Goal: Task Accomplishment & Management: Manage account settings

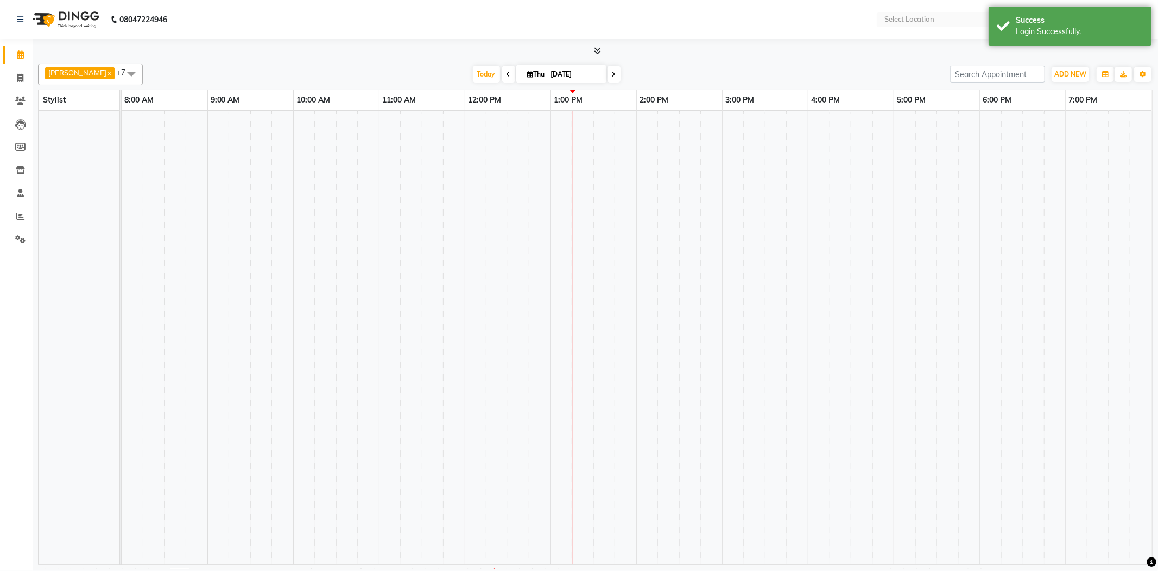
select select "en"
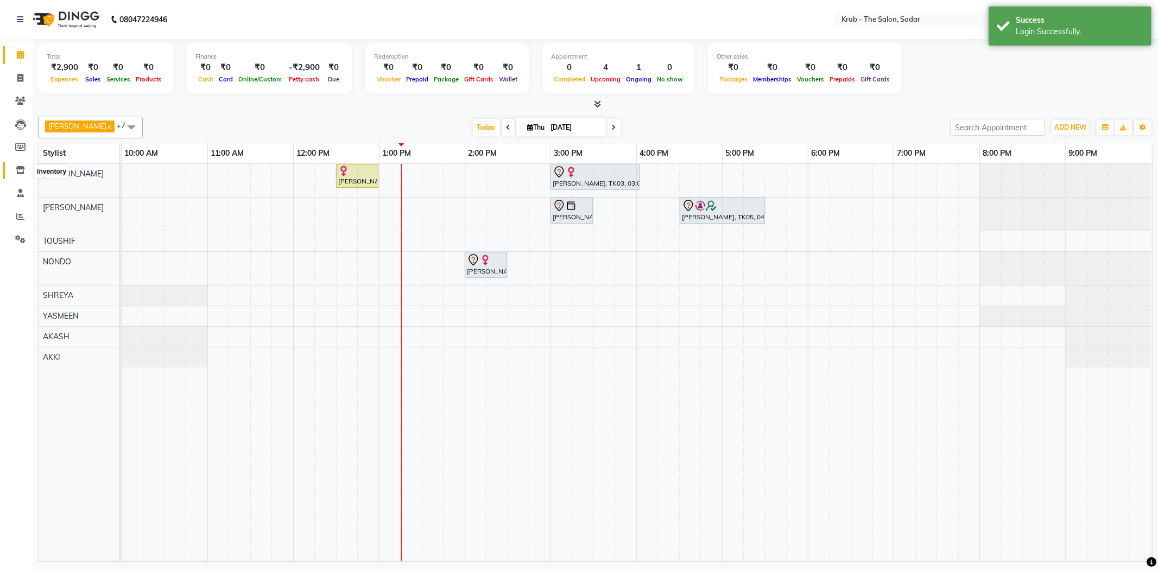
click at [14, 170] on span at bounding box center [20, 170] width 19 height 12
select select
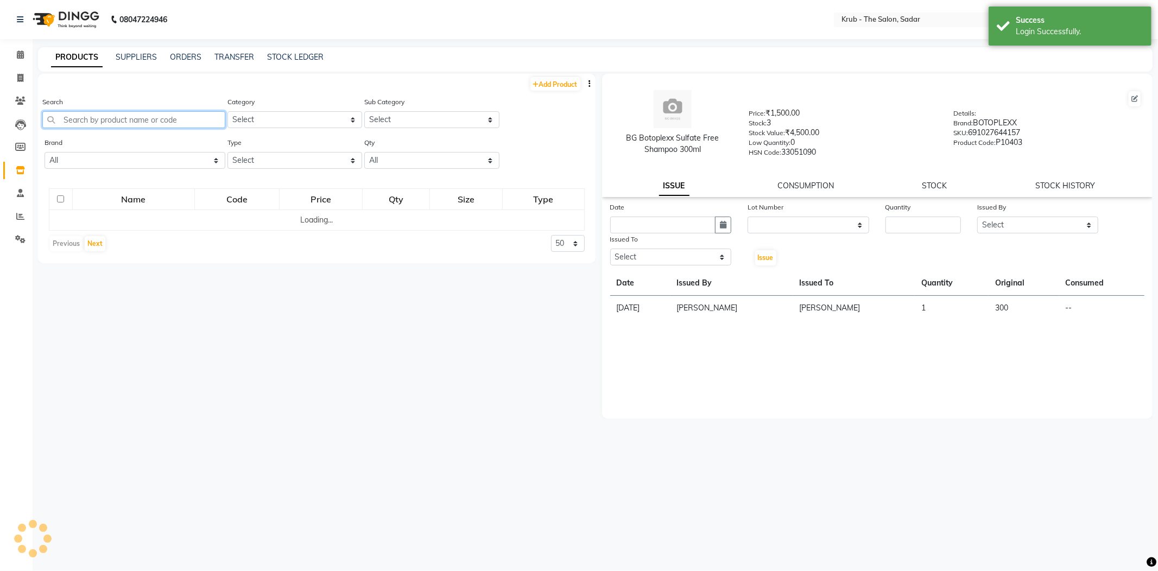
click at [168, 113] on input "text" at bounding box center [133, 119] width 183 height 17
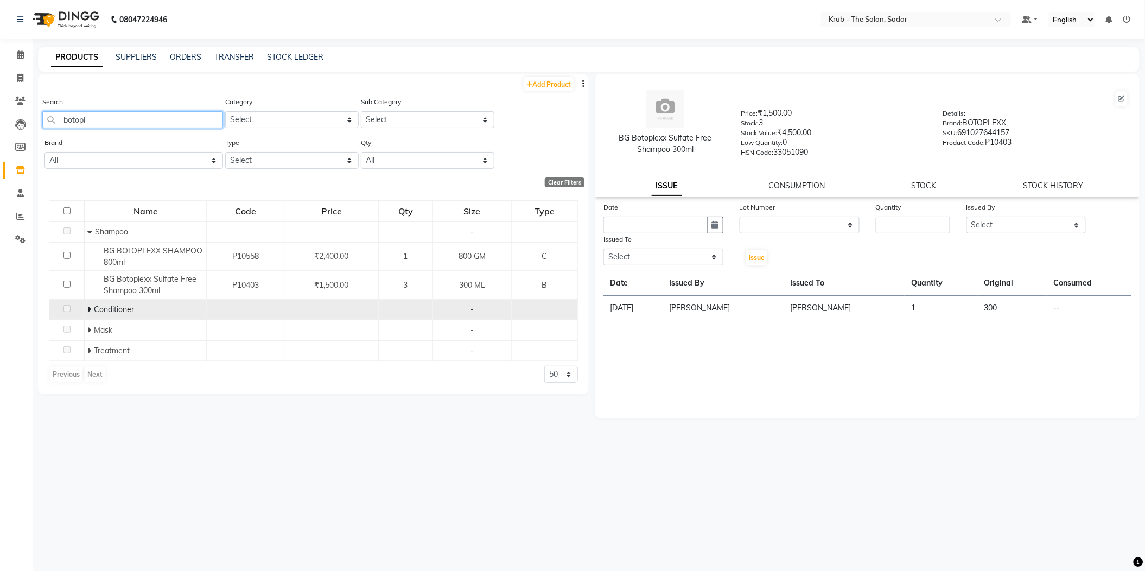
type input "botopl"
click at [85, 300] on td "Conditioner" at bounding box center [146, 310] width 122 height 21
click at [83, 300] on td at bounding box center [66, 310] width 35 height 21
click at [90, 306] on icon at bounding box center [89, 310] width 4 height 8
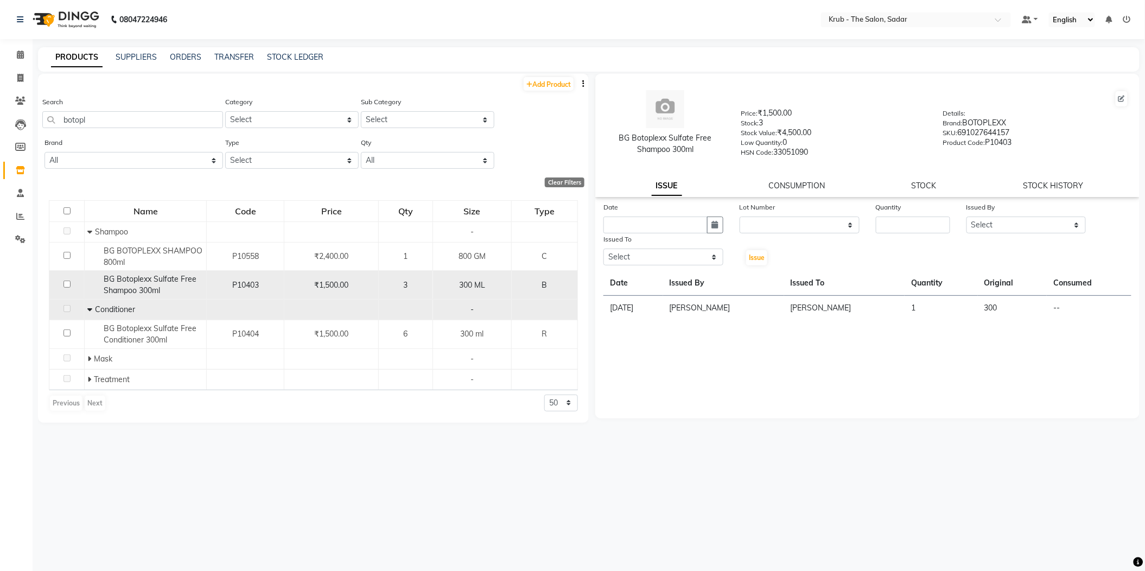
click at [236, 271] on td "P10403" at bounding box center [246, 285] width 78 height 29
click at [242, 280] on span "P10403" at bounding box center [245, 285] width 27 height 10
select select
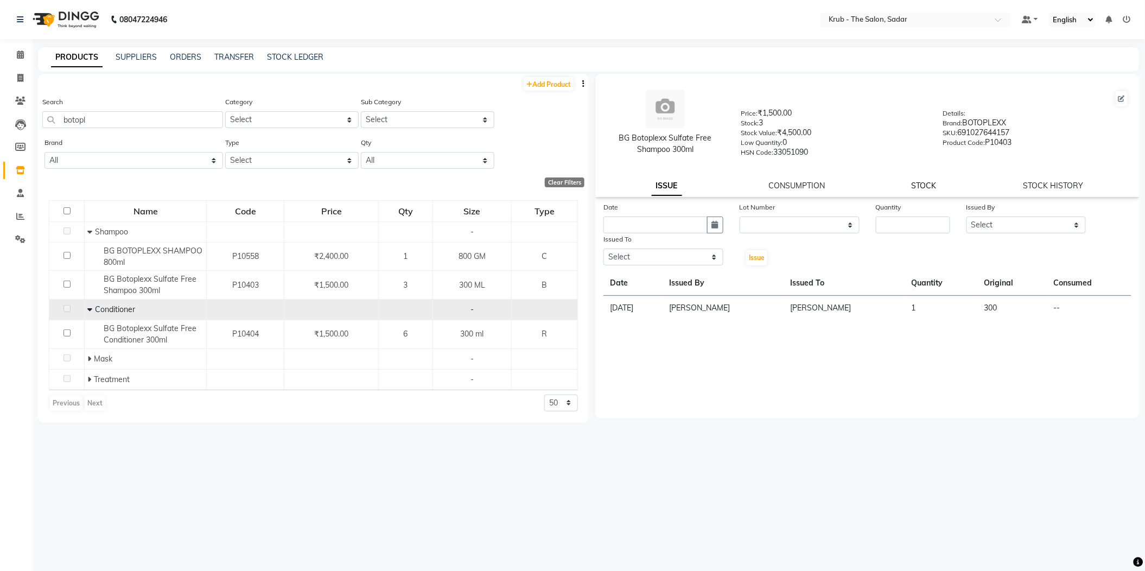
click at [923, 181] on link "STOCK" at bounding box center [924, 186] width 25 height 10
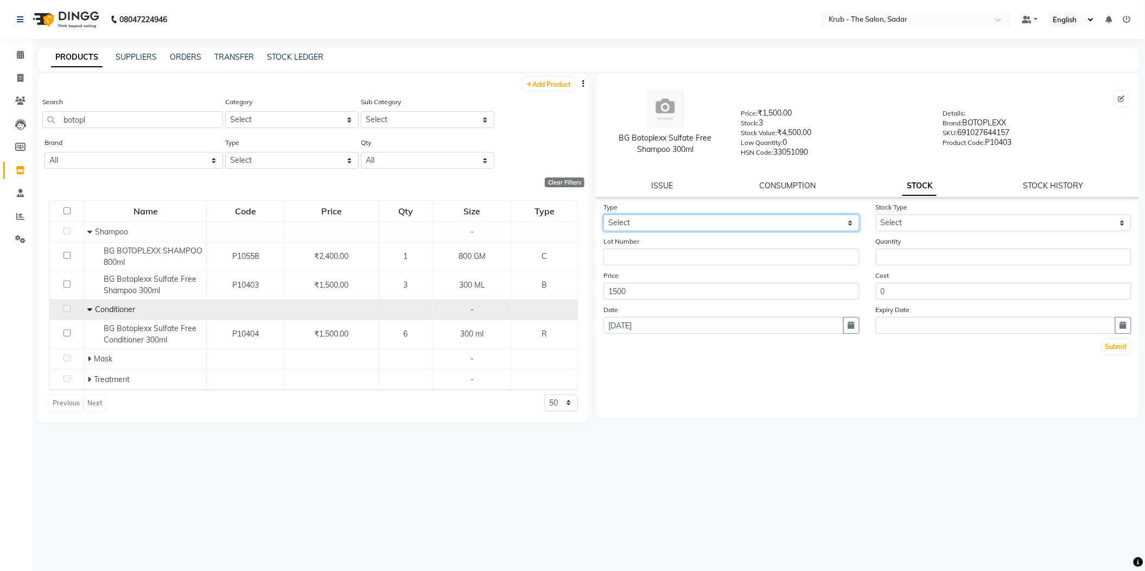
click at [711, 214] on select "Select In" at bounding box center [732, 222] width 256 height 17
select select "in"
click at [604, 214] on select "Select In" at bounding box center [732, 222] width 256 height 17
drag, startPoint x: 908, startPoint y: 212, endPoint x: 908, endPoint y: 218, distance: 6.5
click at [908, 214] on select "Select New Stock Adjustment Return Other" at bounding box center [1004, 222] width 256 height 17
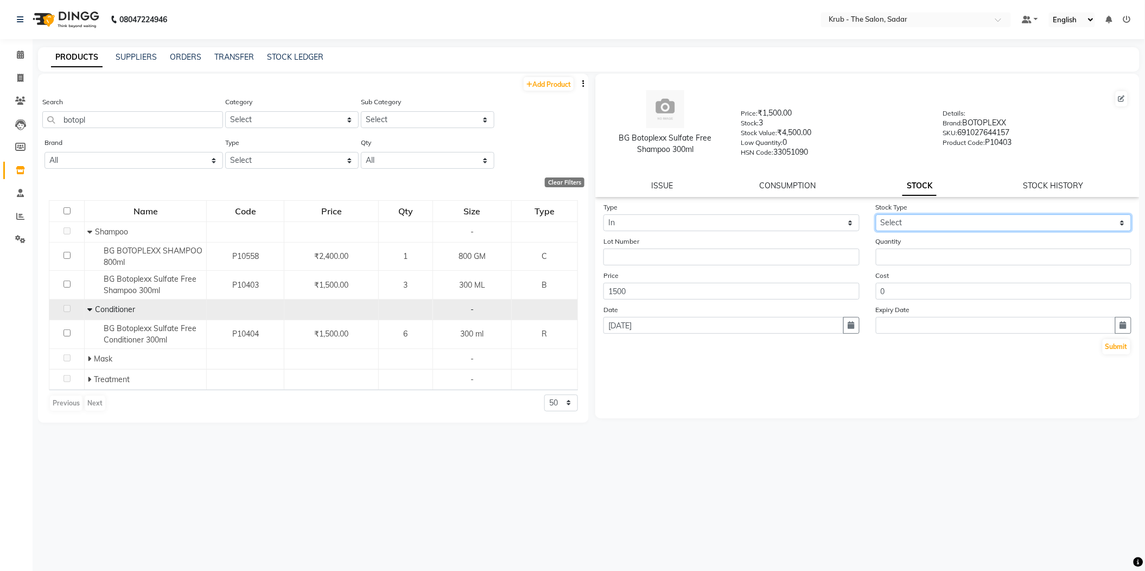
select select "new stock"
click at [876, 214] on select "Select New Stock Adjustment Return Other" at bounding box center [1004, 222] width 256 height 17
click at [945, 249] on input "number" at bounding box center [1004, 257] width 256 height 17
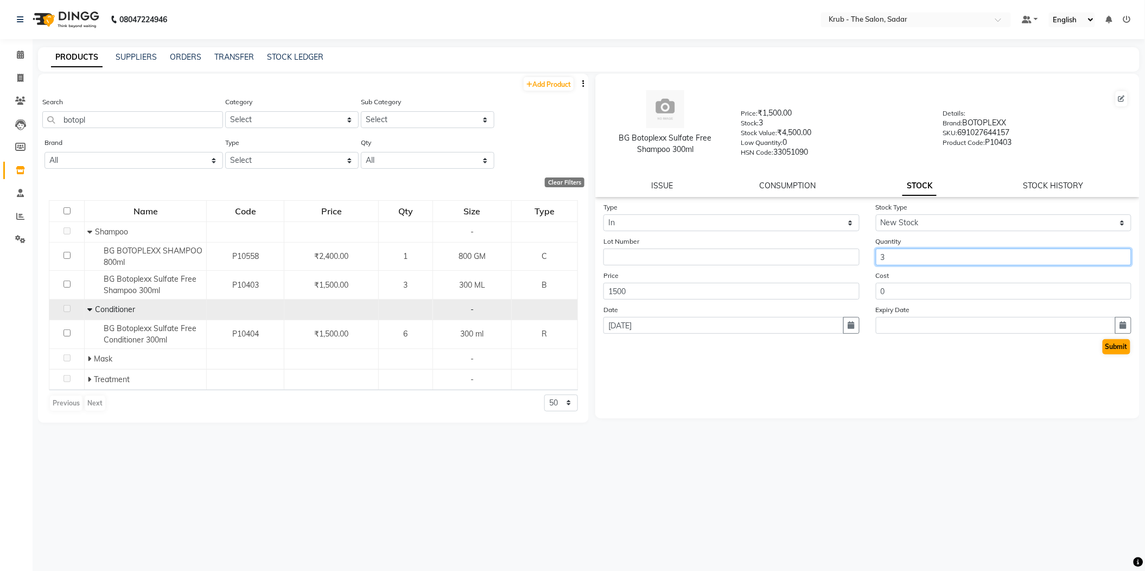
type input "3"
click at [1108, 339] on button "Submit" at bounding box center [1117, 346] width 28 height 15
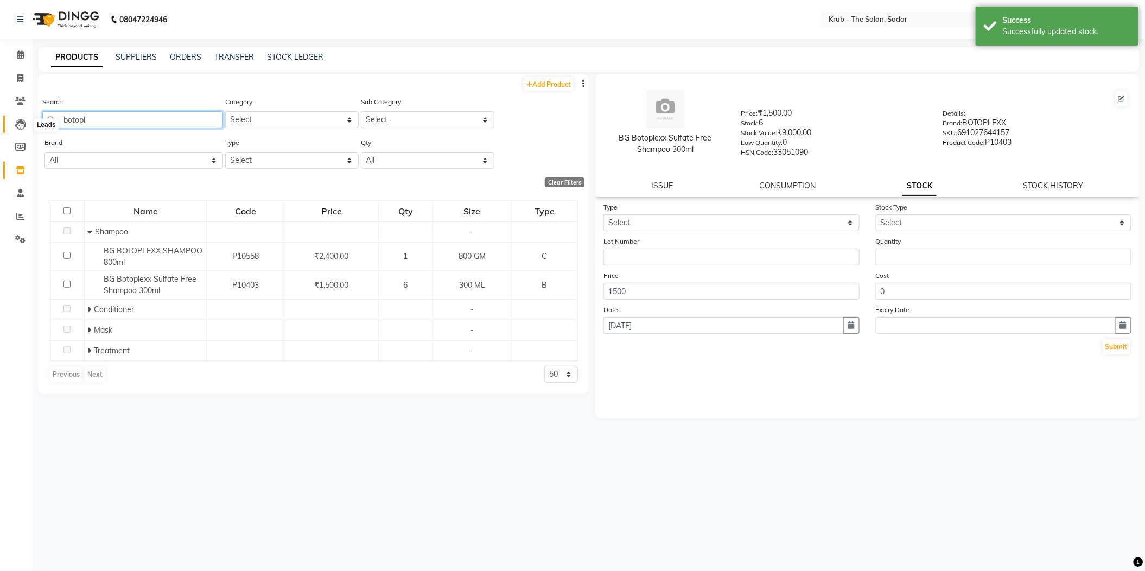
drag, startPoint x: 100, startPoint y: 116, endPoint x: 10, endPoint y: 124, distance: 91.1
click at [10, 124] on app-home "08047224946 Select Location × Krub - The Salon, Sadar Default Panel My Panel En…" at bounding box center [572, 289] width 1145 height 579
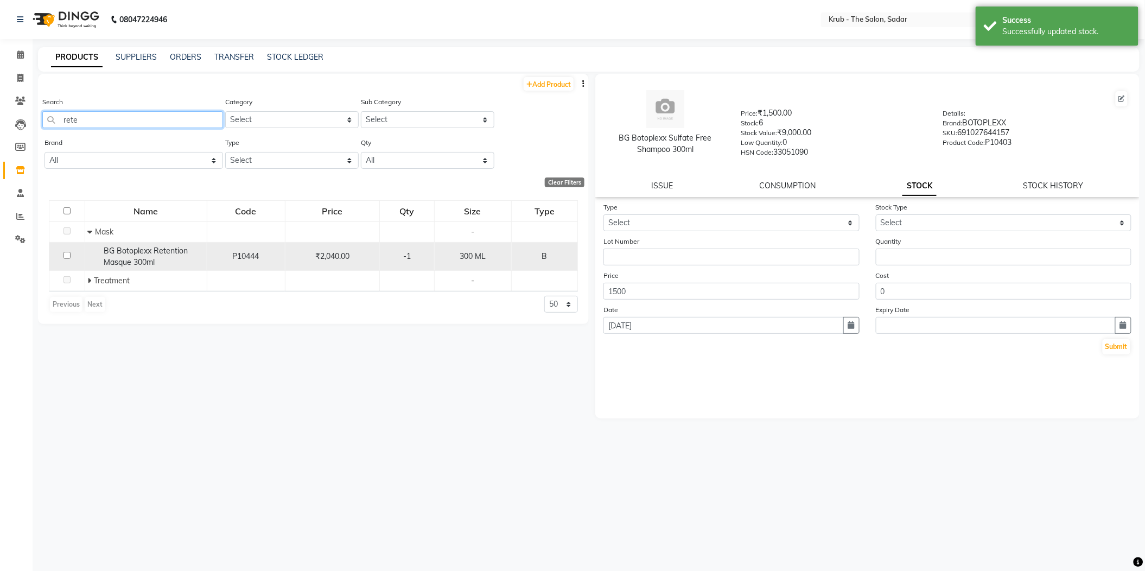
type input "rete"
click at [142, 246] on span "BG Botoplexx Retention Masque 300ml" at bounding box center [146, 256] width 84 height 21
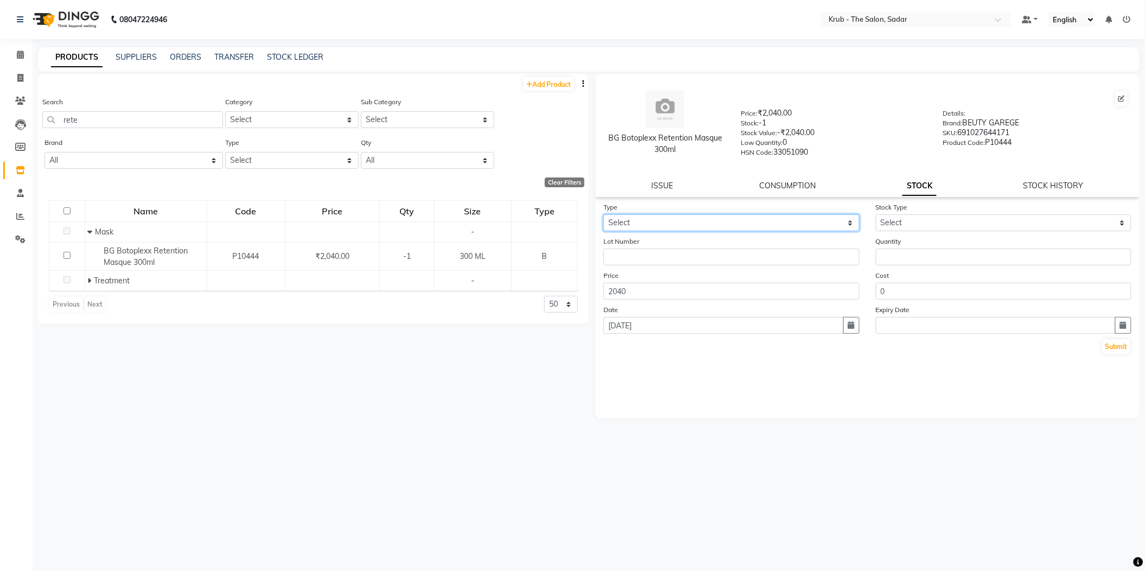
drag, startPoint x: 704, startPoint y: 206, endPoint x: 682, endPoint y: 218, distance: 24.5
click at [702, 214] on select "Select In" at bounding box center [732, 222] width 256 height 17
select select "in"
click at [604, 214] on select "Select In" at bounding box center [732, 222] width 256 height 17
click at [914, 218] on select "Select New Stock Adjustment Return Other" at bounding box center [1004, 222] width 256 height 17
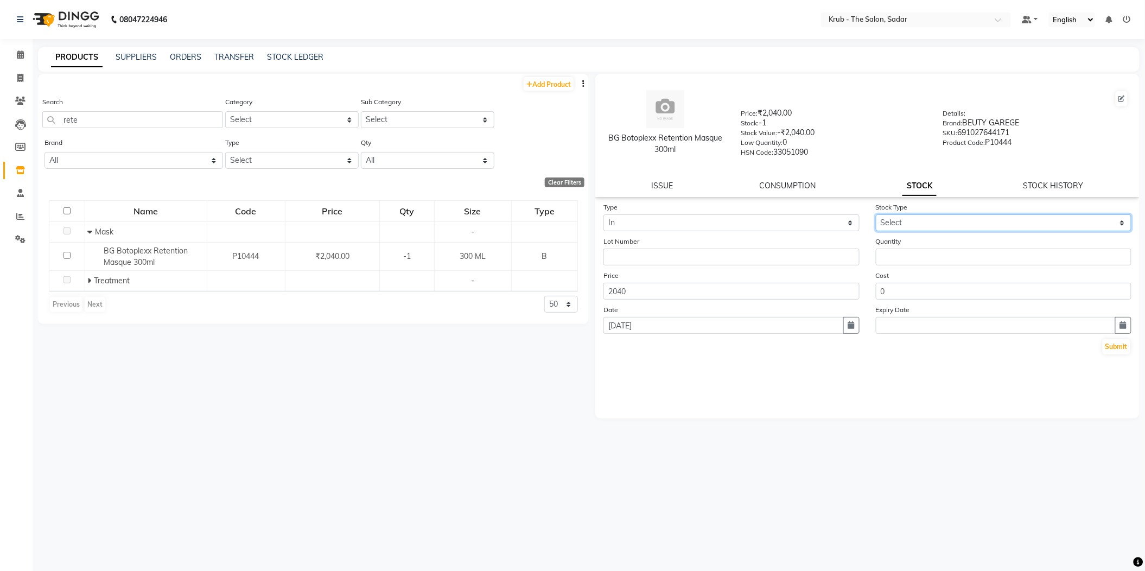
select select "new stock"
click at [876, 214] on select "Select New Stock Adjustment Return Other" at bounding box center [1004, 222] width 256 height 17
click at [927, 249] on input "number" at bounding box center [1004, 257] width 256 height 17
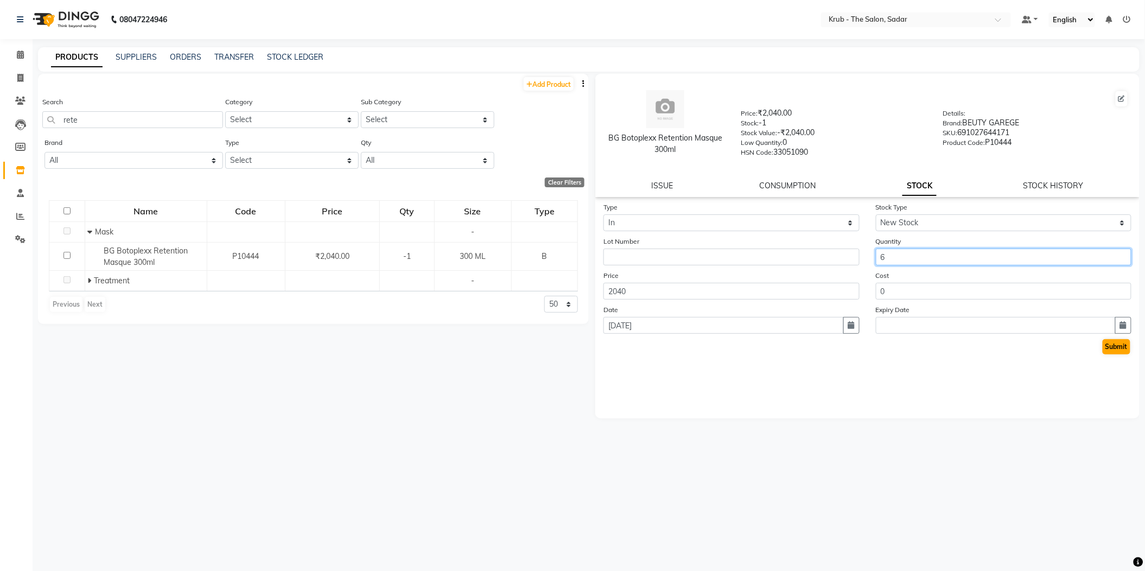
type input "6"
click at [1122, 339] on button "Submit" at bounding box center [1117, 346] width 28 height 15
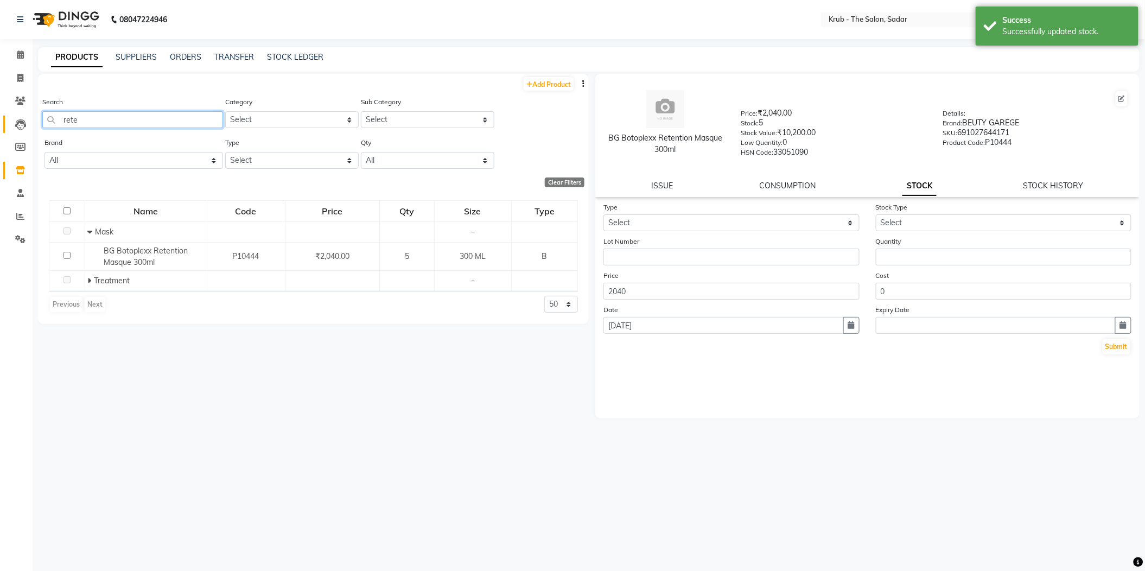
drag, startPoint x: 61, startPoint y: 116, endPoint x: 22, endPoint y: 123, distance: 39.7
click at [22, 123] on app-home "08047224946 Select Location × Krub - The Salon, Sadar Default Panel My Panel En…" at bounding box center [572, 289] width 1145 height 579
type input "dismi"
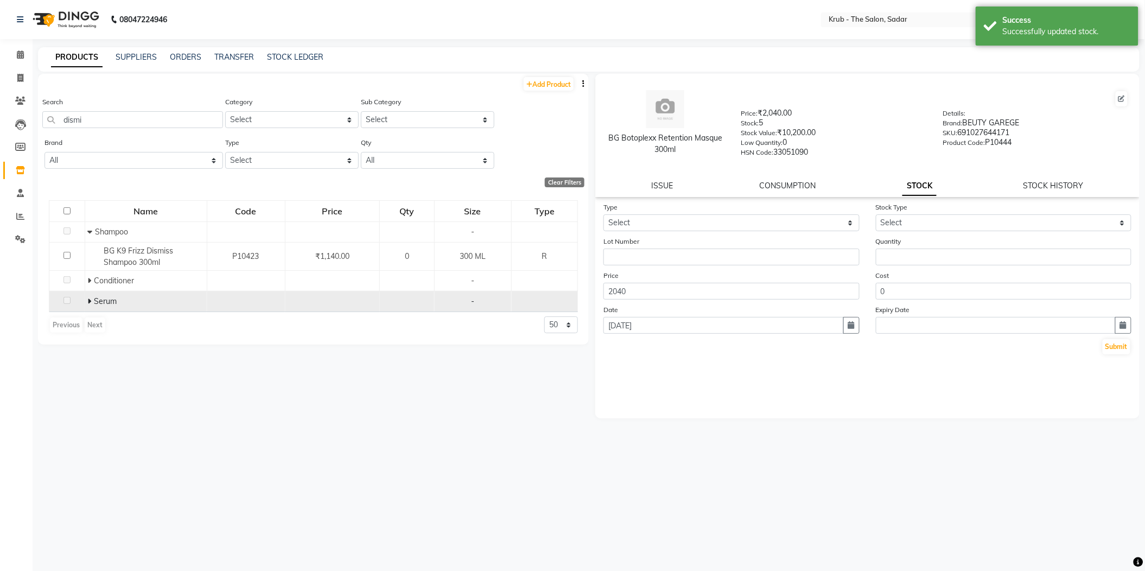
click at [90, 298] on icon at bounding box center [89, 302] width 4 height 8
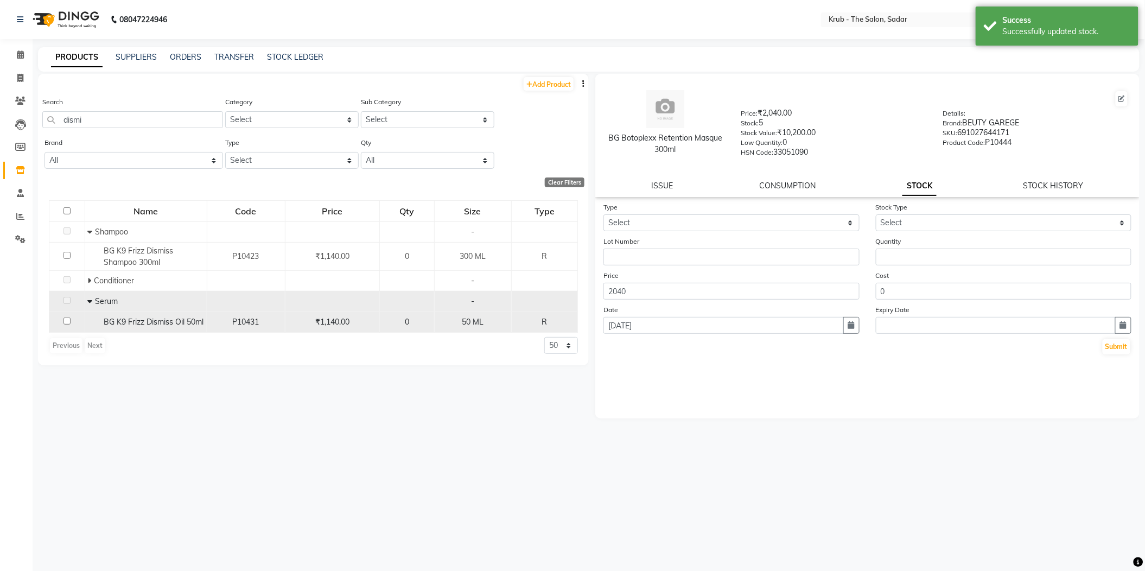
click at [166, 317] on div "BG K9 Frizz Dismiss Oil 50ml" at bounding box center [145, 322] width 116 height 11
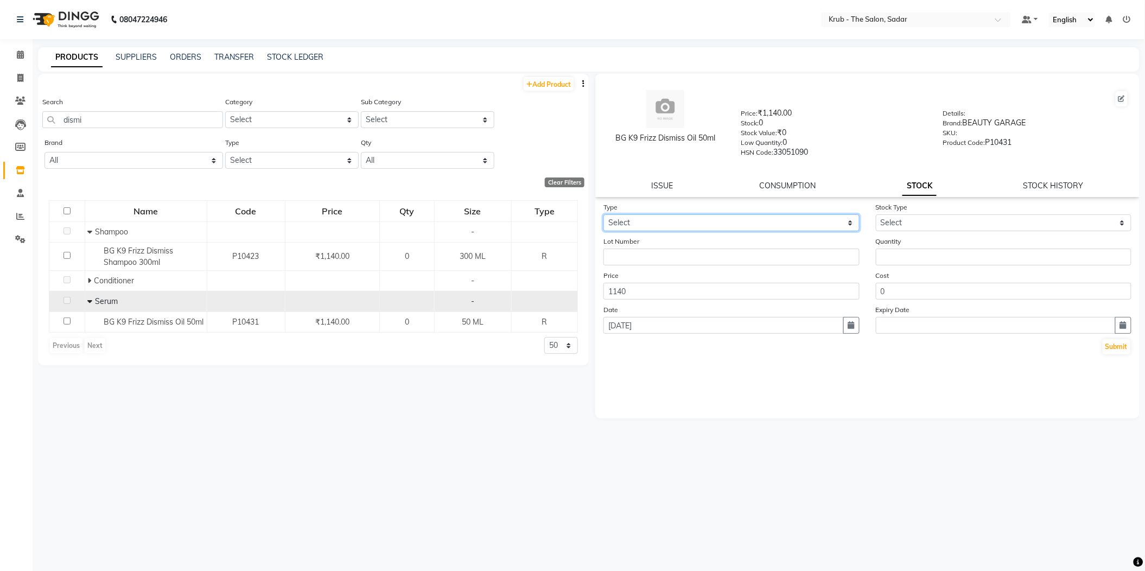
click at [698, 216] on select "Select In" at bounding box center [732, 222] width 256 height 17
select select "in"
click at [604, 214] on select "Select In" at bounding box center [732, 222] width 256 height 17
click at [965, 215] on select "Select New Stock Adjustment Return Other" at bounding box center [1004, 222] width 256 height 17
select select "new stock"
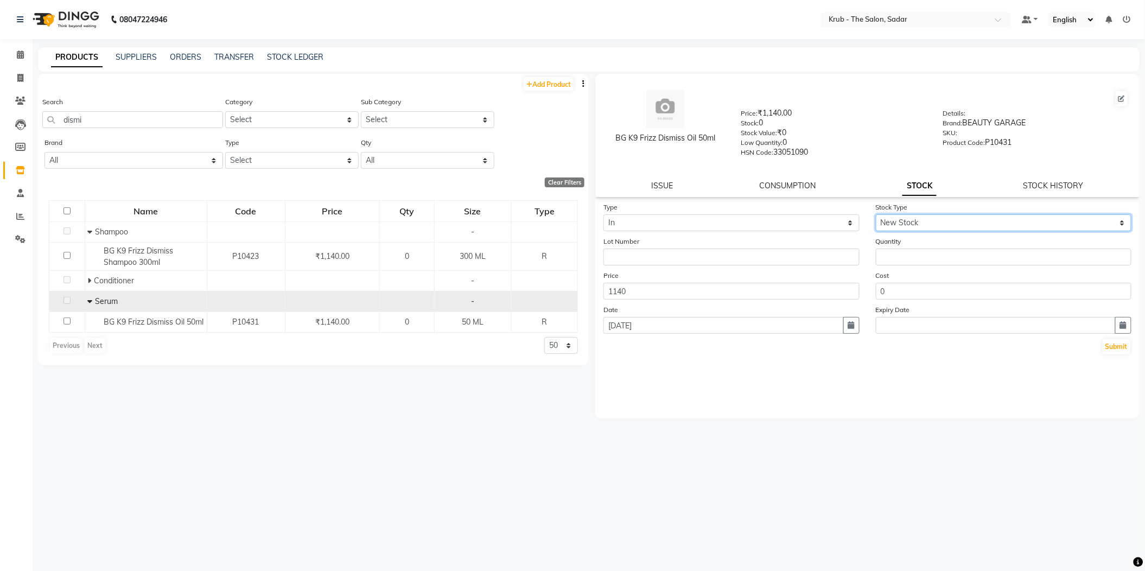
click at [876, 214] on select "Select New Stock Adjustment Return Other" at bounding box center [1004, 222] width 256 height 17
click at [951, 249] on input "number" at bounding box center [1004, 257] width 256 height 17
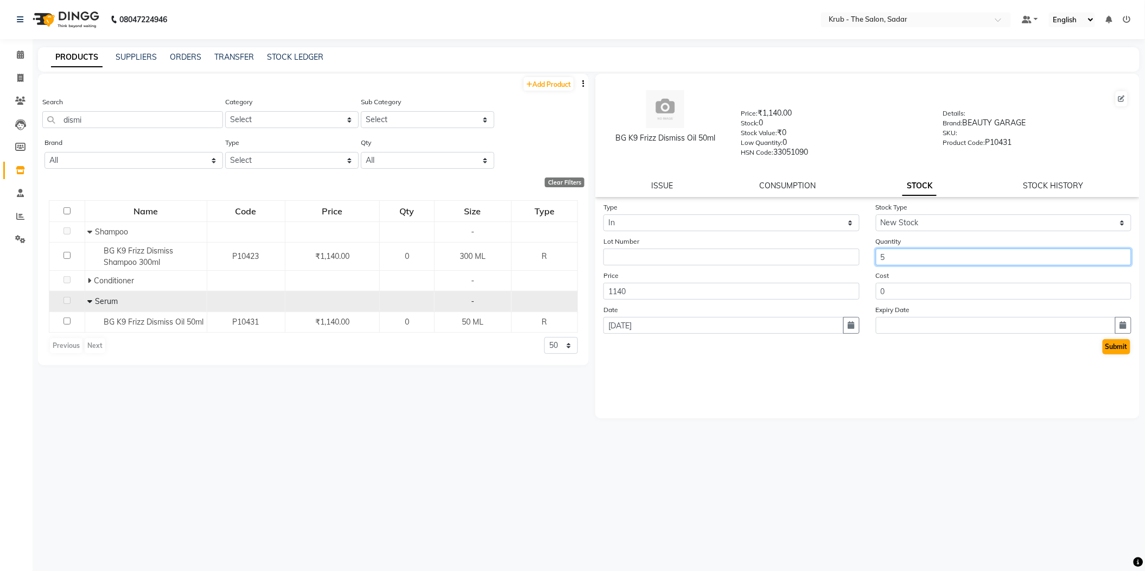
type input "5"
click at [1110, 339] on button "Submit" at bounding box center [1117, 346] width 28 height 15
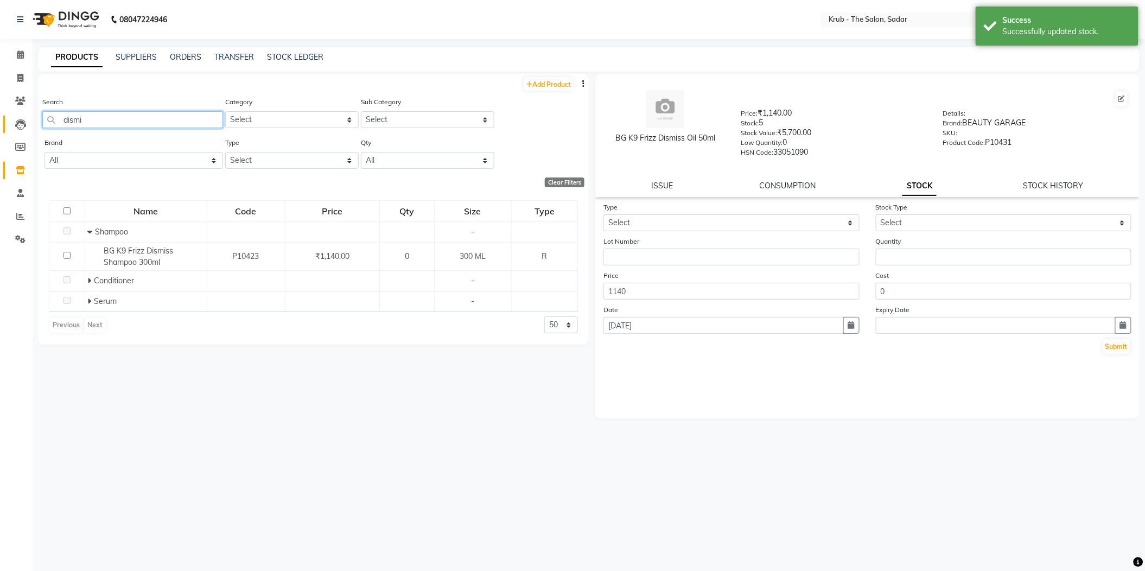
drag, startPoint x: 104, startPoint y: 118, endPoint x: 11, endPoint y: 124, distance: 93.1
click at [11, 124] on app-home "08047224946 Select Location × Krub - The Salon, Sadar Default Panel My Panel En…" at bounding box center [572, 289] width 1145 height 579
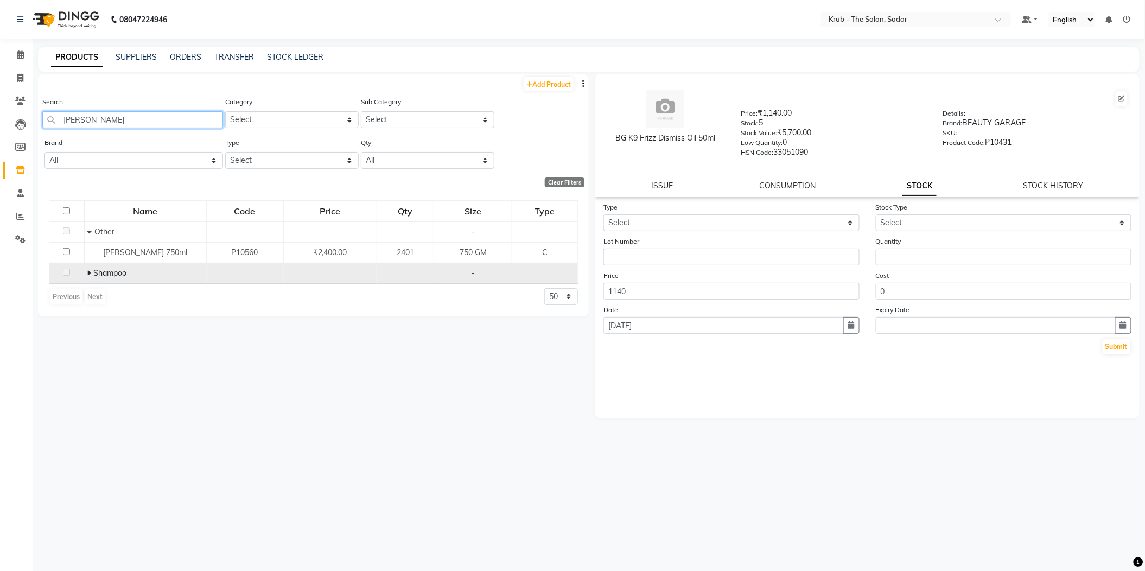
type input "shea sh"
click at [87, 269] on icon at bounding box center [89, 273] width 4 height 8
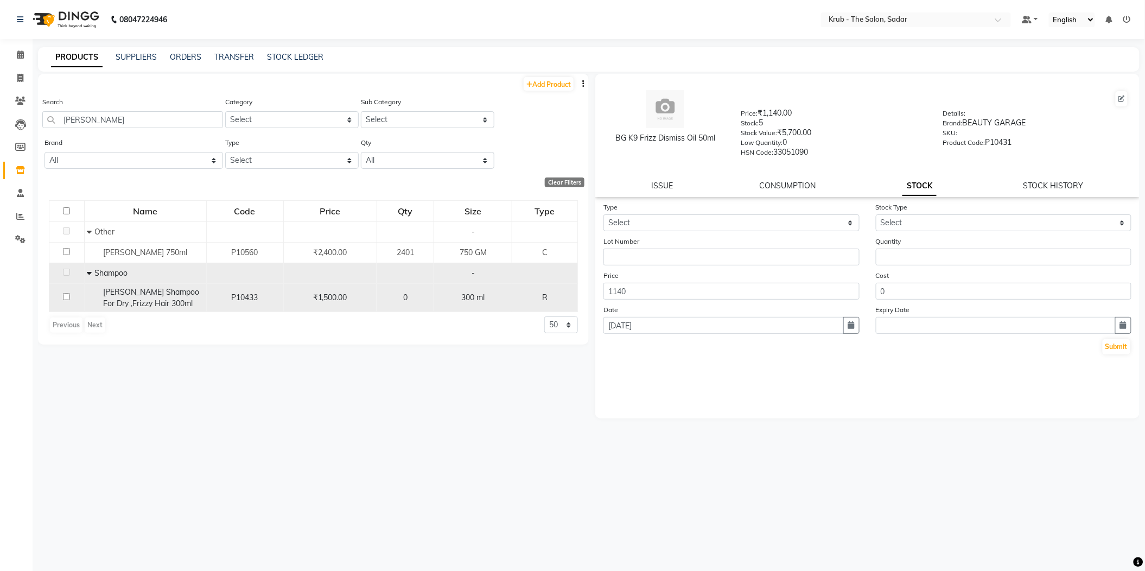
click at [176, 287] on div "BG Shea Shampoo For Dry ,Frizzy Hair 300ml" at bounding box center [145, 298] width 116 height 23
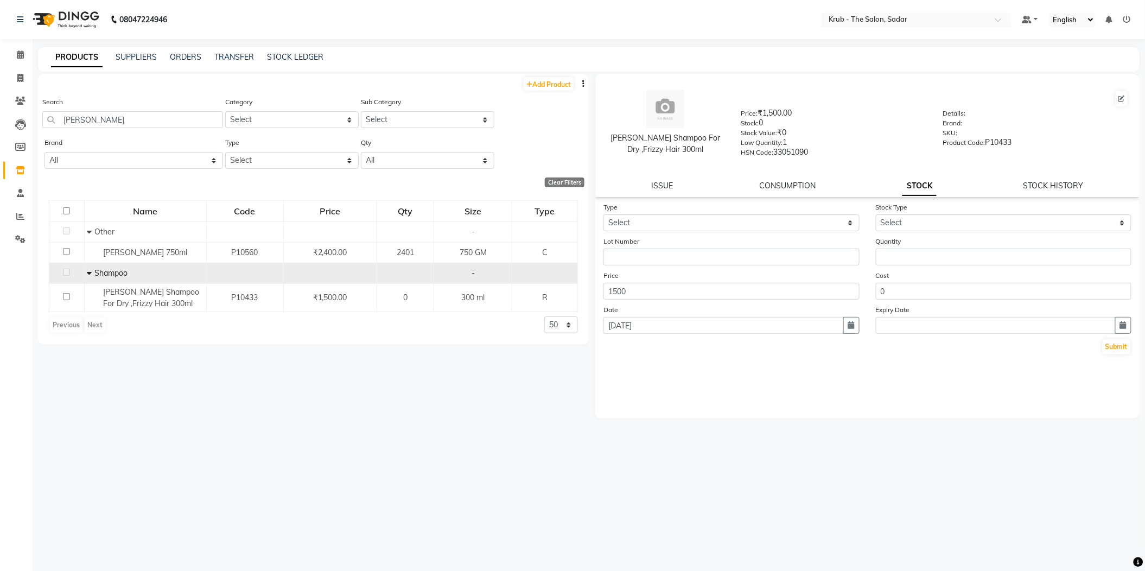
click at [679, 202] on div "Type Select In" at bounding box center [732, 216] width 273 height 30
click at [667, 218] on select "Select In" at bounding box center [732, 222] width 256 height 17
select select "in"
click at [604, 214] on select "Select In" at bounding box center [732, 222] width 256 height 17
drag, startPoint x: 947, startPoint y: 228, endPoint x: 815, endPoint y: 374, distance: 196.8
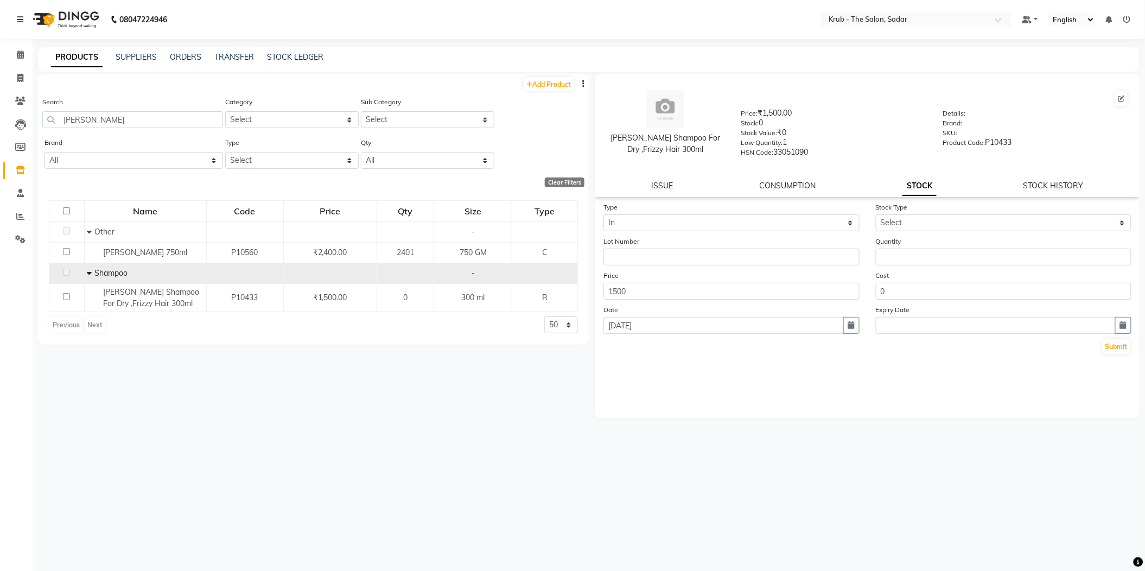
click at [815, 374] on div "Type Select In Stock Type Select New Stock Adjustment Return Other Lot Number Q…" at bounding box center [868, 309] width 545 height 217
click at [744, 214] on select "Select In" at bounding box center [732, 222] width 256 height 17
click at [604, 214] on select "Select In" at bounding box center [732, 222] width 256 height 17
drag, startPoint x: 897, startPoint y: 208, endPoint x: 897, endPoint y: 216, distance: 7.6
click at [897, 214] on select "Select New Stock Adjustment Return Other" at bounding box center [1004, 222] width 256 height 17
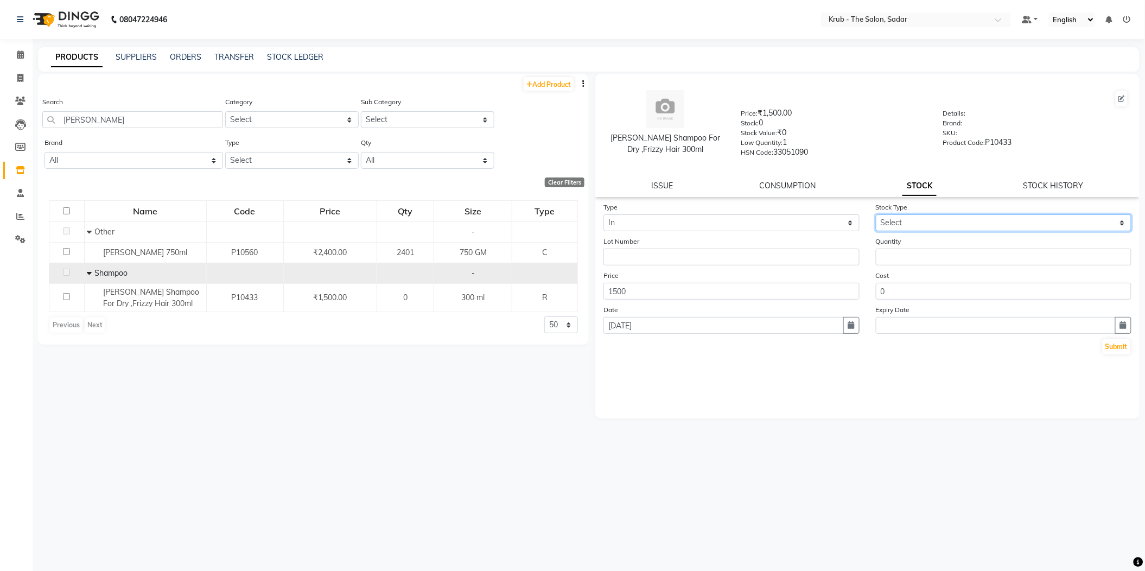
select select "new stock"
click at [876, 214] on select "Select New Stock Adjustment Return Other" at bounding box center [1004, 222] width 256 height 17
click at [903, 249] on input "number" at bounding box center [1004, 257] width 256 height 17
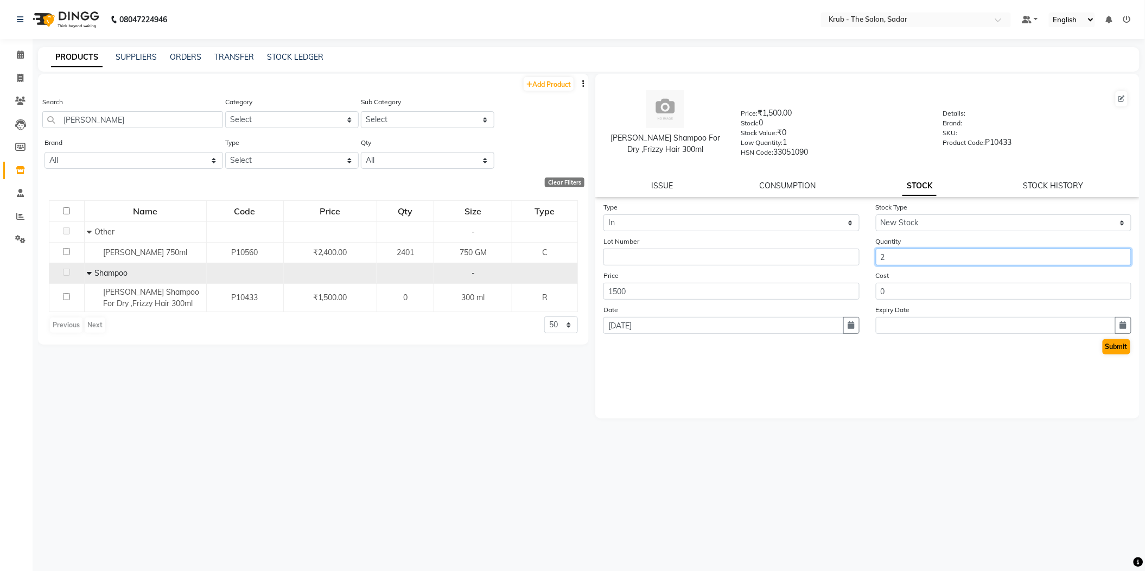
type input "2"
click at [1113, 339] on button "Submit" at bounding box center [1117, 346] width 28 height 15
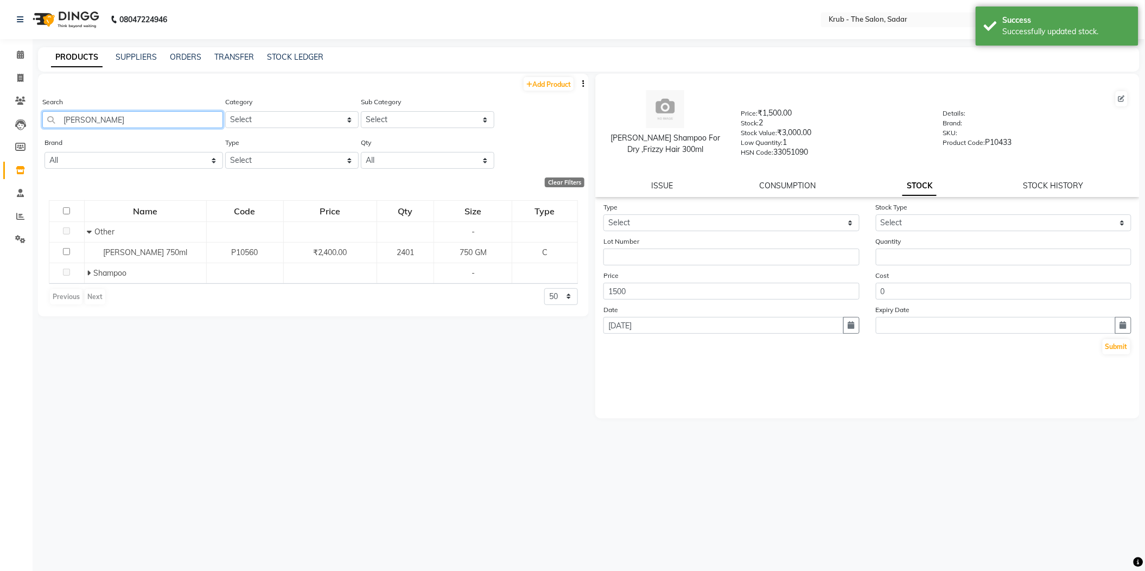
click at [96, 112] on input "shea sh" at bounding box center [132, 119] width 181 height 17
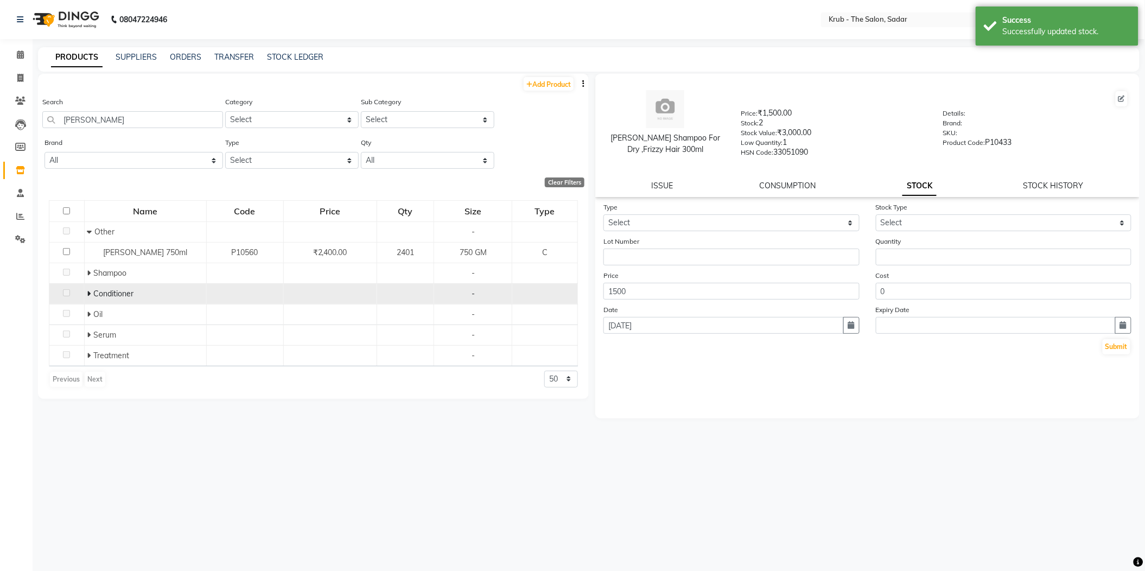
click at [87, 290] on icon at bounding box center [89, 294] width 4 height 8
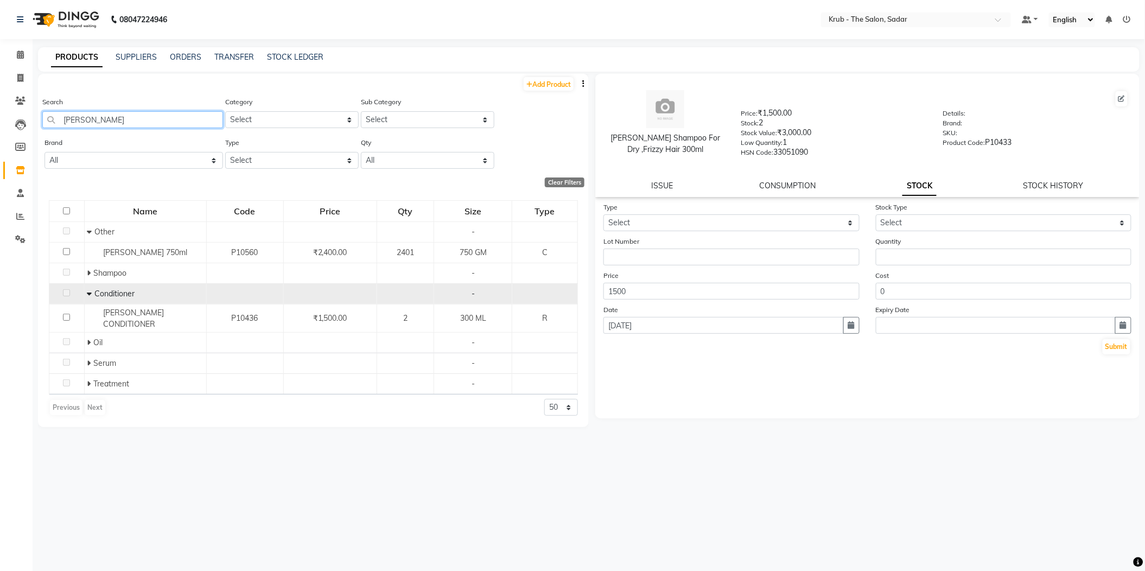
drag, startPoint x: 94, startPoint y: 106, endPoint x: 31, endPoint y: 120, distance: 64.4
click at [33, 122] on main "PRODUCTS SUPPLIERS ORDERS TRANSFER STOCK LEDGER Add Product Search shea Categor…" at bounding box center [589, 313] width 1113 height 532
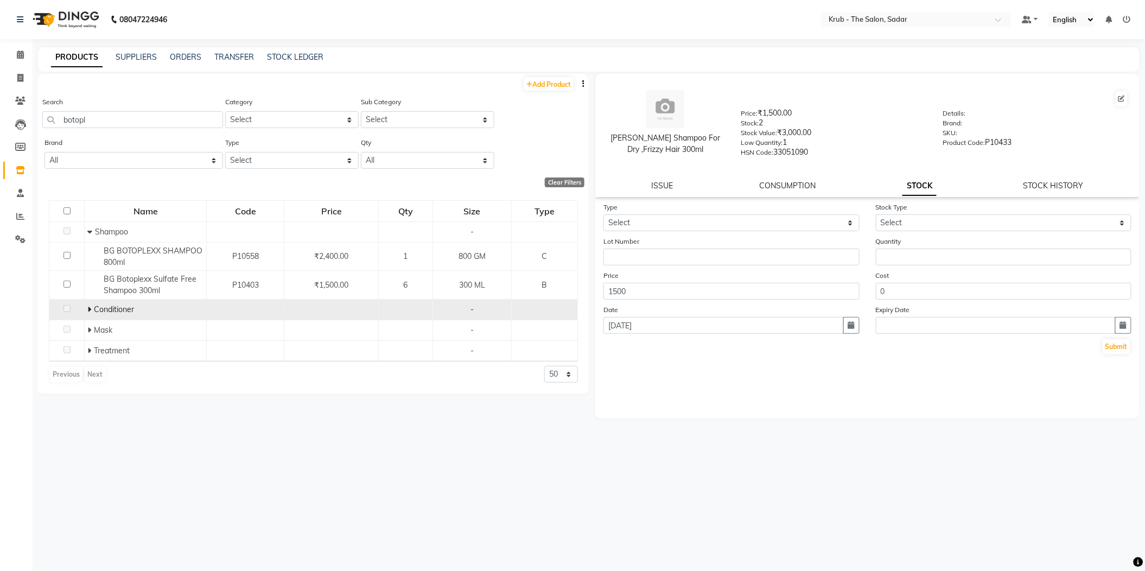
click at [90, 306] on icon at bounding box center [89, 310] width 4 height 8
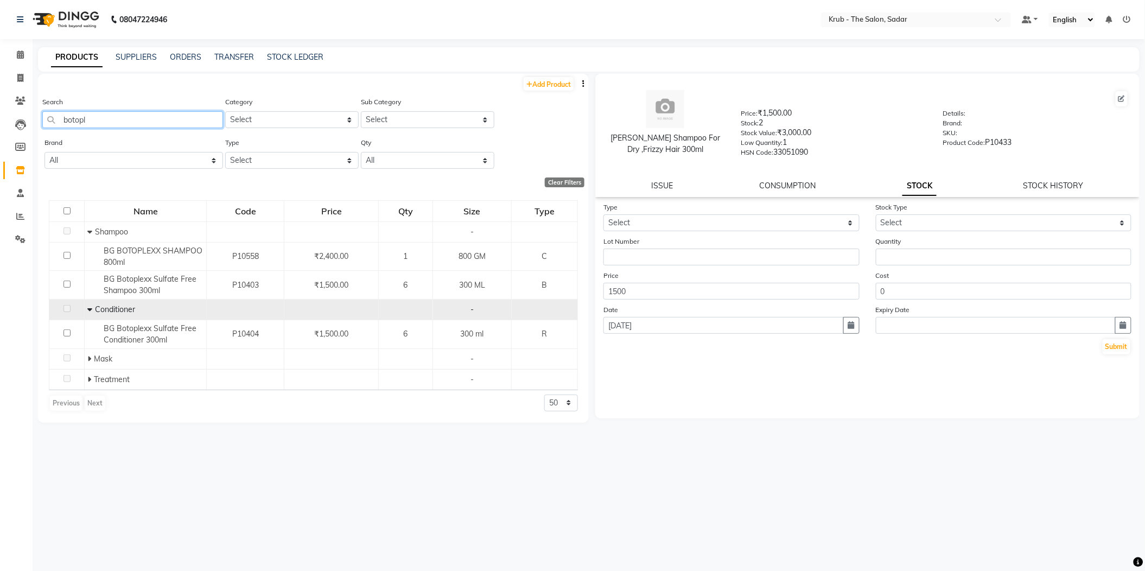
drag, startPoint x: 94, startPoint y: 113, endPoint x: 42, endPoint y: 125, distance: 53.3
click at [42, 125] on div "Search botopl" at bounding box center [132, 116] width 181 height 41
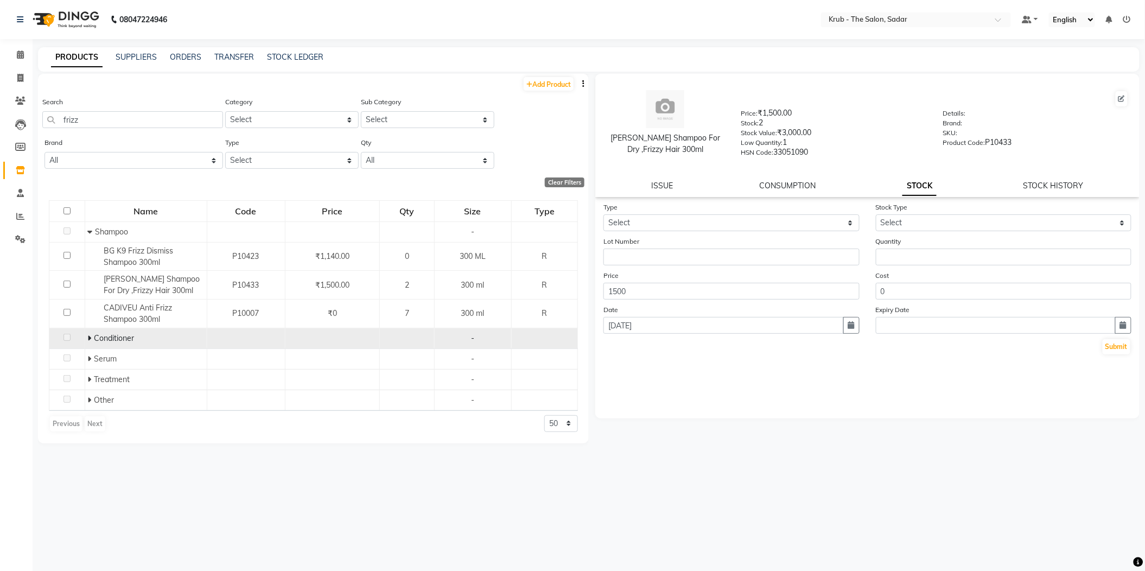
click at [89, 334] on icon at bounding box center [89, 338] width 4 height 8
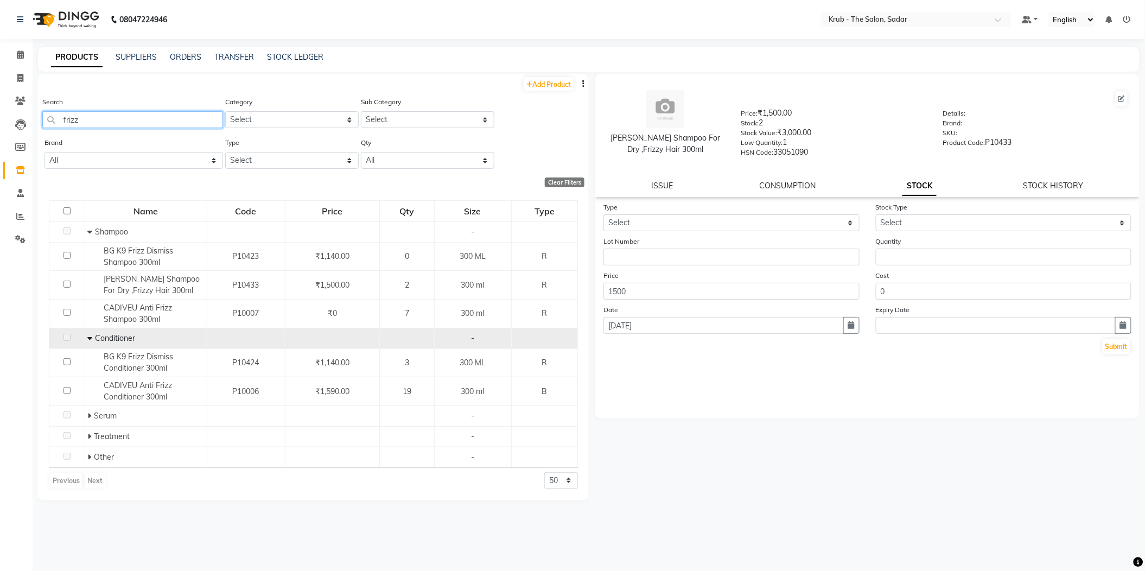
drag, startPoint x: 67, startPoint y: 114, endPoint x: 53, endPoint y: 115, distance: 14.7
click at [53, 115] on input "frizz" at bounding box center [132, 119] width 181 height 17
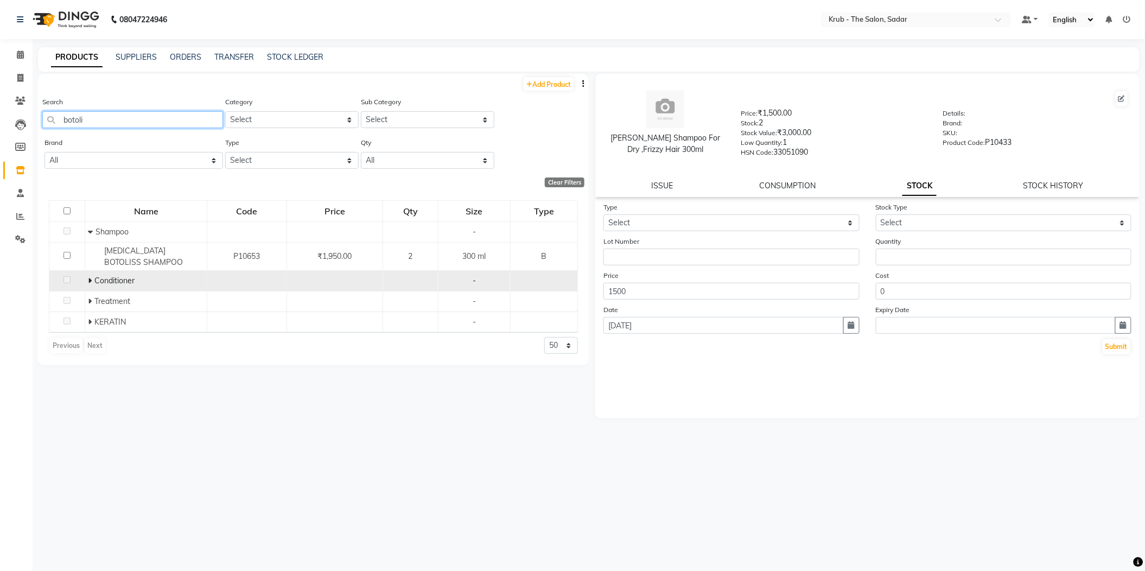
type input "botoli"
click at [92, 276] on span at bounding box center [91, 281] width 7 height 10
click at [18, 57] on icon at bounding box center [20, 54] width 7 height 8
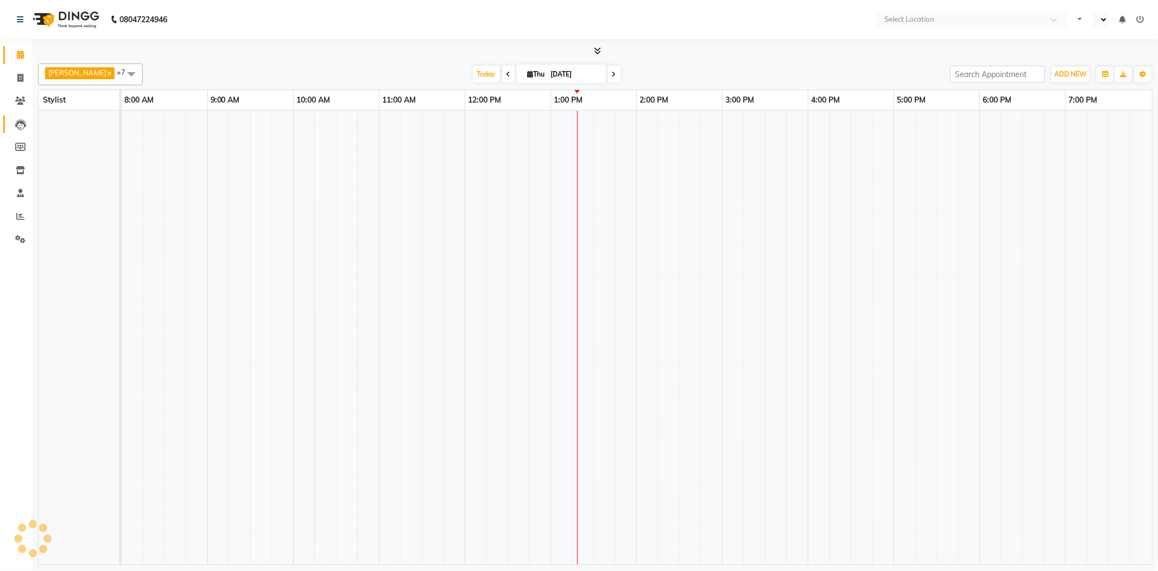
select select "en"
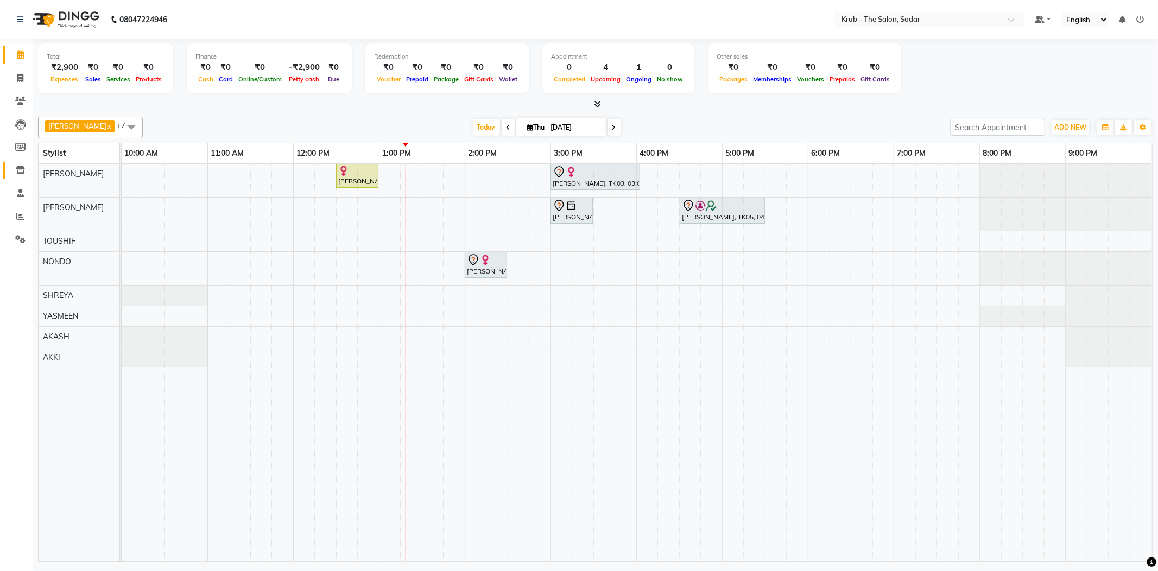
click at [22, 162] on link "Inventory" at bounding box center [16, 171] width 26 height 18
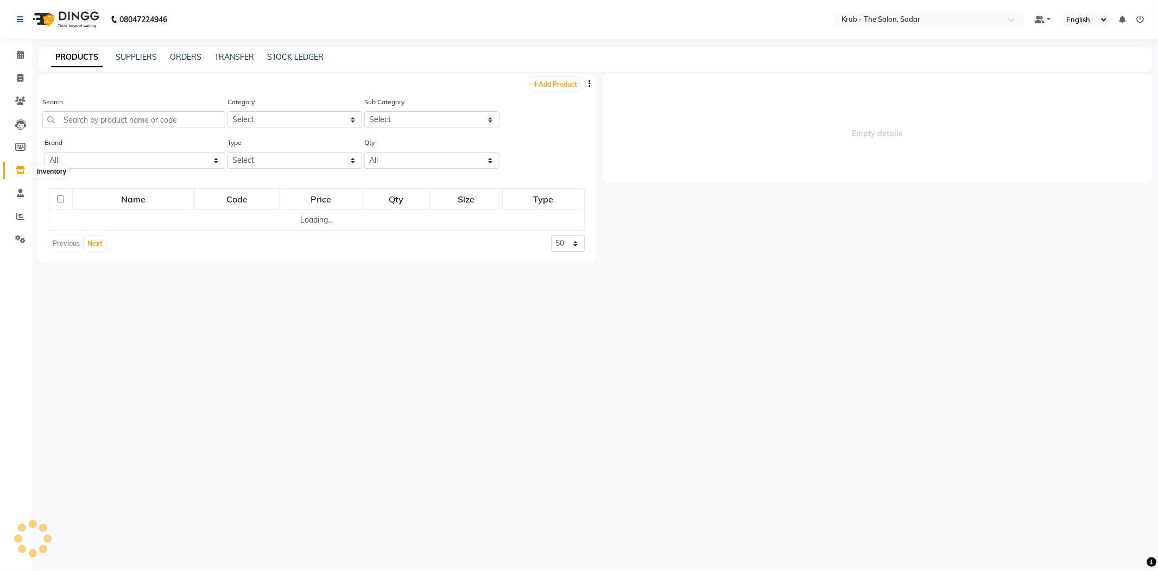
click at [22, 168] on icon at bounding box center [20, 170] width 9 height 8
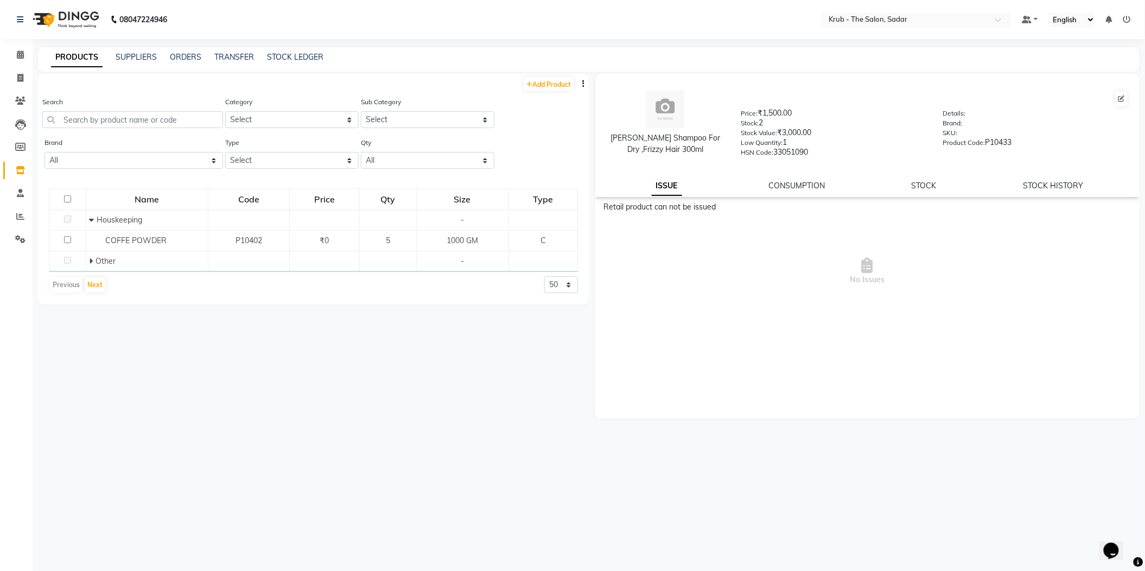
click at [133, 122] on div "Search" at bounding box center [132, 116] width 181 height 41
click at [119, 120] on input "text" at bounding box center [132, 119] width 181 height 17
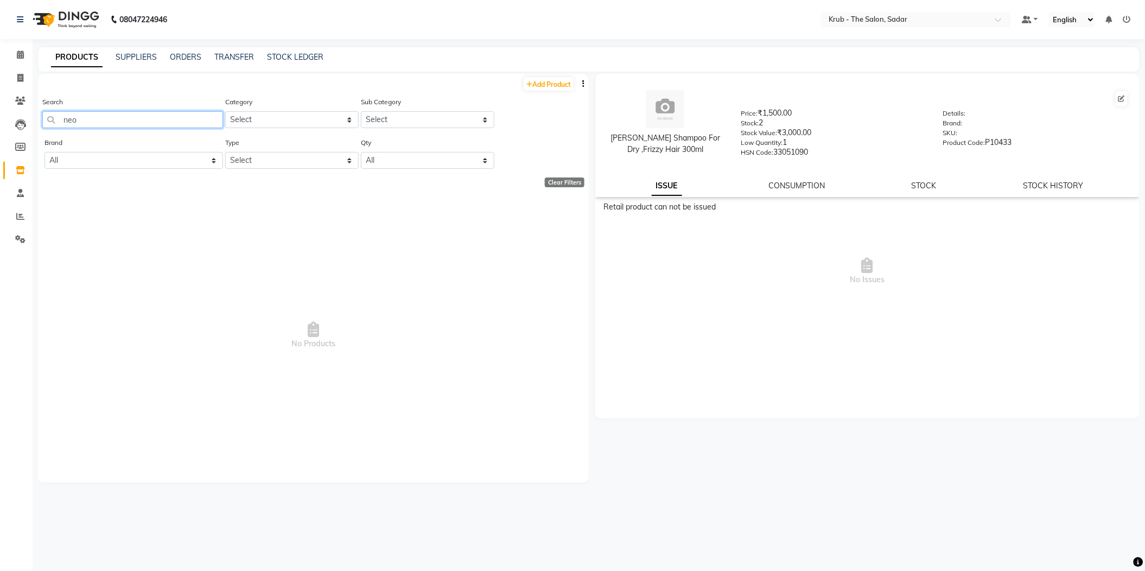
type input "neo"
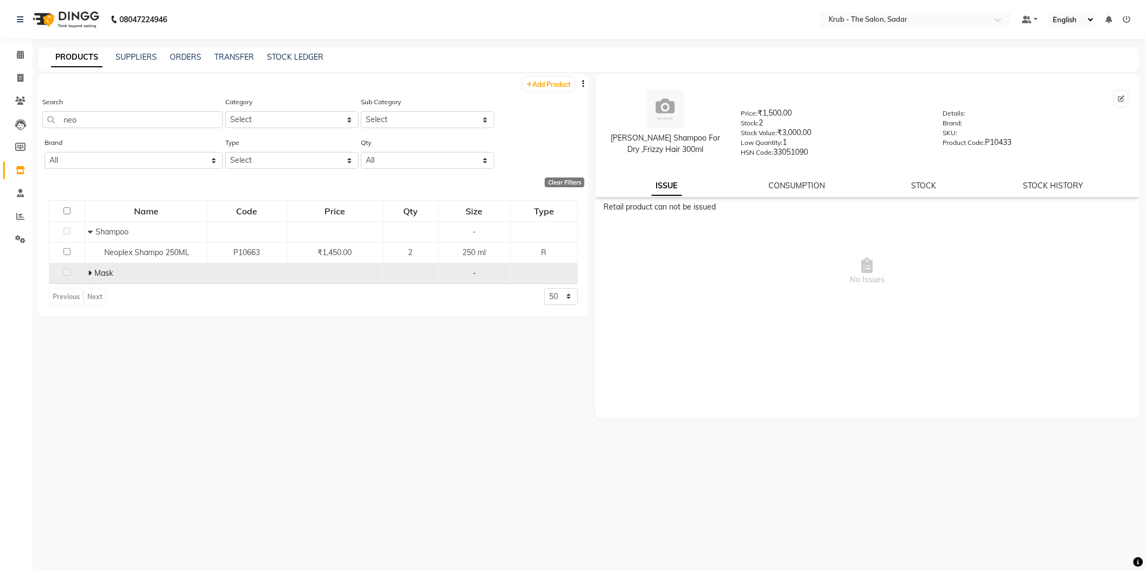
click at [91, 268] on span at bounding box center [91, 273] width 7 height 10
click at [24, 54] on span at bounding box center [20, 55] width 19 height 12
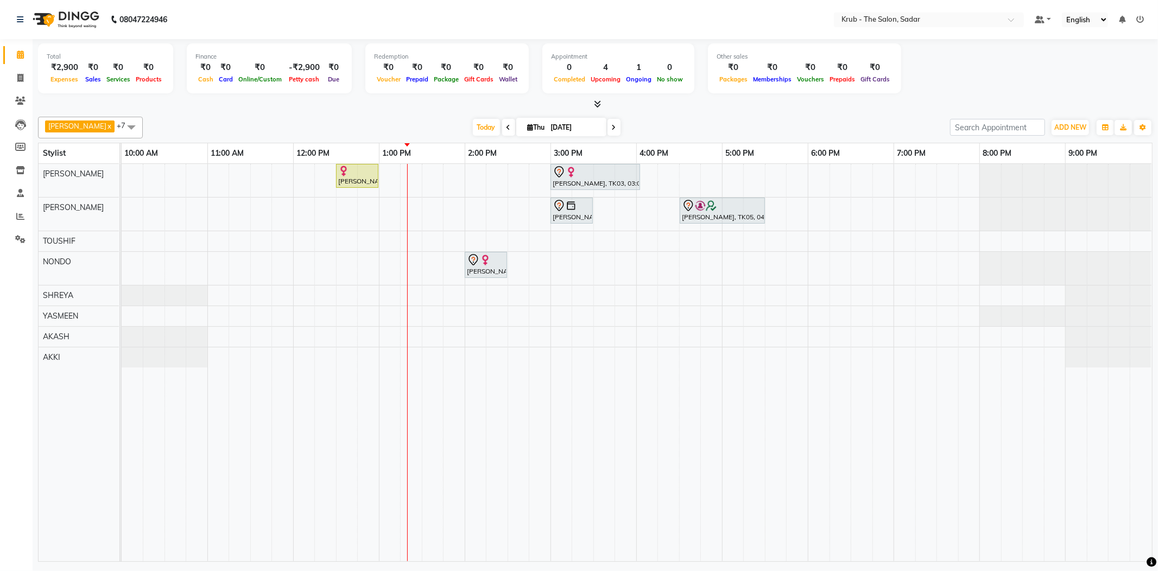
click at [574, 129] on input "[DATE]" at bounding box center [575, 127] width 54 height 16
select select "9"
select select "2025"
click at [584, 187] on span "7" at bounding box center [592, 194] width 17 height 17
type input "07-09-2025"
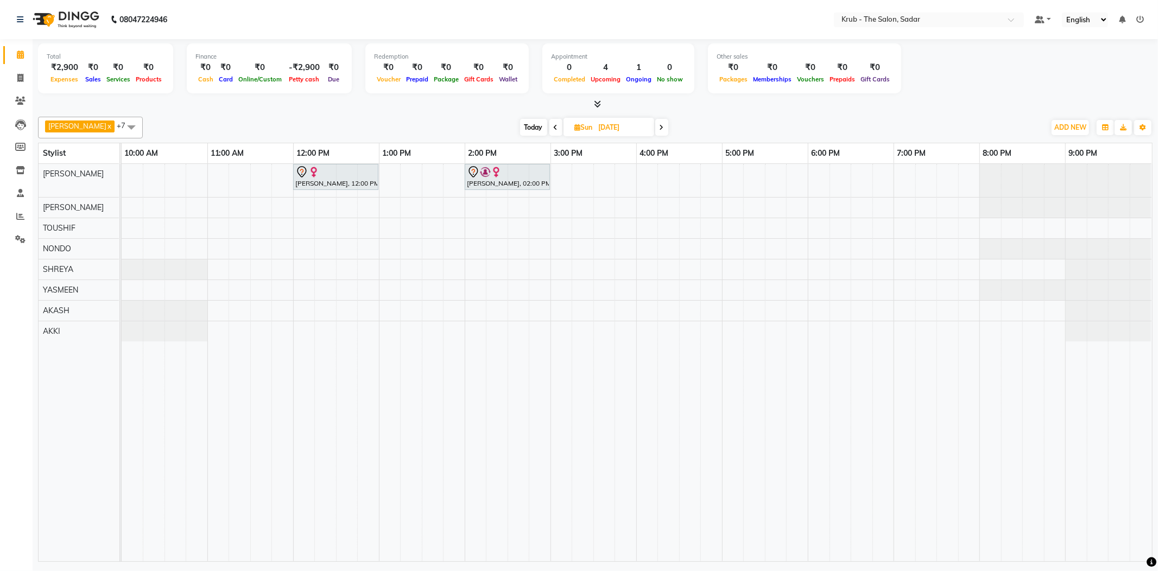
click at [596, 131] on input "07-09-2025" at bounding box center [623, 127] width 54 height 16
select select "9"
select select "2025"
click at [583, 186] on span "4" at bounding box center [591, 194] width 17 height 17
type input "[DATE]"
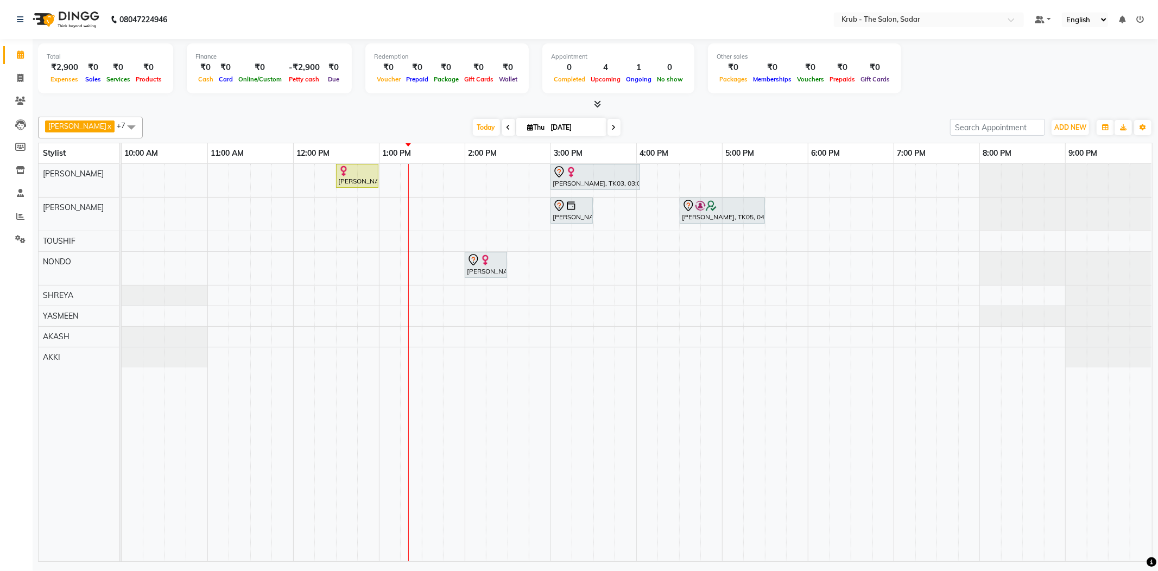
click at [828, 122] on div "Today Thu 04-09-2025" at bounding box center [546, 127] width 796 height 16
click at [357, 185] on div "[PERSON_NAME], TK02, 12:30 PM-01:00 PM, [DEMOGRAPHIC_DATA] HAIR CUT" at bounding box center [357, 176] width 40 height 21
select select "1"
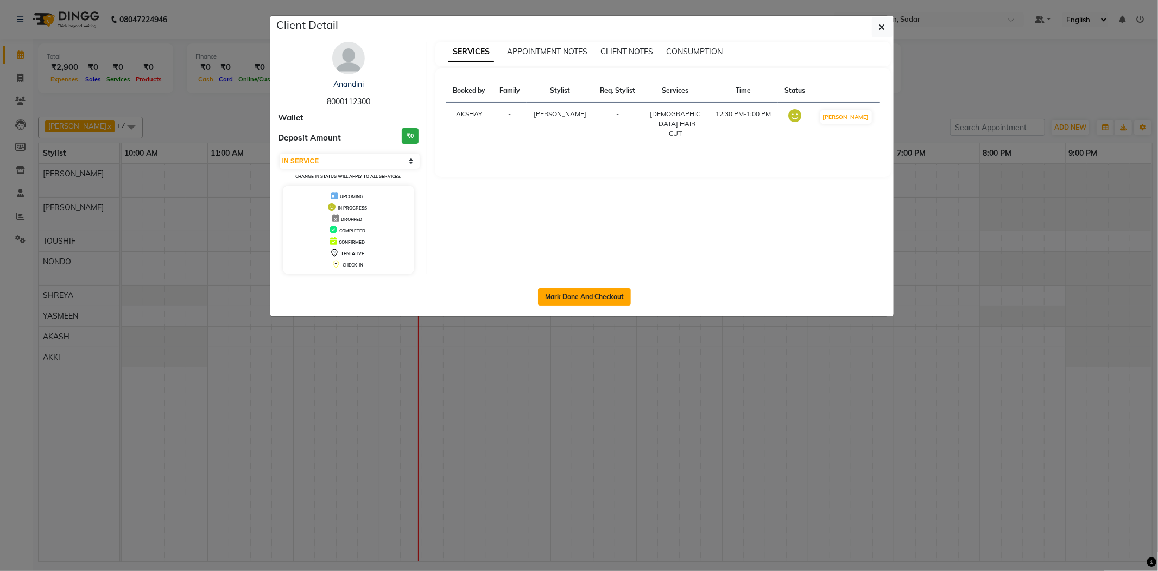
click at [613, 306] on button "Mark Done And Checkout" at bounding box center [584, 296] width 93 height 17
select select "service"
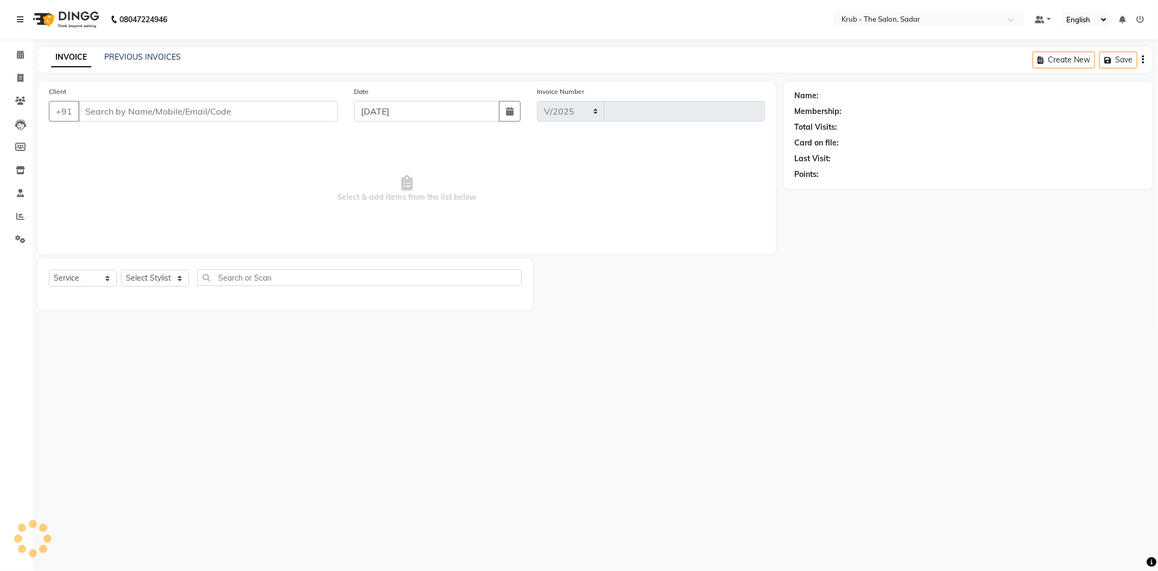
select select "4449"
type input "2148"
type input "8000112300"
select select "24979"
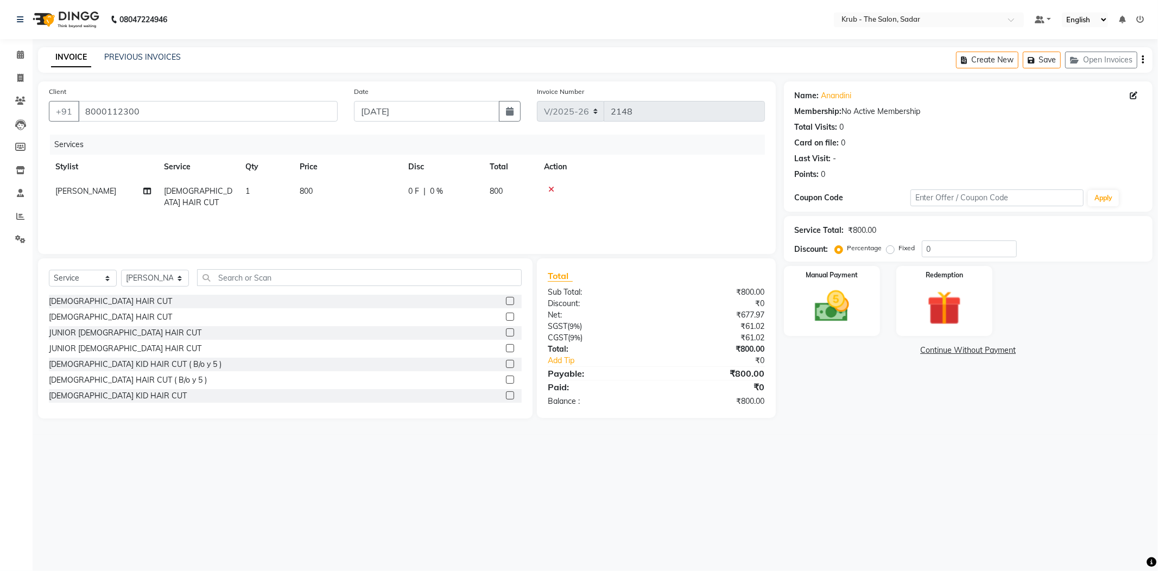
click at [408, 30] on nav "08047224946 Select Location × Krub - The Salon, Sadar Default Panel My Panel En…" at bounding box center [579, 19] width 1158 height 39
click at [318, 101] on input "8000112300" at bounding box center [207, 111] width 259 height 21
click at [320, 81] on div "Client +91 8000112300 Date 04-09-2025 Invoice Number V/2025 V/2025-26 2148 Serv…" at bounding box center [407, 167] width 738 height 173
click at [857, 289] on img at bounding box center [832, 307] width 56 height 40
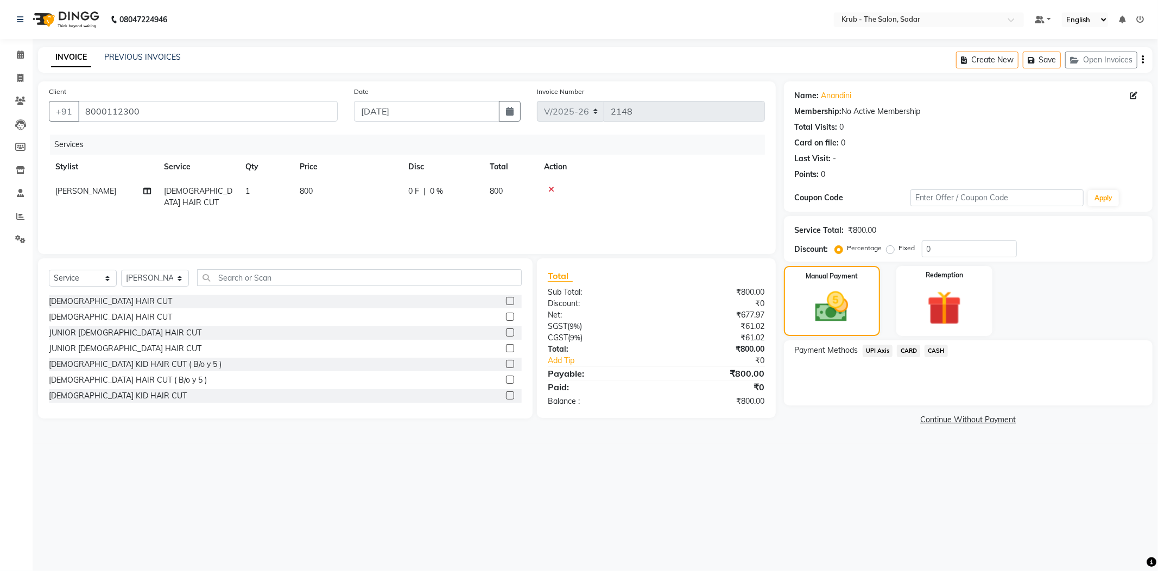
click at [941, 345] on span "CASH" at bounding box center [936, 351] width 23 height 12
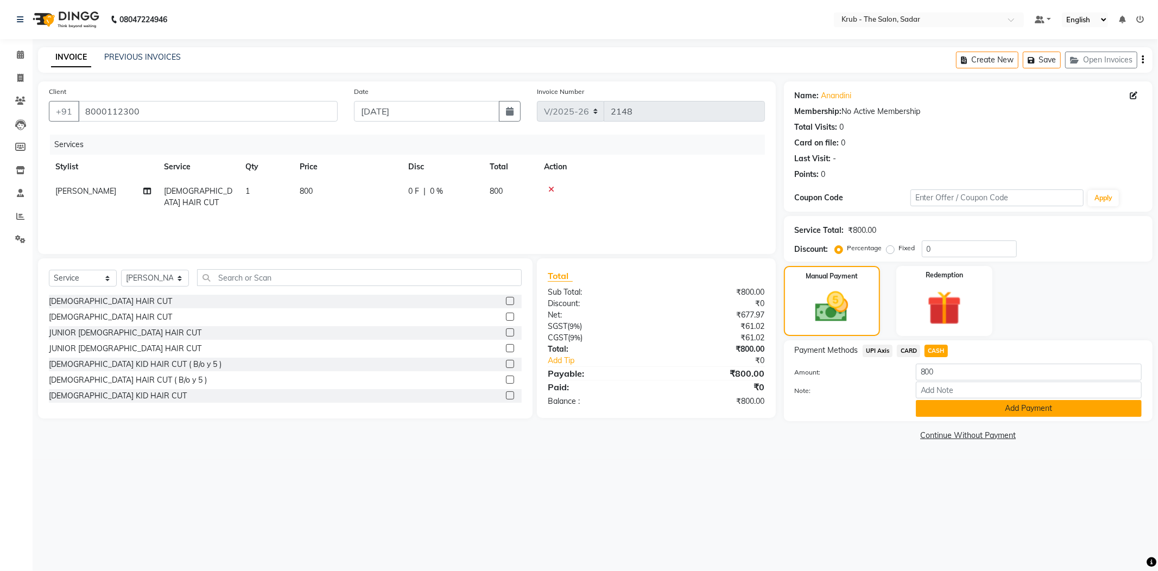
drag, startPoint x: 978, startPoint y: 384, endPoint x: 966, endPoint y: 394, distance: 15.1
click at [976, 400] on button "Add Payment" at bounding box center [1029, 408] width 226 height 17
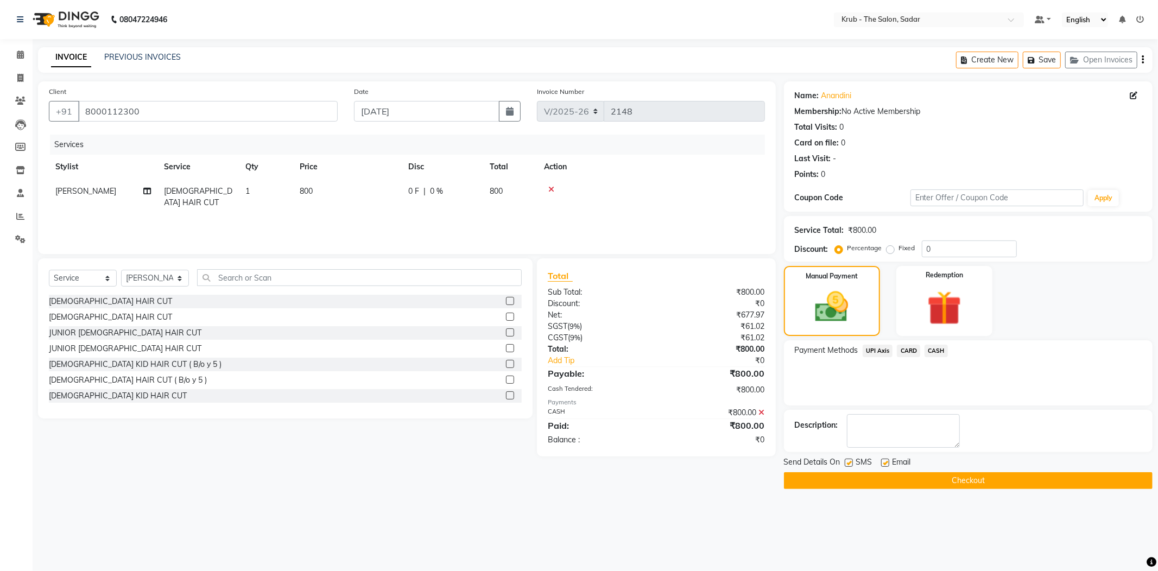
drag, startPoint x: 887, startPoint y: 443, endPoint x: 874, endPoint y: 442, distance: 12.5
click at [886, 459] on label at bounding box center [885, 463] width 8 height 8
click at [886, 460] on input "checkbox" at bounding box center [884, 463] width 7 height 7
checkbox input "false"
click at [850, 459] on label at bounding box center [849, 463] width 8 height 8
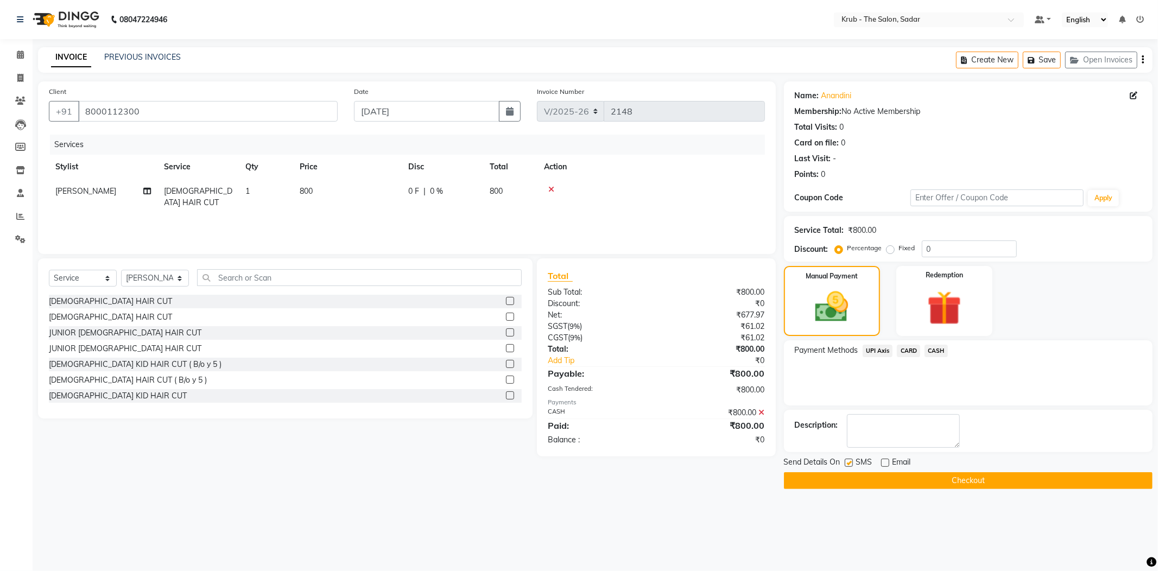
click at [850, 460] on input "checkbox" at bounding box center [848, 463] width 7 height 7
checkbox input "false"
click at [897, 472] on button "Checkout" at bounding box center [968, 480] width 369 height 17
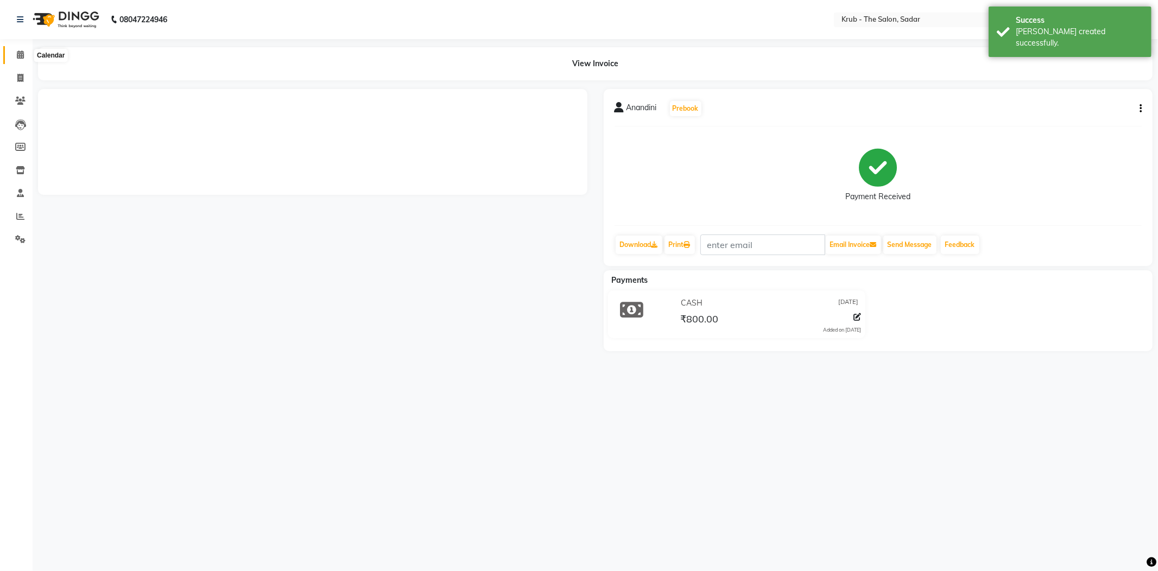
click at [17, 53] on icon at bounding box center [20, 54] width 7 height 8
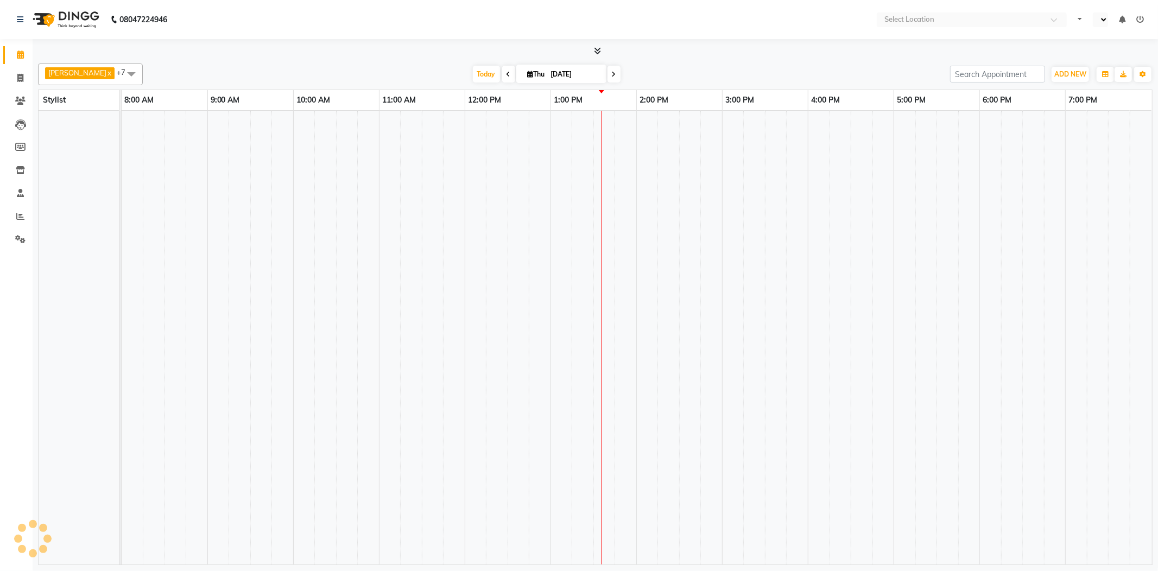
select select "en"
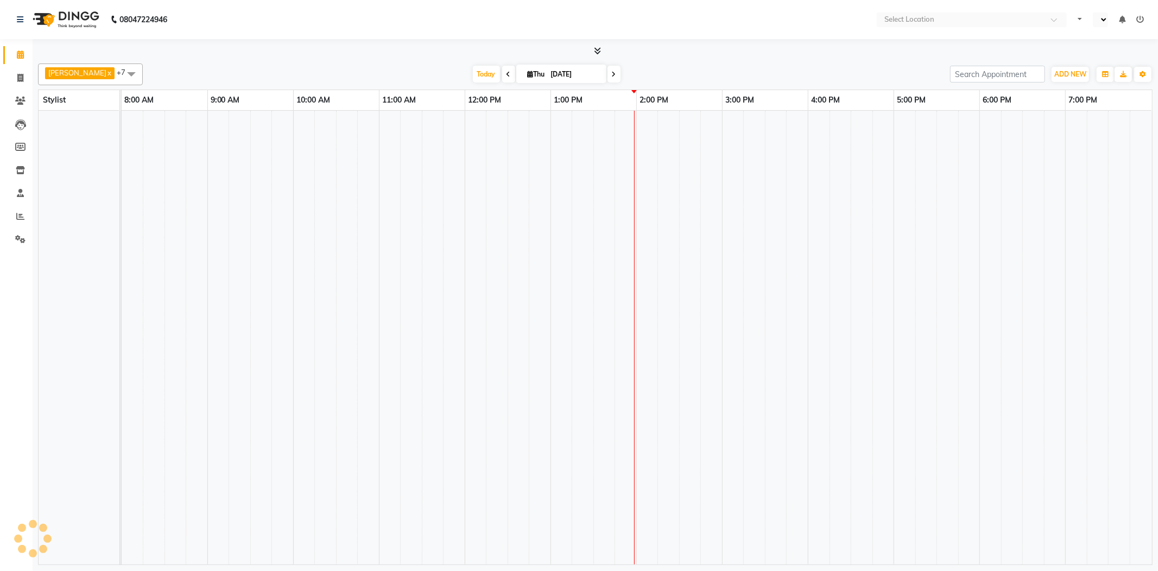
select select "en"
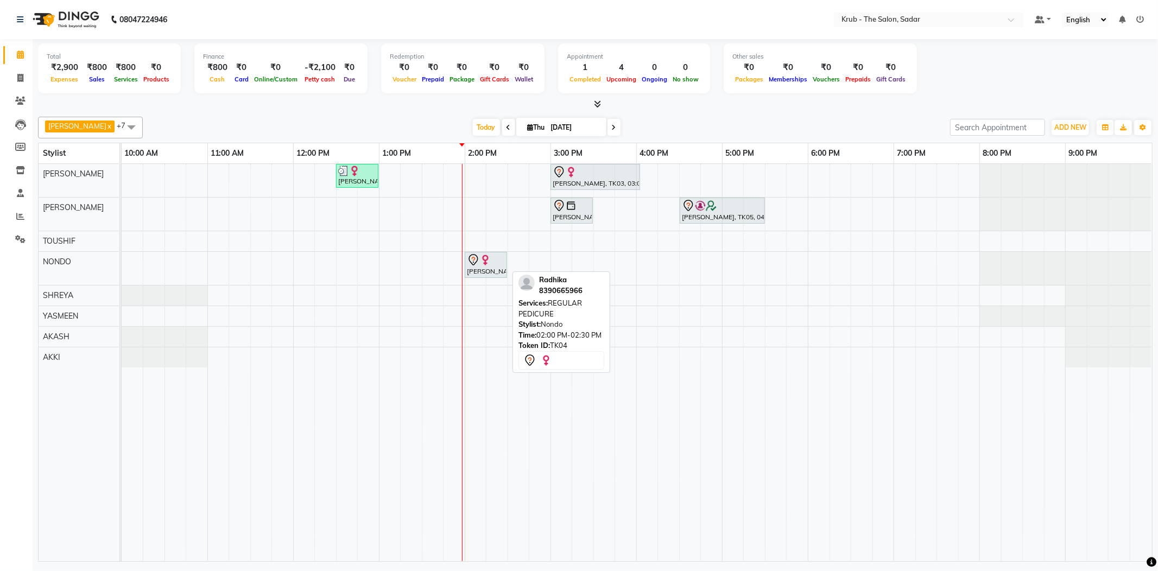
click at [478, 265] on div "[PERSON_NAME], TK04, 02:00 PM-02:30 PM, REGULAR PEDICURE" at bounding box center [486, 265] width 40 height 23
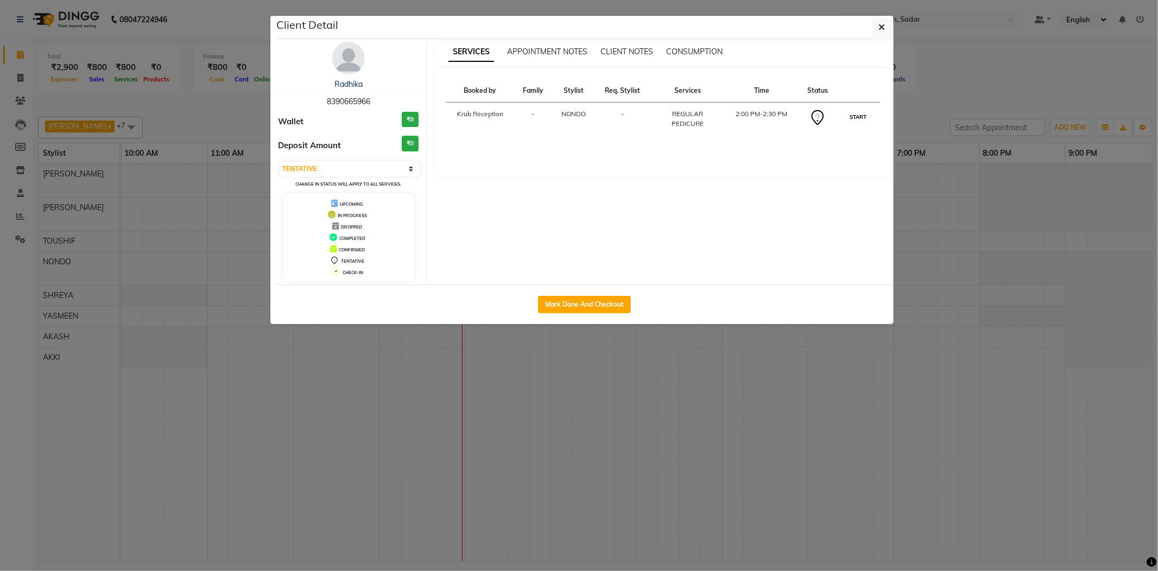
click at [853, 112] on button "START" at bounding box center [858, 117] width 22 height 14
select select "1"
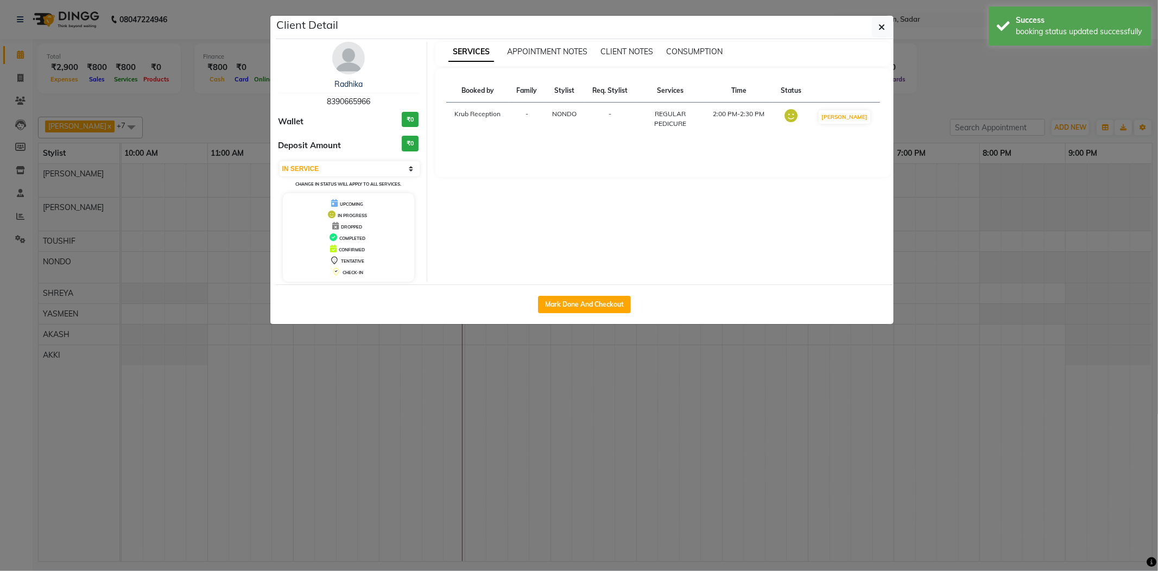
click at [942, 102] on ngb-modal-window "Client Detail Radhika 8390665966 Wallet ₹0 Deposit Amount ₹0 Select IN SERVICE …" at bounding box center [579, 285] width 1158 height 571
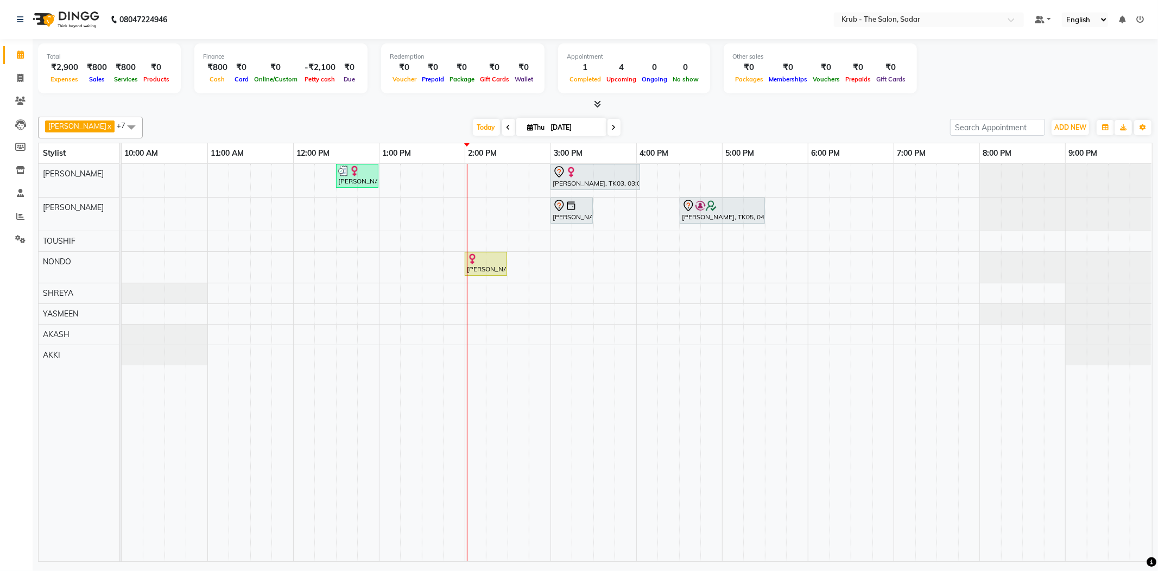
click at [561, 313] on div "Anandini, TK02, 12:30 PM-01:00 PM, FEMALE HAIR CUT Dr.Farhat Duad, TK03, 03:00 …" at bounding box center [637, 362] width 1030 height 397
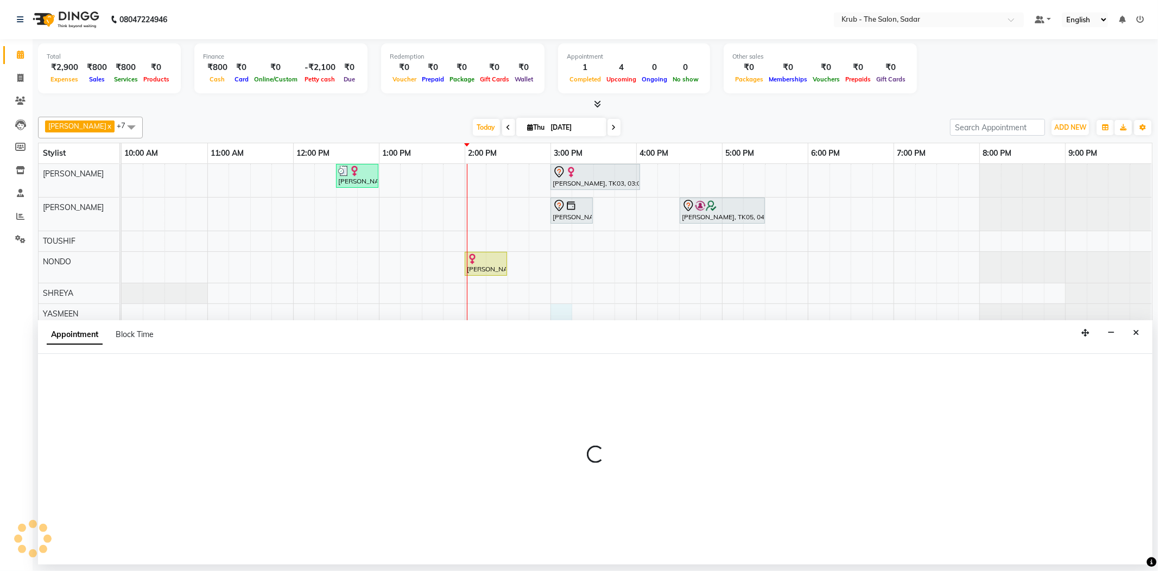
select select "24987"
select select "900"
select select "tentative"
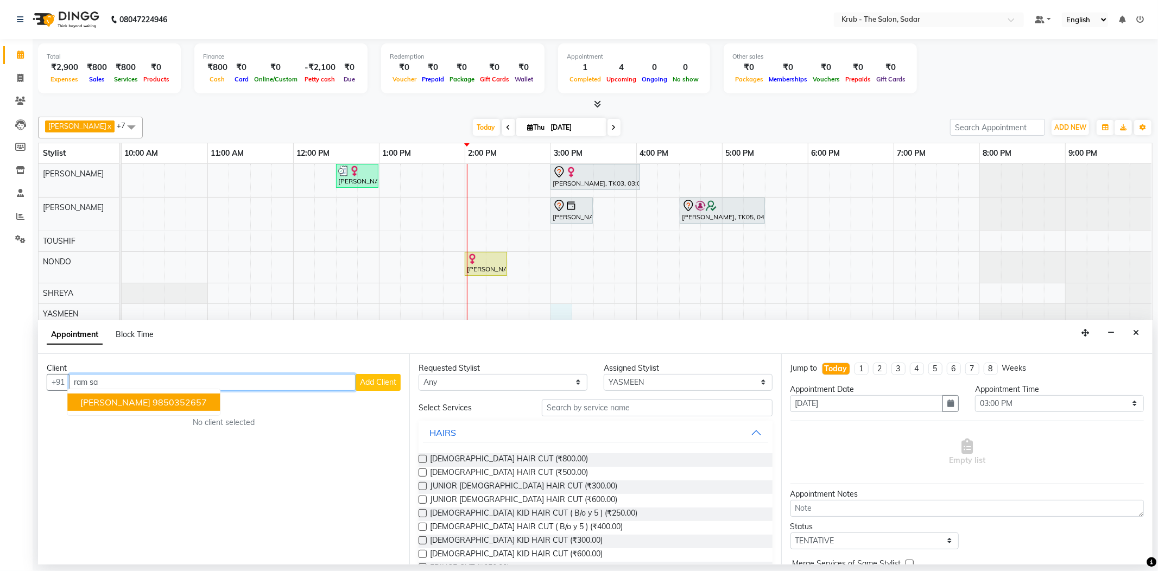
click at [86, 397] on span "Ram Sahani" at bounding box center [115, 402] width 70 height 11
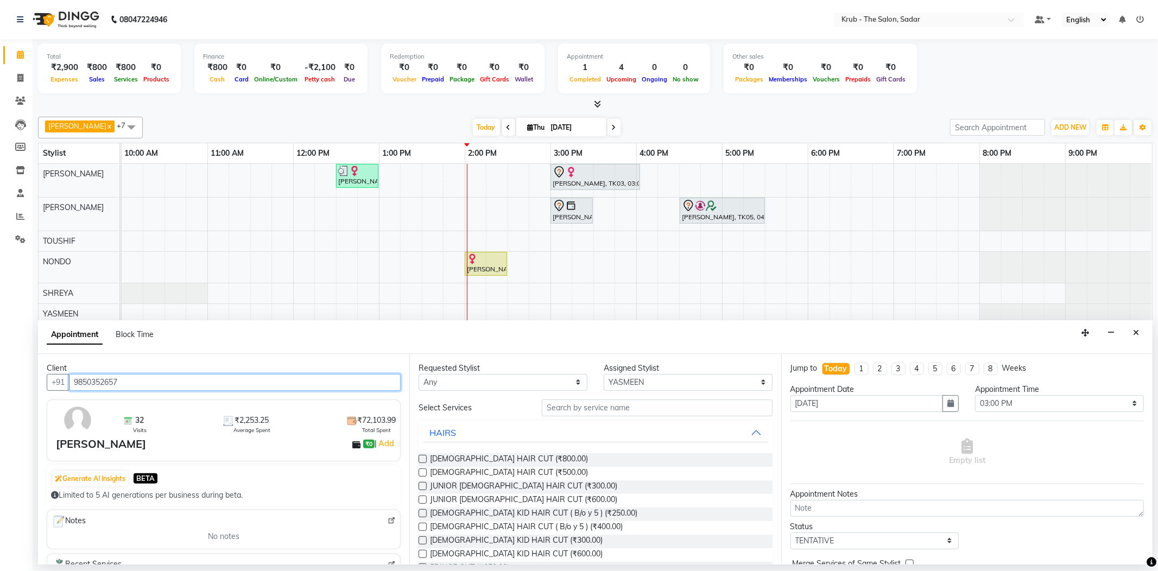
type input "9850352657"
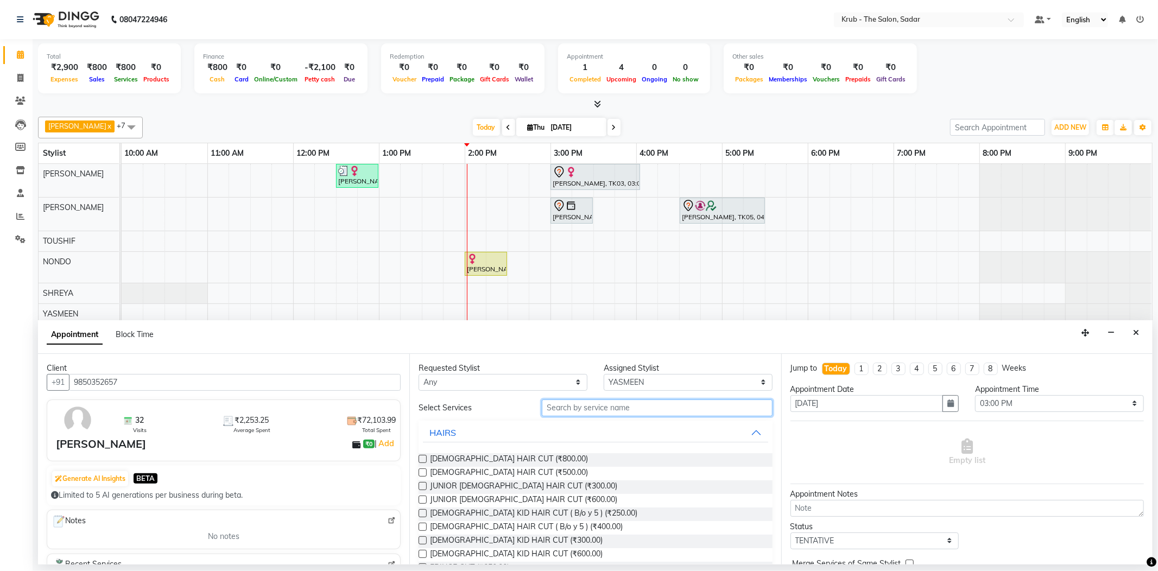
click at [574, 402] on input "text" at bounding box center [657, 408] width 230 height 17
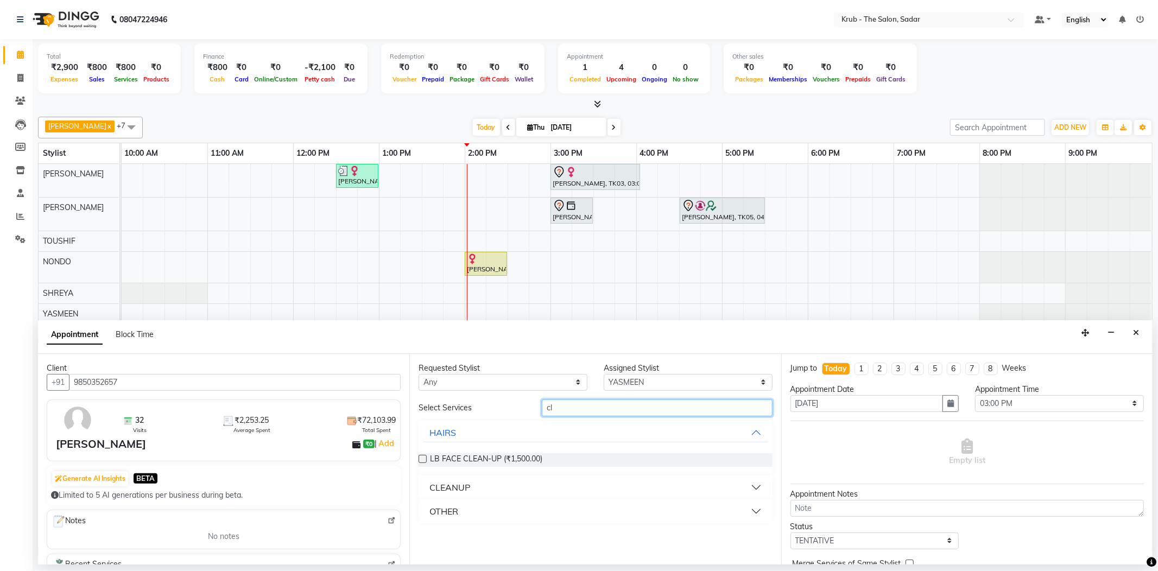
type input "cl"
click at [480, 478] on button "CLEANUP" at bounding box center [595, 488] width 345 height 20
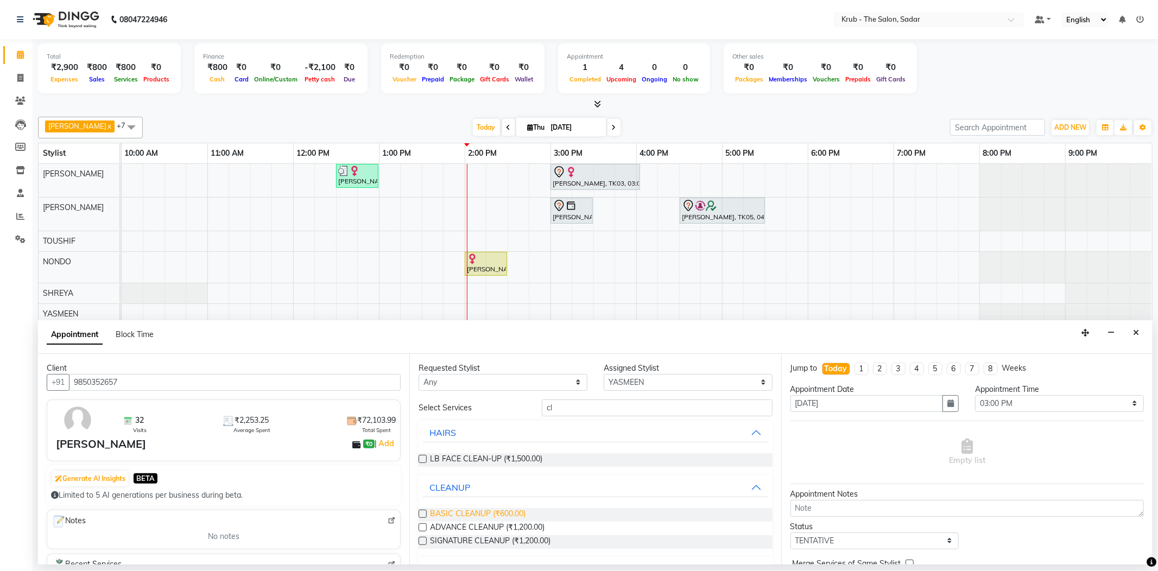
click at [488, 508] on span "BASIC CLEANUP (₹600.00)" at bounding box center [478, 515] width 96 height 14
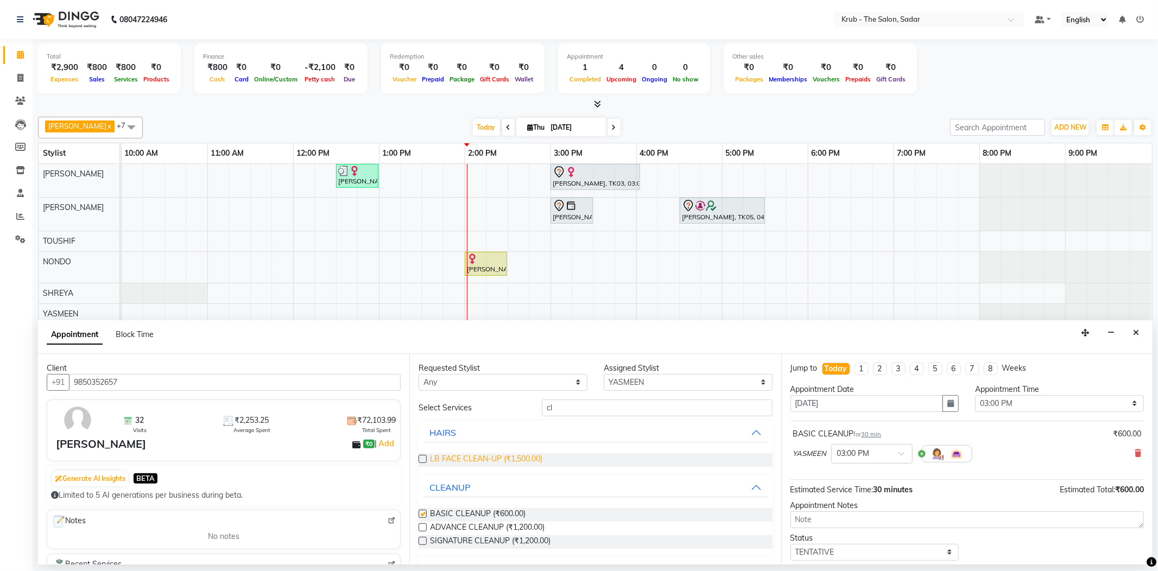
checkbox input "false"
drag, startPoint x: 563, startPoint y: 400, endPoint x: 535, endPoint y: 409, distance: 29.7
click at [556, 402] on input "cl" at bounding box center [657, 408] width 230 height 17
click at [535, 409] on div "Select Services cl HAIRS LB FACE CLEAN-UP (₹1,500.00) CLEANUP BASIC CLEANUP (₹6…" at bounding box center [595, 491] width 353 height 182
click at [530, 423] on button "HAIRS" at bounding box center [595, 433] width 345 height 20
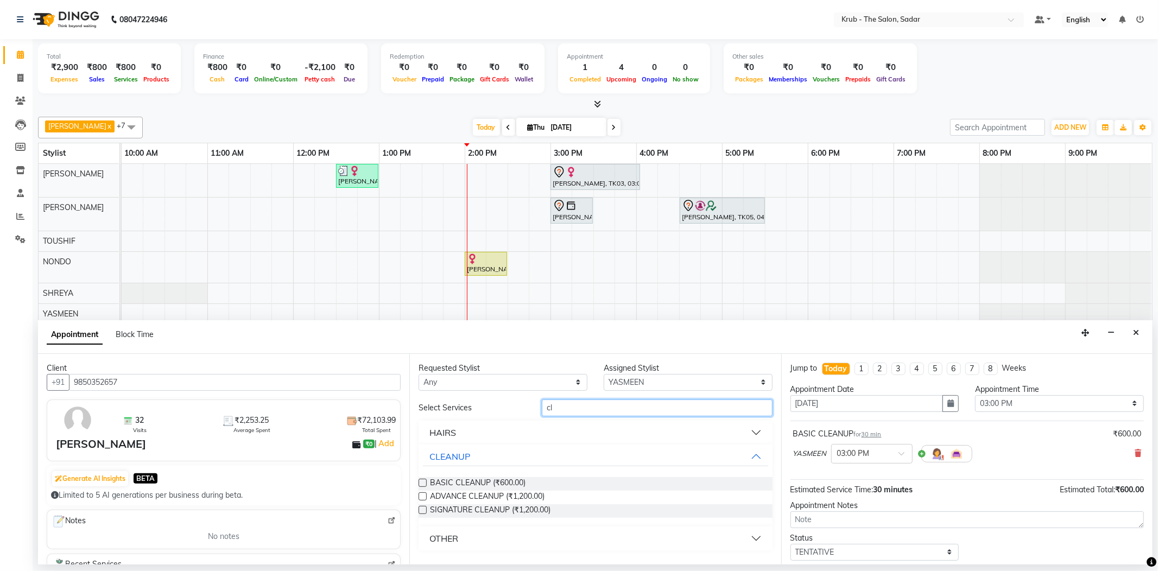
click at [560, 400] on input "cl" at bounding box center [657, 408] width 230 height 17
drag, startPoint x: 545, startPoint y: 394, endPoint x: 506, endPoint y: 396, distance: 39.1
click at [506, 400] on div "Select Services cl" at bounding box center [595, 408] width 370 height 17
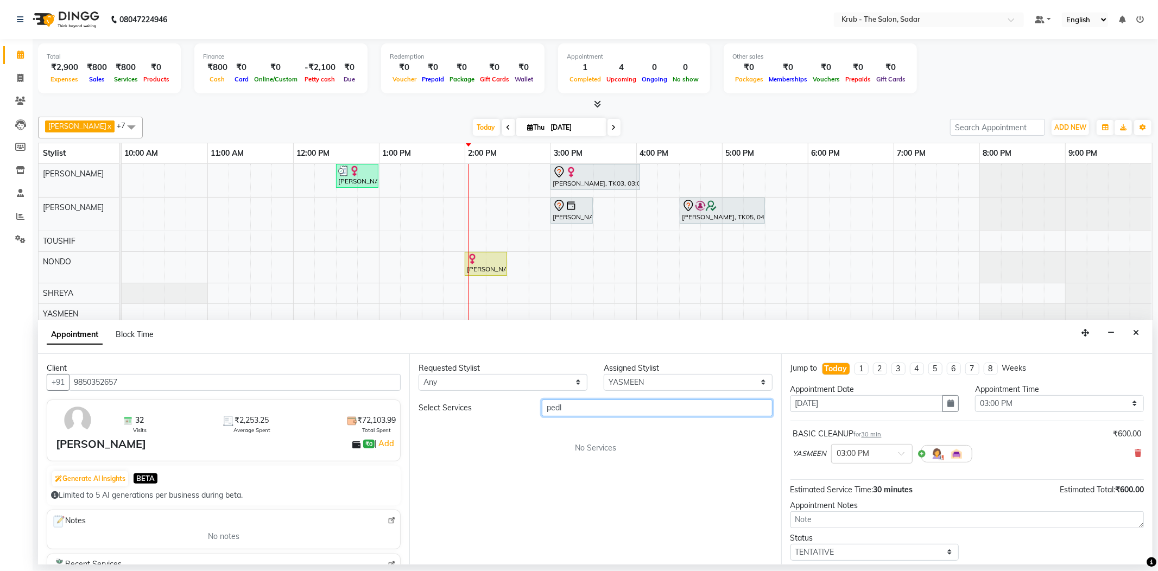
scroll to position [57, 0]
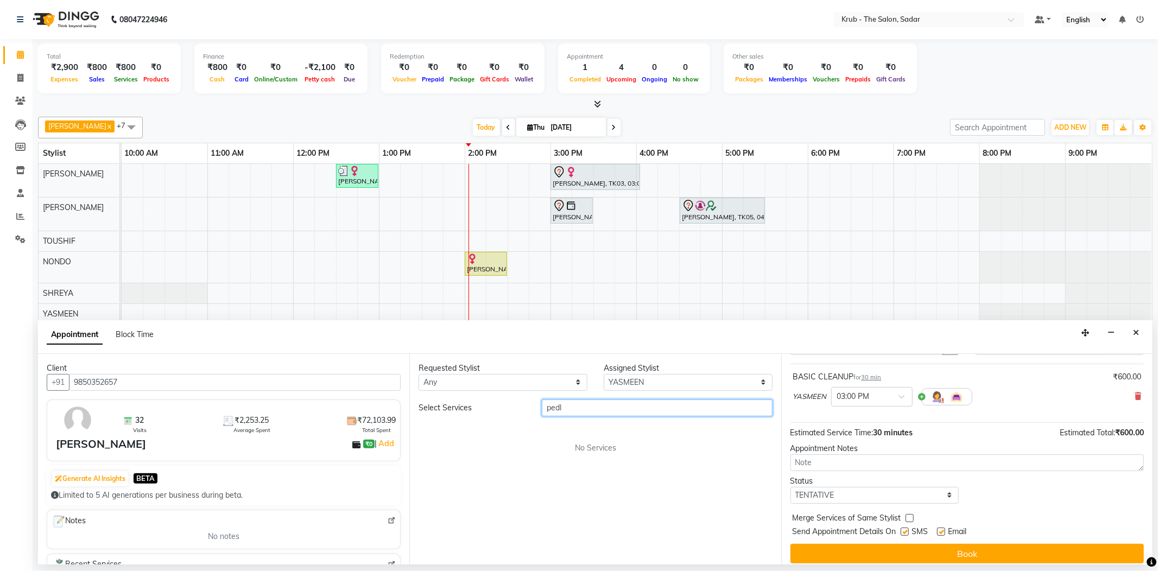
type input "pedl"
click at [941, 528] on label at bounding box center [941, 532] width 8 height 8
click at [941, 529] on input "checkbox" at bounding box center [940, 532] width 7 height 7
checkbox input "false"
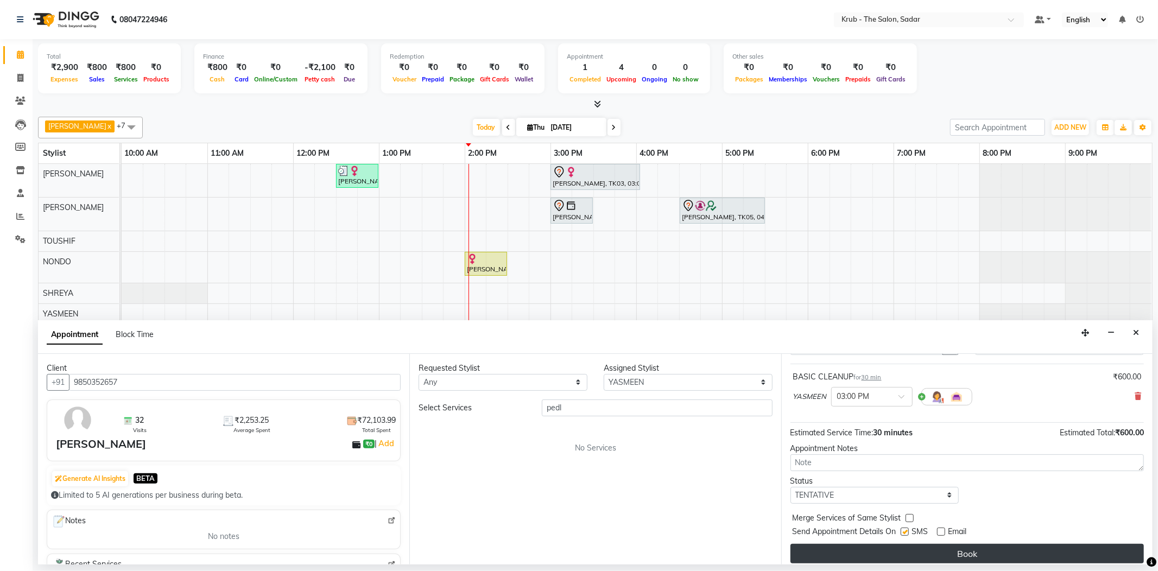
click at [989, 544] on button "Book" at bounding box center [966, 554] width 353 height 20
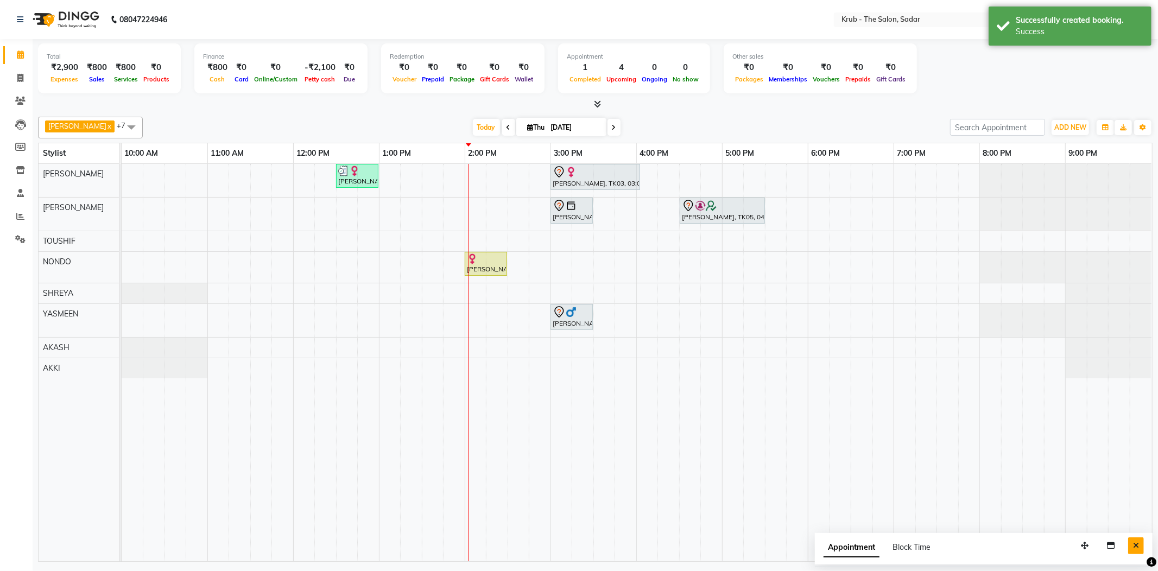
click at [1141, 546] on button "Close" at bounding box center [1136, 545] width 16 height 17
click at [746, 119] on div "Today Thu 04-09-2025" at bounding box center [546, 127] width 796 height 16
click at [626, 440] on span "Add Service" at bounding box center [612, 441] width 41 height 11
select select "24987"
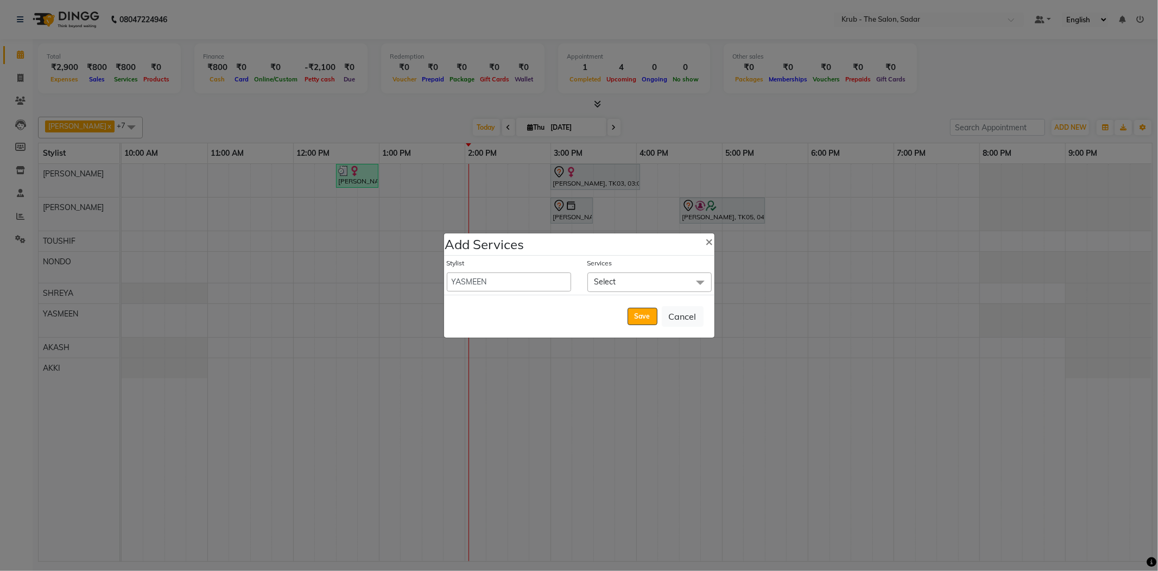
drag, startPoint x: 604, startPoint y: 283, endPoint x: 606, endPoint y: 311, distance: 27.2
click at [605, 283] on span "Select" at bounding box center [605, 282] width 22 height 10
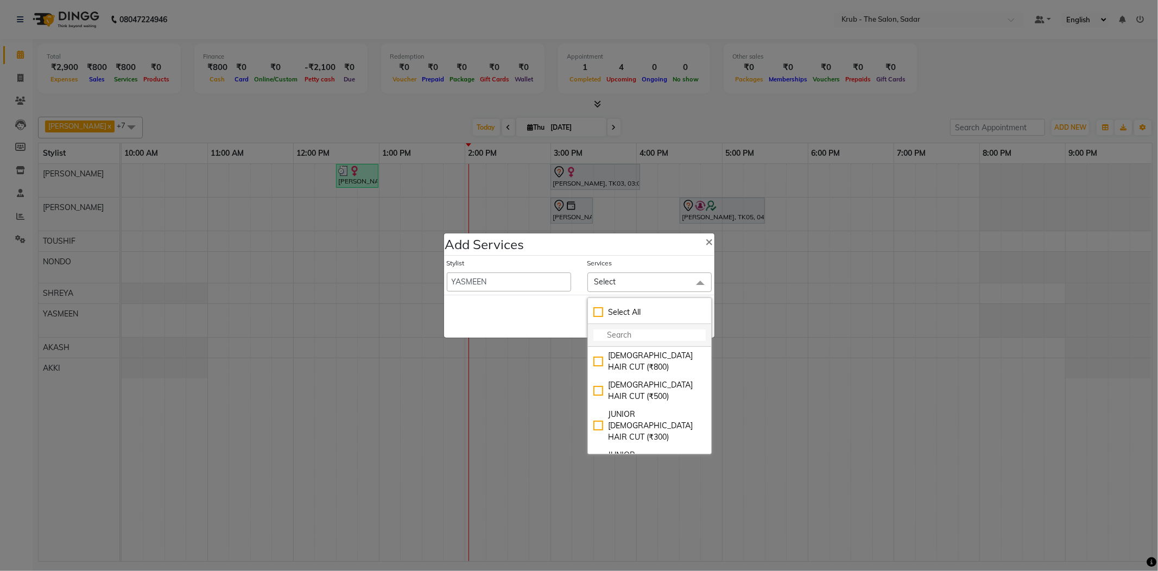
click at [617, 335] on input "multiselect-search" at bounding box center [649, 335] width 112 height 11
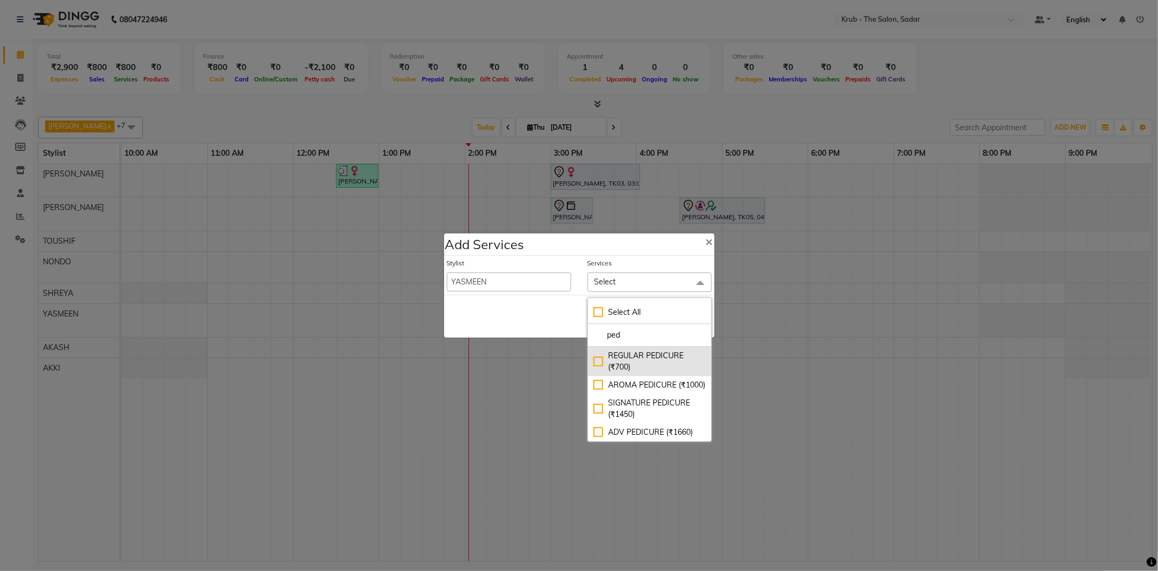
type input "ped"
click at [636, 355] on div "REGULAR PEDICURE (₹700)" at bounding box center [649, 361] width 112 height 23
checkbox input "true"
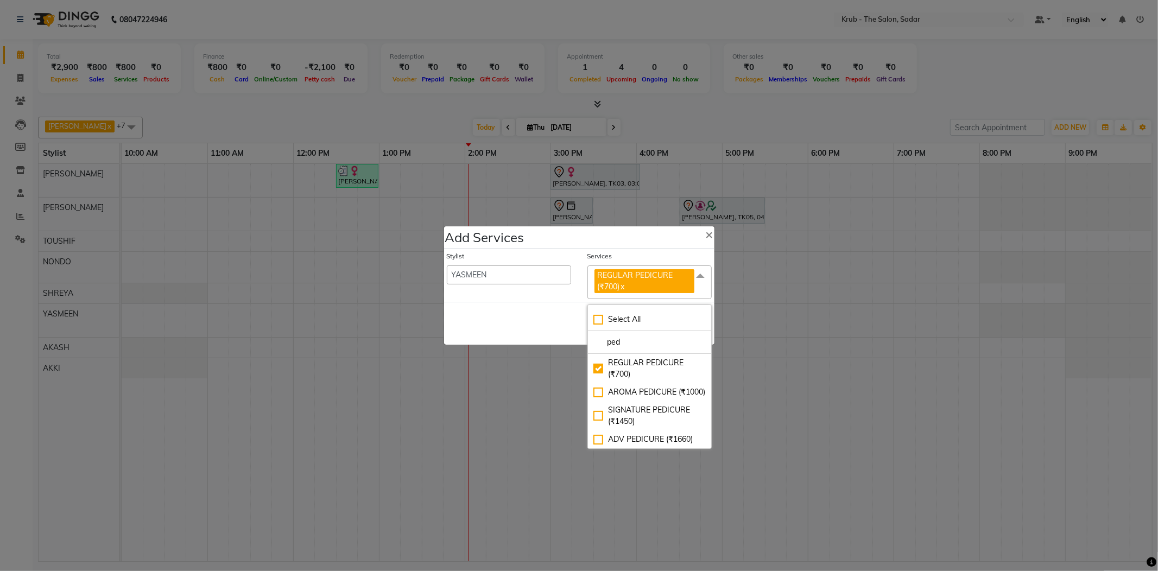
click at [528, 317] on div "Save Cancel" at bounding box center [579, 323] width 270 height 43
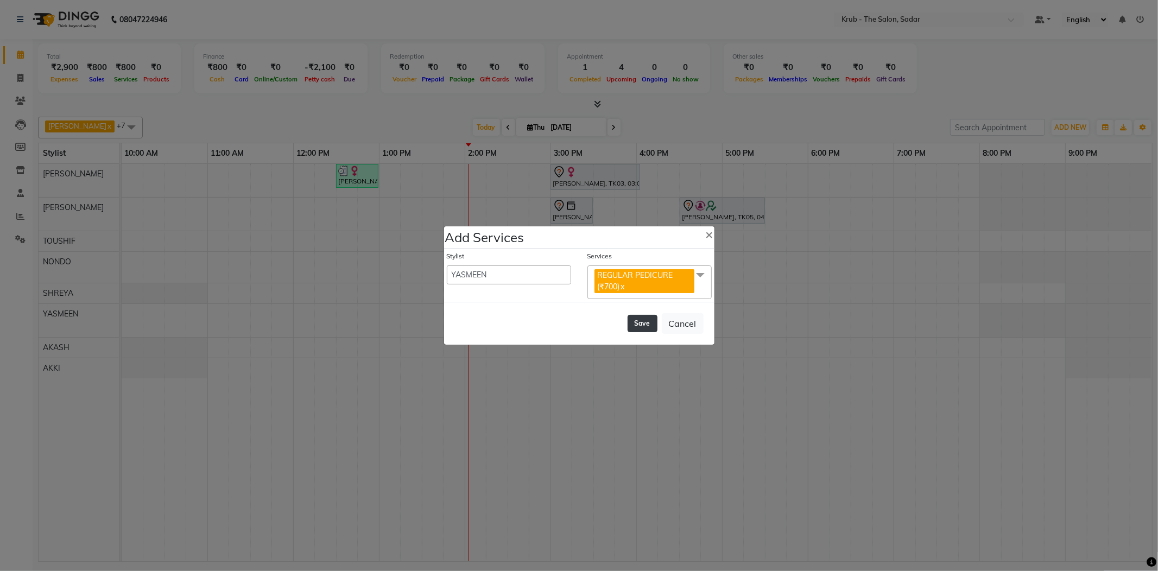
click at [654, 326] on button "Save" at bounding box center [643, 323] width 30 height 17
select select "90733"
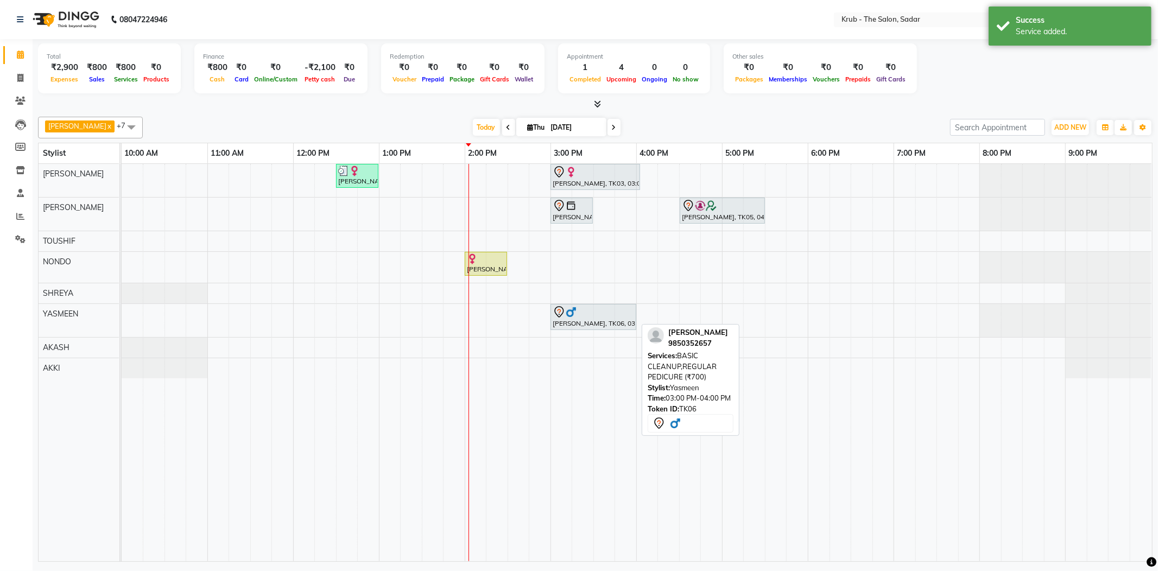
click at [618, 315] on div at bounding box center [593, 312] width 81 height 13
select select "7"
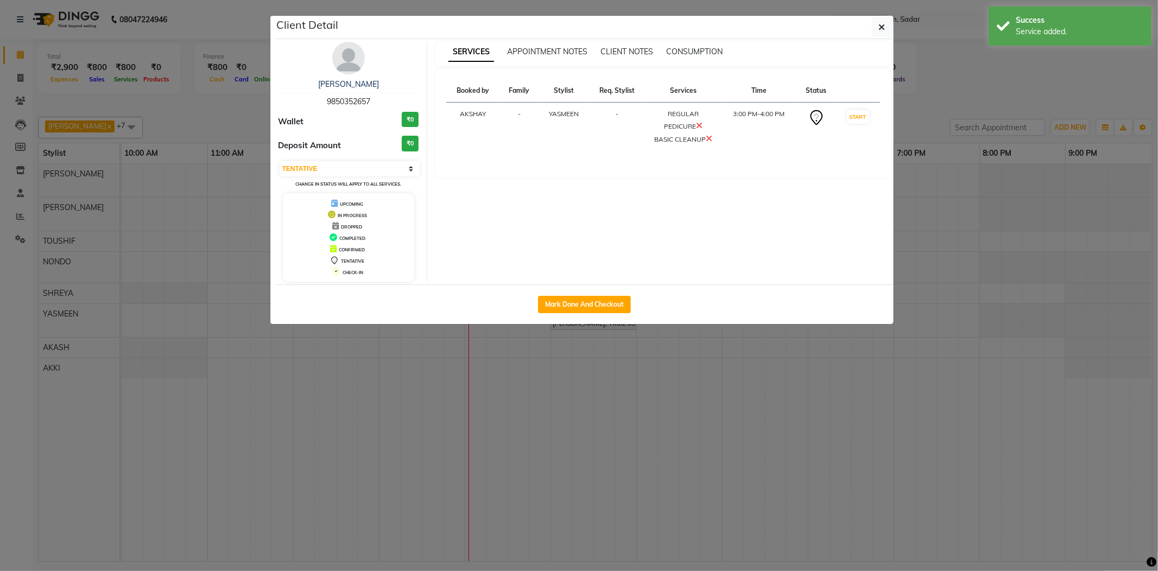
click at [973, 101] on ngb-modal-window "Client Detail Ram Sahani 9850352657 Wallet ₹0 Deposit Amount ₹0 Select IN SERVI…" at bounding box center [579, 285] width 1158 height 571
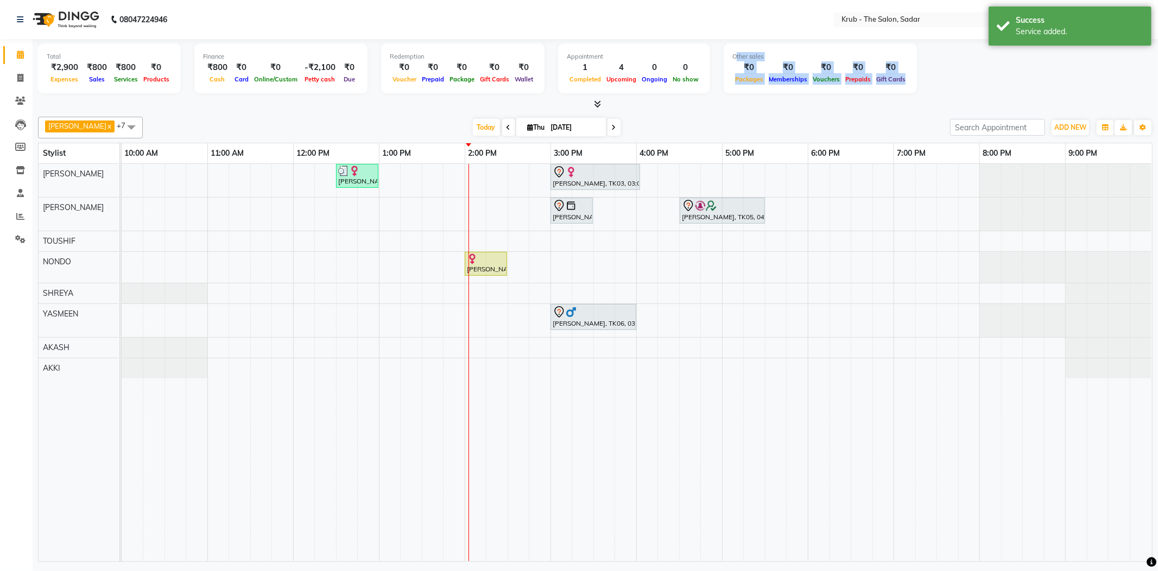
drag, startPoint x: 782, startPoint y: 55, endPoint x: 1002, endPoint y: 86, distance: 222.0
click at [1002, 86] on div "Total ₹2,900 Expenses ₹800 Sales ₹800 Services ₹0 Products Finance ₹800 Cash ₹0…" at bounding box center [595, 69] width 1115 height 53
click at [887, 107] on div at bounding box center [595, 104] width 1115 height 11
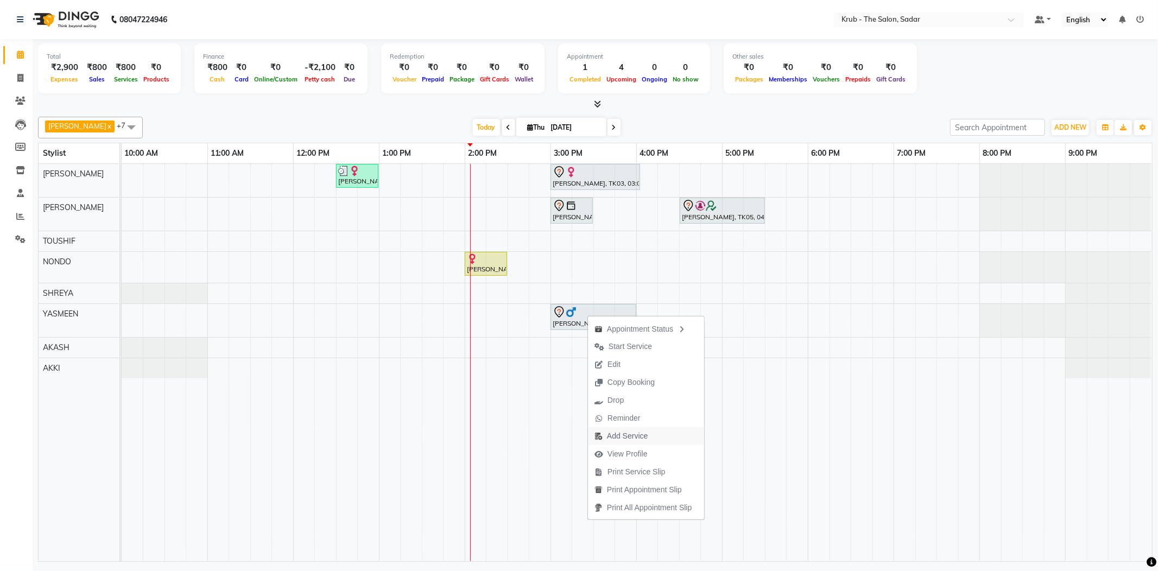
click at [649, 432] on span "Add Service" at bounding box center [621, 436] width 66 height 18
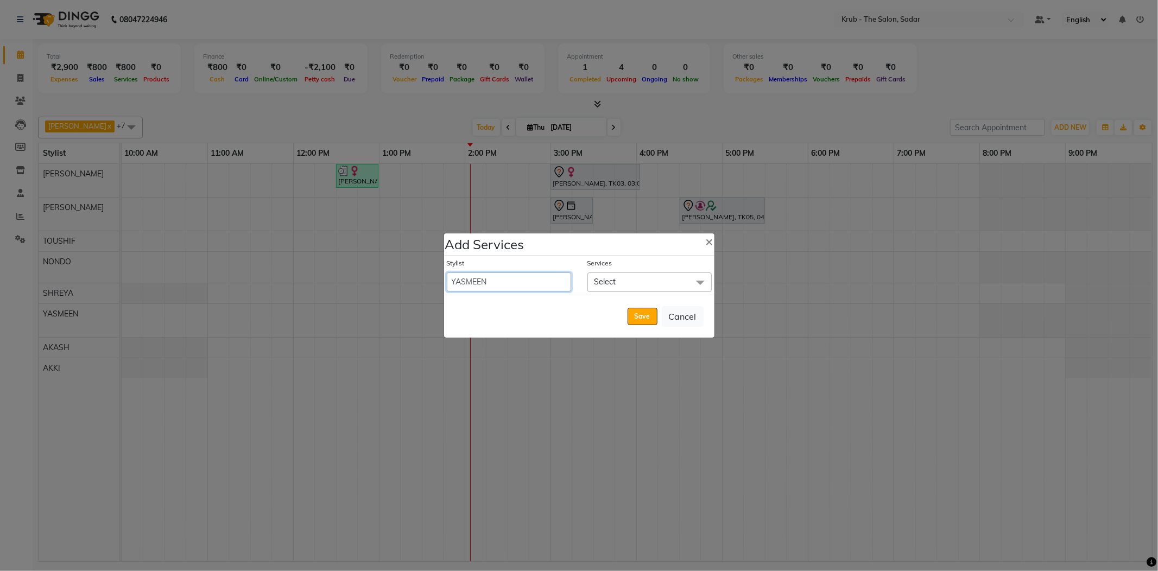
drag, startPoint x: 528, startPoint y: 283, endPoint x: 526, endPoint y: 290, distance: 7.4
click at [528, 283] on select "AKASH AKKI AKSHAY Andreas GURVEER Krub Reception KUNAL NONDO RAJESH SHREYA TOUS…" at bounding box center [509, 282] width 124 height 19
select select "24979"
click at [447, 274] on select "AKASH AKKI AKSHAY Andreas GURVEER Krub Reception KUNAL NONDO RAJESH SHREYA TOUS…" at bounding box center [509, 282] width 124 height 19
select select "930"
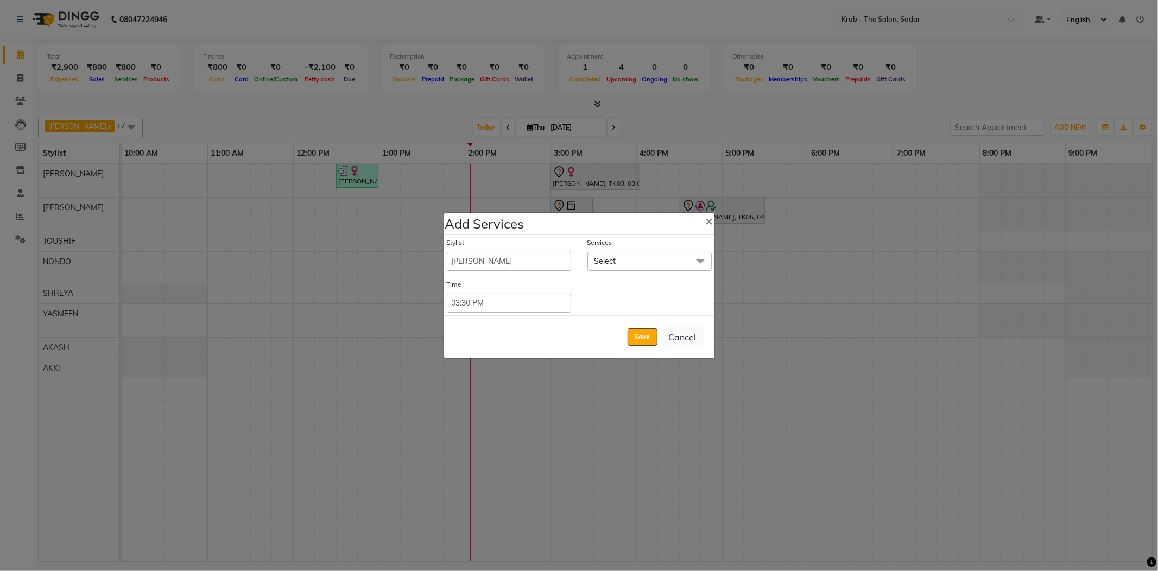
click at [635, 266] on span "Select" at bounding box center [649, 261] width 124 height 19
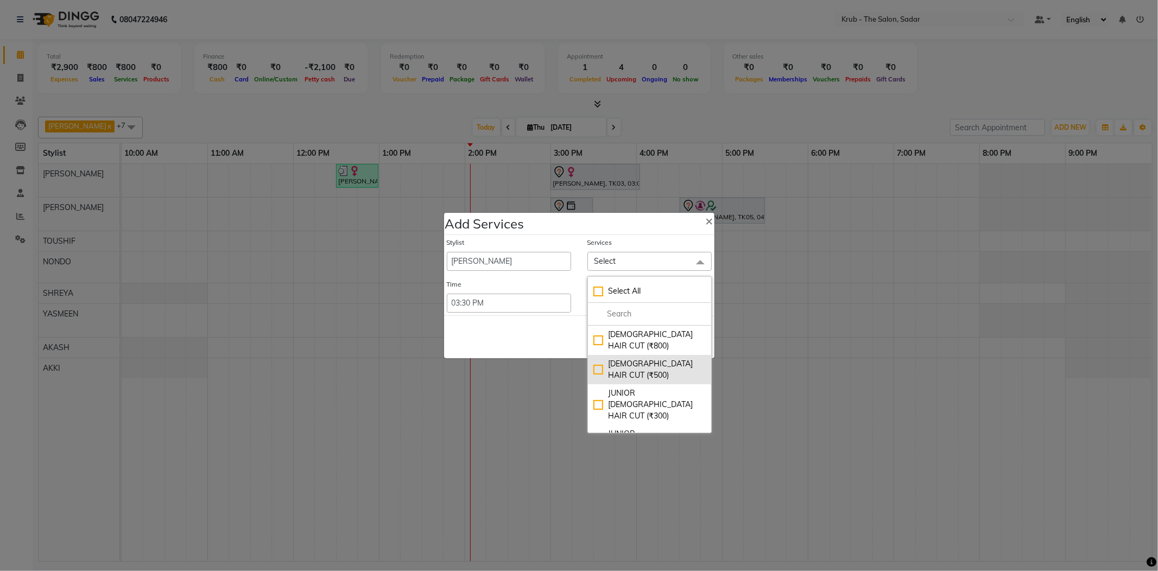
click at [647, 363] on div "MALE HAIR CUT (₹500)" at bounding box center [649, 369] width 112 height 23
checkbox input "true"
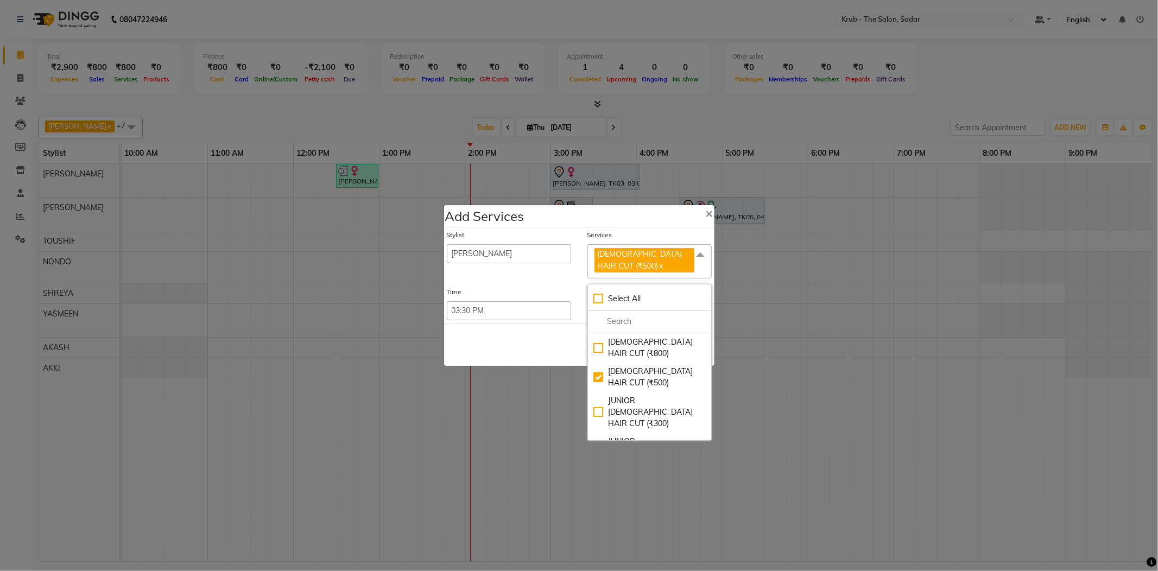
click at [535, 344] on div "Save Cancel" at bounding box center [579, 344] width 270 height 43
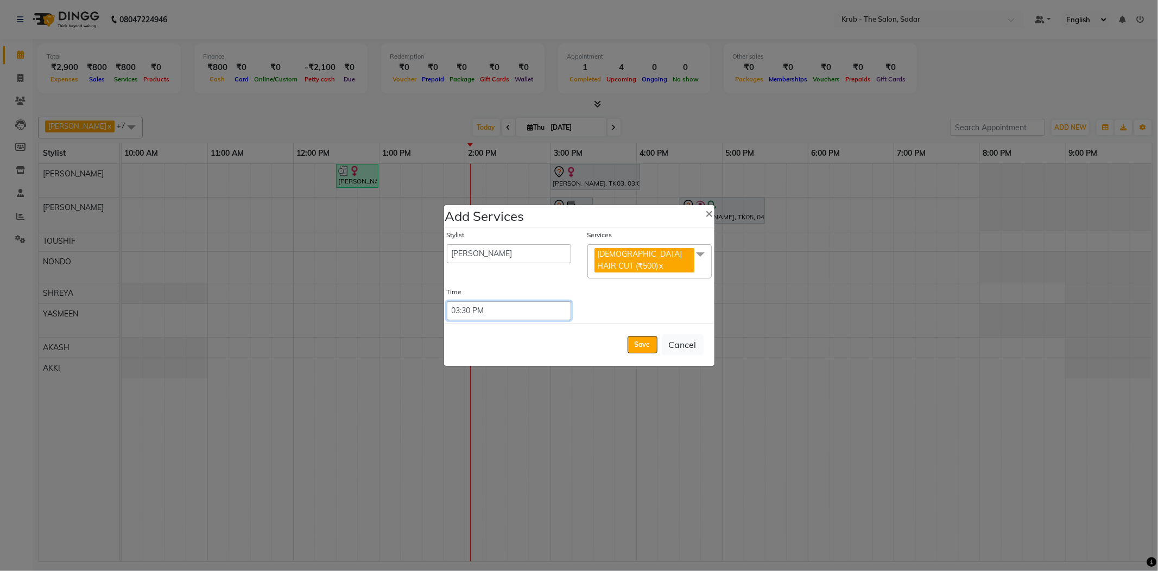
click at [514, 313] on select "Select 09:00 AM 09:05 AM 09:10 AM 09:15 AM 09:20 AM 09:25 AM 09:30 AM 09:35 AM …" at bounding box center [509, 310] width 124 height 19
select select "960"
click at [447, 301] on select "Select 09:00 AM 09:05 AM 09:10 AM 09:15 AM 09:20 AM 09:25 AM 09:30 AM 09:35 AM …" at bounding box center [509, 310] width 124 height 19
click at [650, 340] on button "Save" at bounding box center [643, 344] width 30 height 17
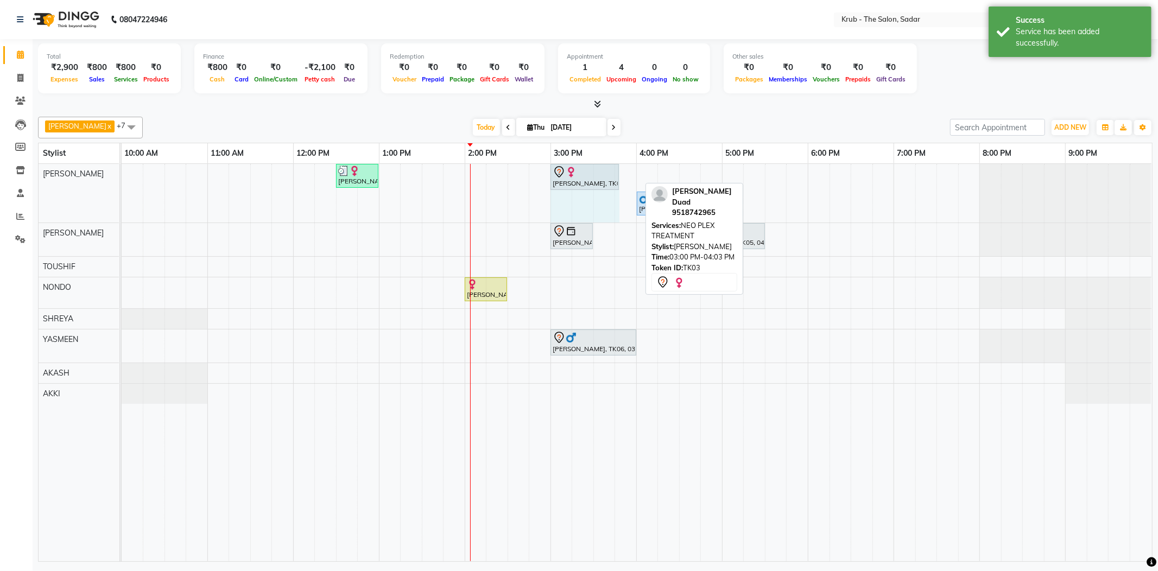
drag, startPoint x: 641, startPoint y: 169, endPoint x: 641, endPoint y: 144, distance: 25.5
click at [621, 168] on div "Anandini, TK02, 12:30 PM-01:00 PM, FEMALE HAIR CUT Dr.Farhat Duad, TK03, 03:00 …" at bounding box center [637, 362] width 1030 height 397
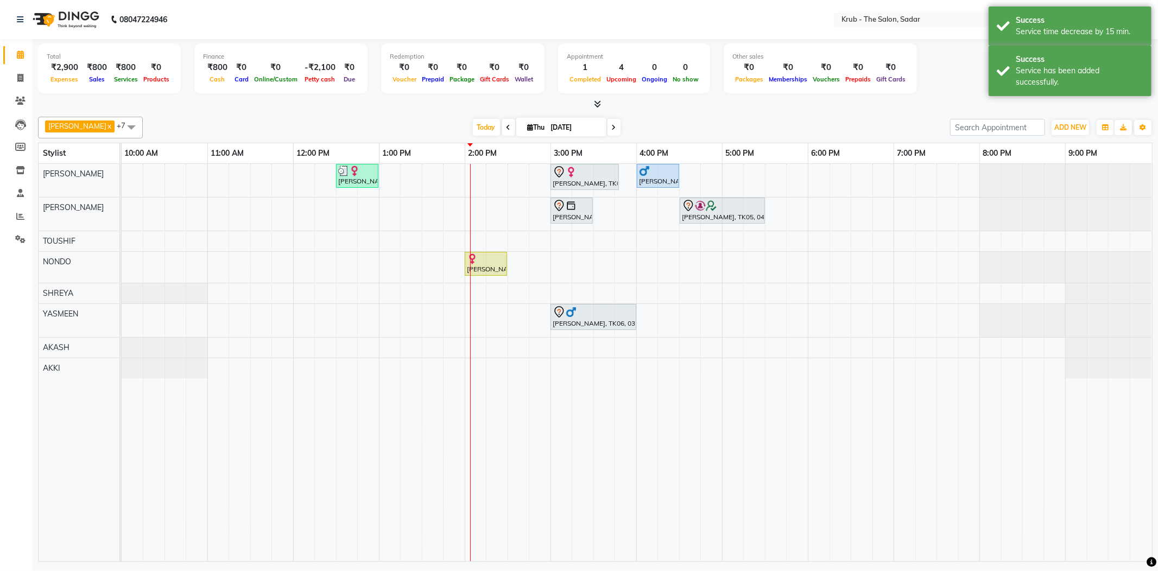
drag, startPoint x: 667, startPoint y: 119, endPoint x: 649, endPoint y: 143, distance: 29.5
click at [667, 119] on div "Today Thu 04-09-2025" at bounding box center [546, 127] width 796 height 16
click at [782, 122] on div "Today Thu 04-09-2025" at bounding box center [546, 127] width 796 height 16
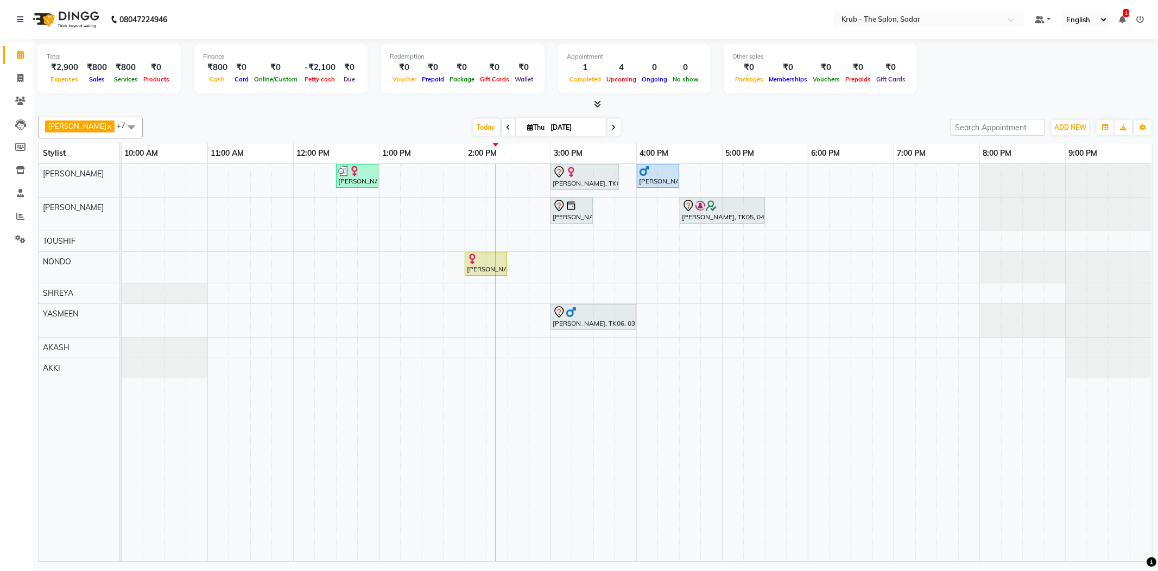
click at [548, 125] on input "[DATE]" at bounding box center [575, 127] width 54 height 16
select select "9"
select select "2025"
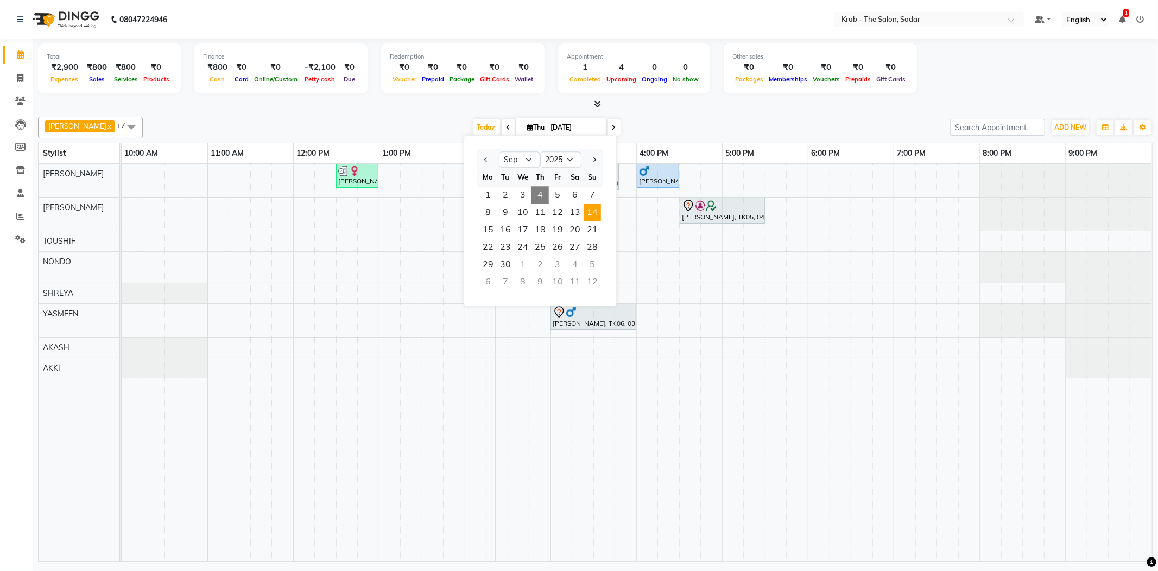
click at [584, 205] on span "14" at bounding box center [592, 212] width 17 height 17
type input "14-09-2025"
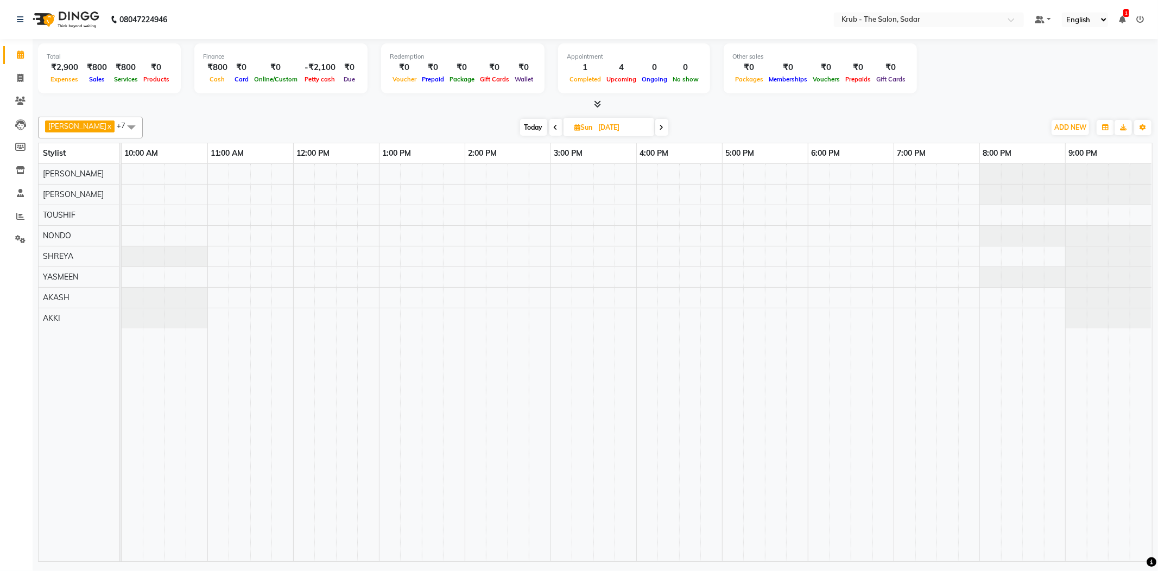
click at [582, 126] on span "Sun" at bounding box center [583, 127] width 23 height 8
select select "9"
select select "2025"
click at [604, 206] on span "12" at bounding box center [608, 212] width 17 height 17
click at [653, 122] on span at bounding box center [659, 127] width 13 height 17
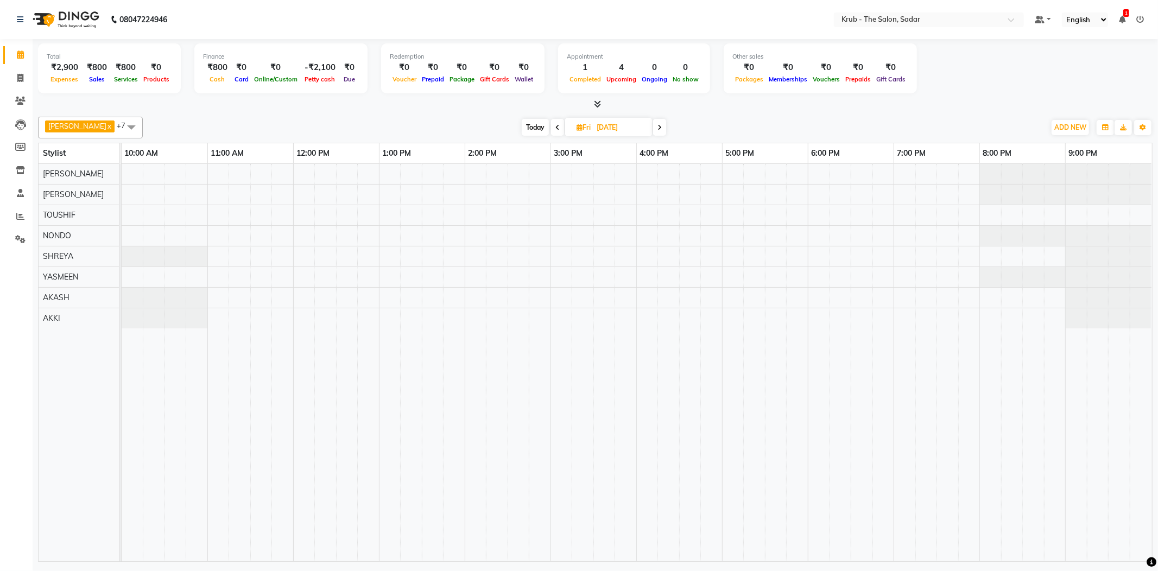
type input "13-09-2025"
click at [610, 121] on input "13-09-2025" at bounding box center [622, 127] width 54 height 16
select select "9"
select select "2025"
click at [634, 204] on span "14" at bounding box center [642, 212] width 17 height 17
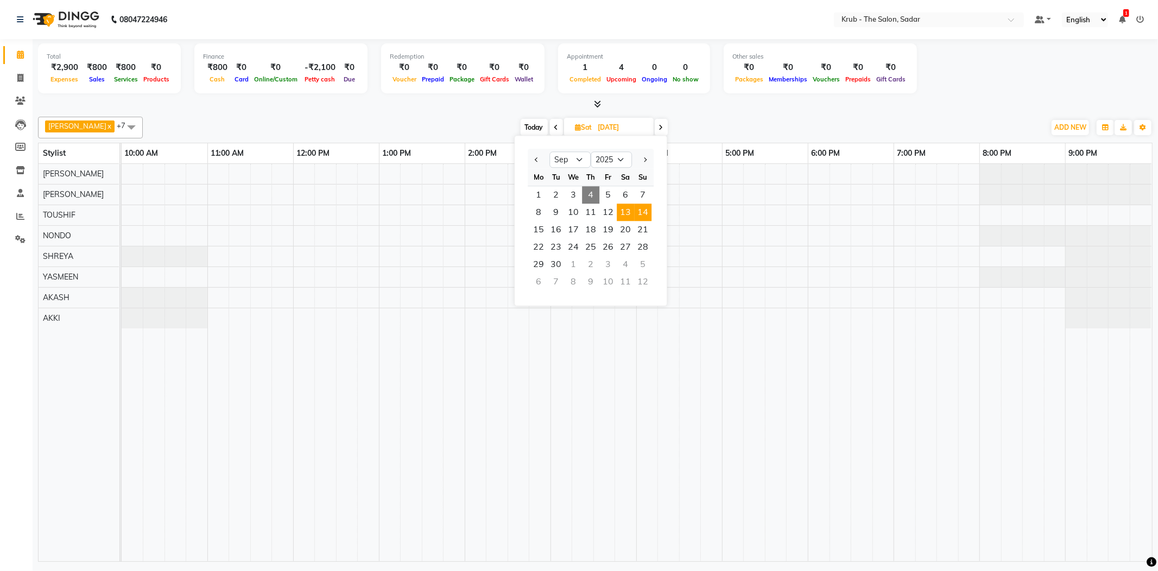
type input "14-09-2025"
click at [617, 122] on input "14-09-2025" at bounding box center [623, 127] width 54 height 16
select select "9"
select select "2025"
click at [635, 186] on span "7" at bounding box center [643, 194] width 17 height 17
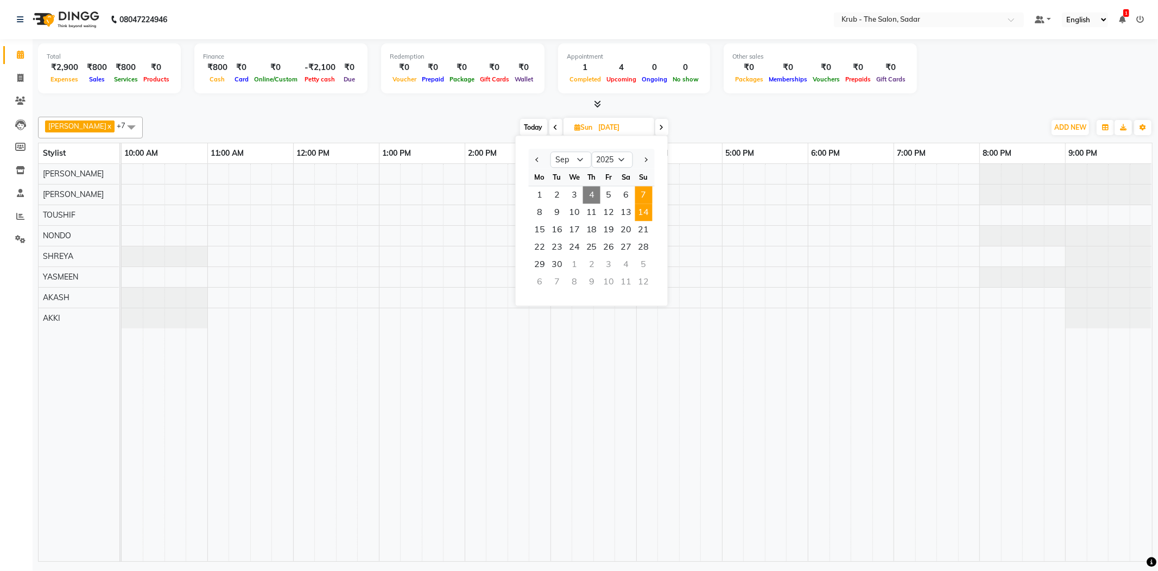
type input "07-09-2025"
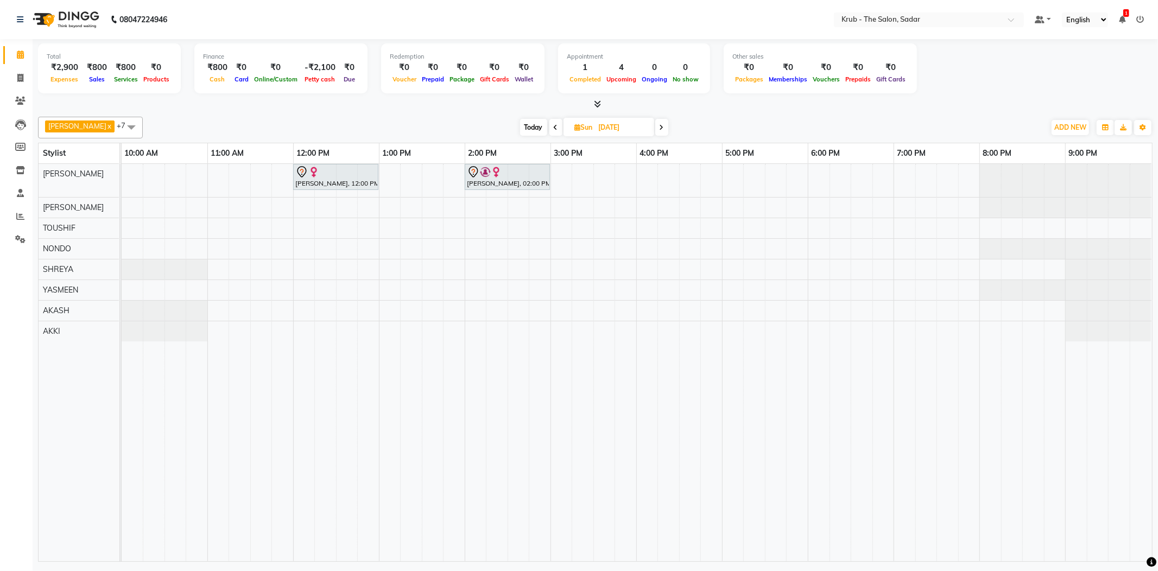
click at [624, 124] on input "07-09-2025" at bounding box center [623, 127] width 54 height 16
select select "9"
select select "2025"
click at [635, 204] on span "14" at bounding box center [643, 212] width 17 height 17
type input "14-09-2025"
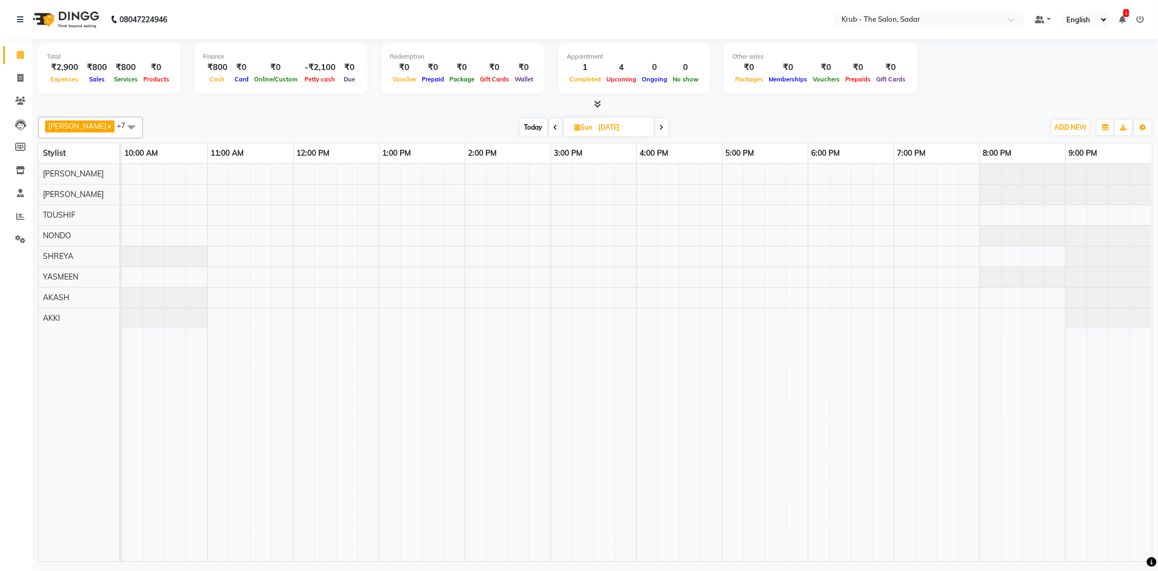
click at [215, 176] on div at bounding box center [637, 362] width 1030 height 397
select select "24979"
select select "tentative"
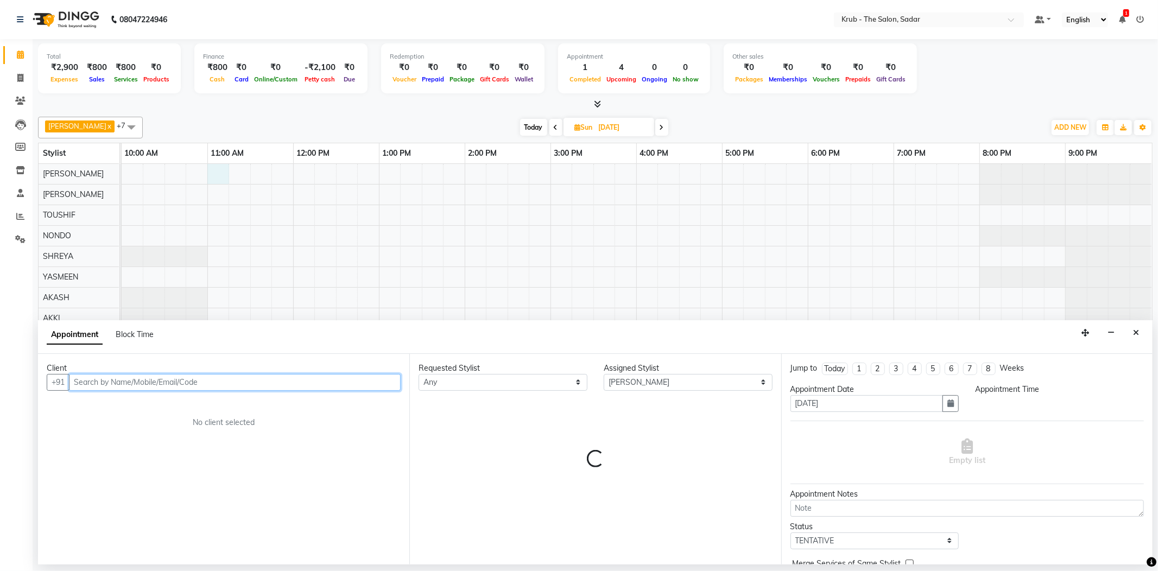
select select "660"
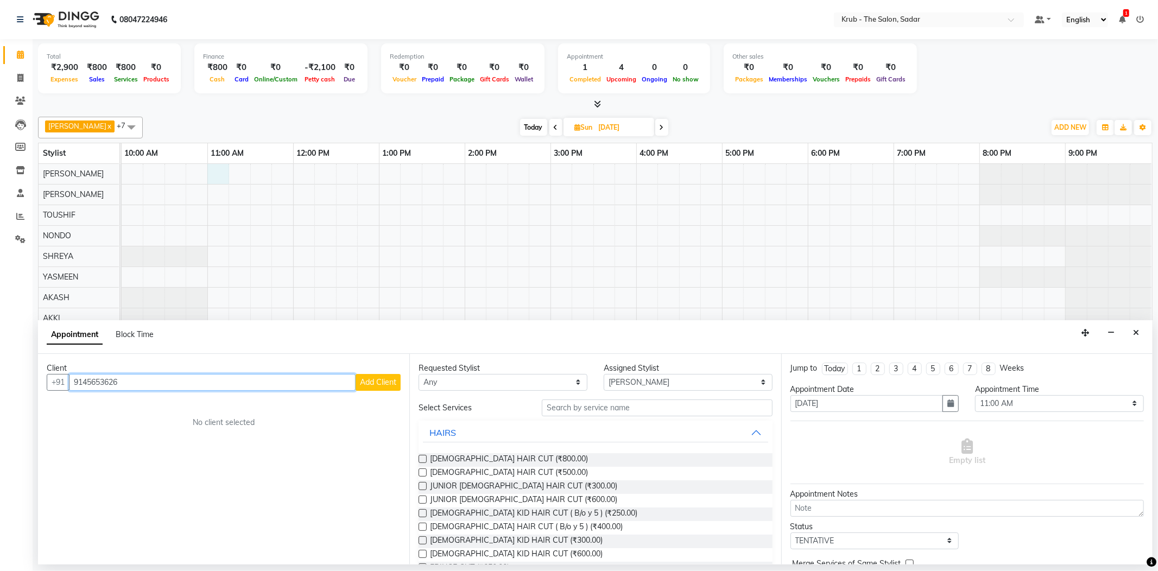
type input "9145653626"
click at [387, 377] on span "Add Client" at bounding box center [378, 382] width 36 height 10
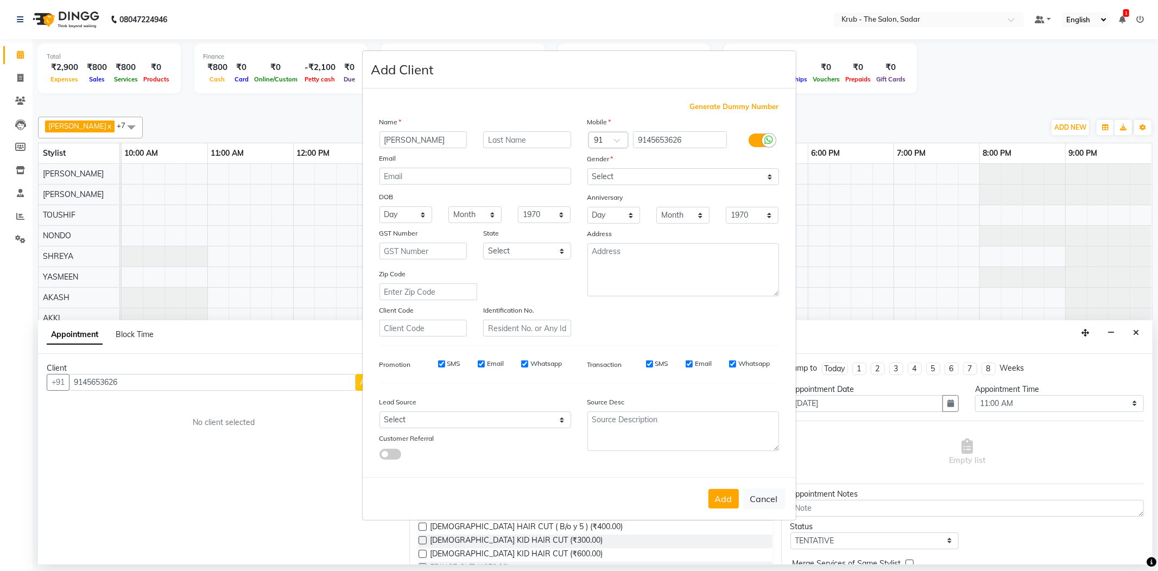
type input "Roshni Tahalyani"
click at [656, 198] on div "Mobile Country Code × 91 9145653626 Gender Select Male Female Other Prefer Not …" at bounding box center [683, 226] width 208 height 220
click at [665, 185] on select "Select Male Female Other Prefer Not To Say" at bounding box center [683, 176] width 192 height 17
select select "female"
click at [587, 182] on select "Select Male Female Other Prefer Not To Say" at bounding box center [683, 176] width 192 height 17
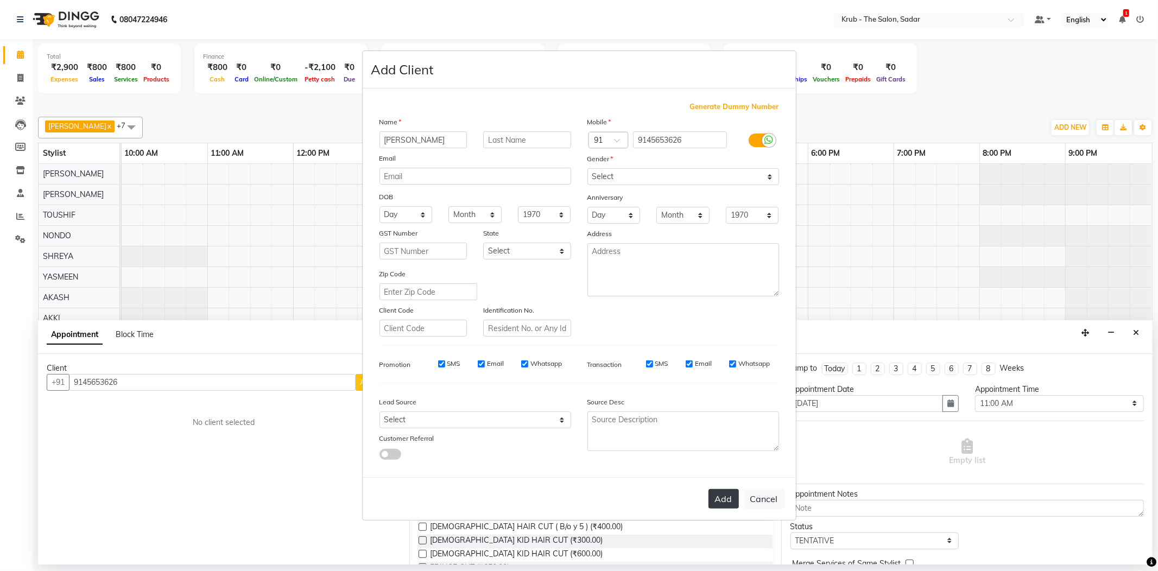
click at [739, 489] on button "Add" at bounding box center [723, 499] width 30 height 20
click at [740, 477] on div "Add Cancel" at bounding box center [579, 498] width 433 height 43
select select
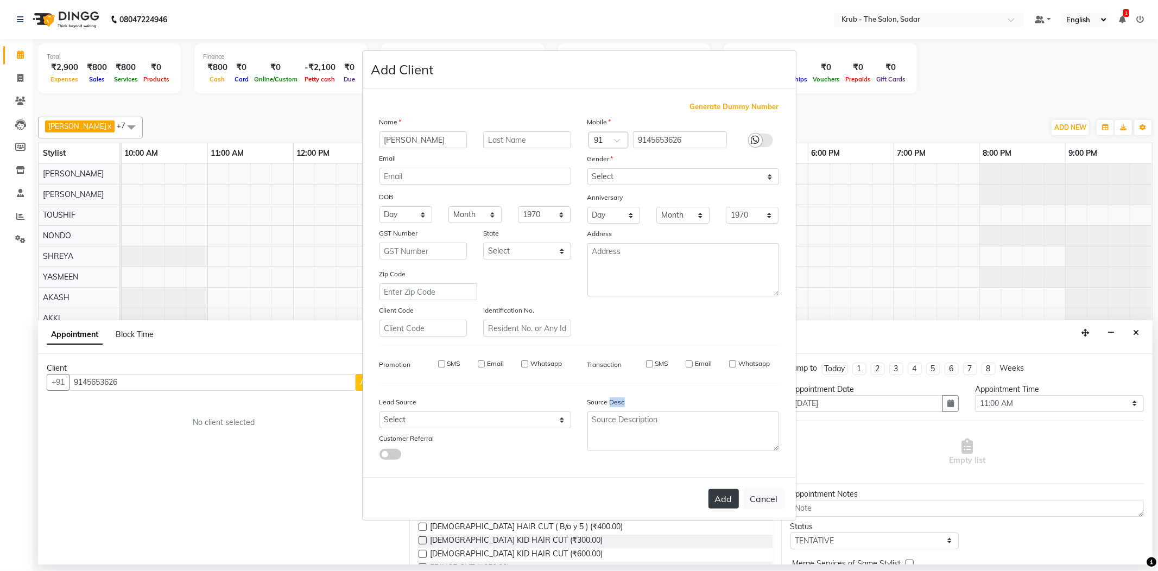
select select
checkbox input "false"
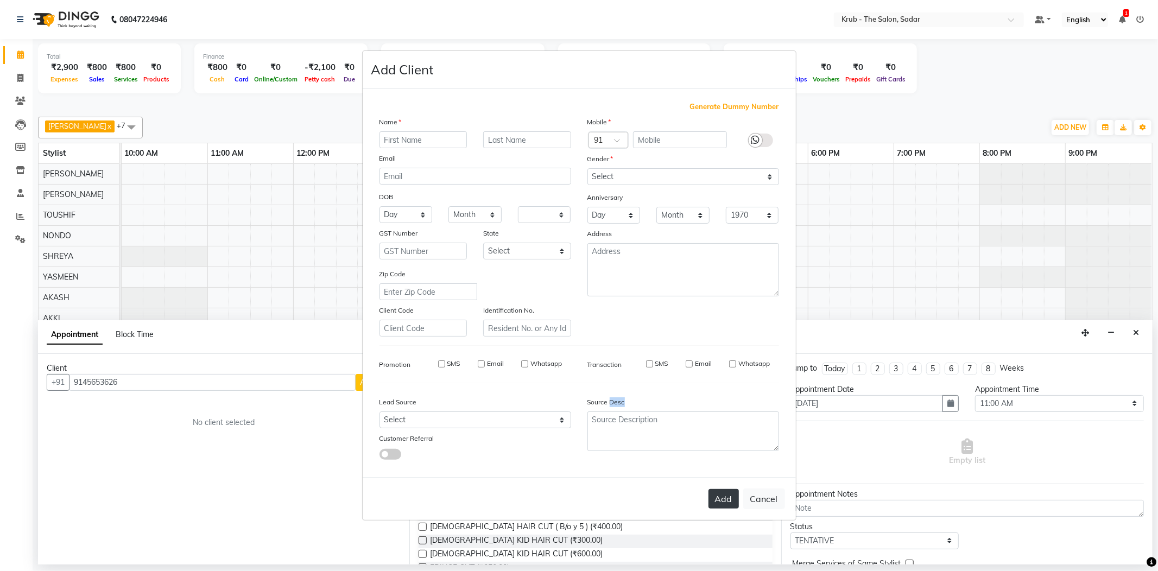
checkbox input "false"
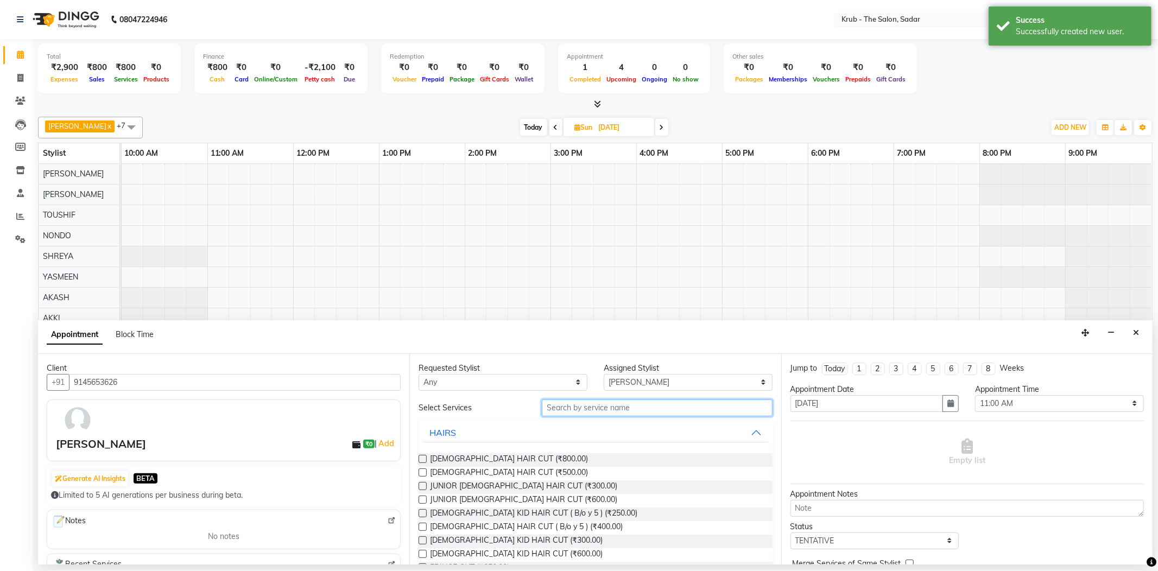
click at [618, 400] on input "text" at bounding box center [657, 408] width 230 height 17
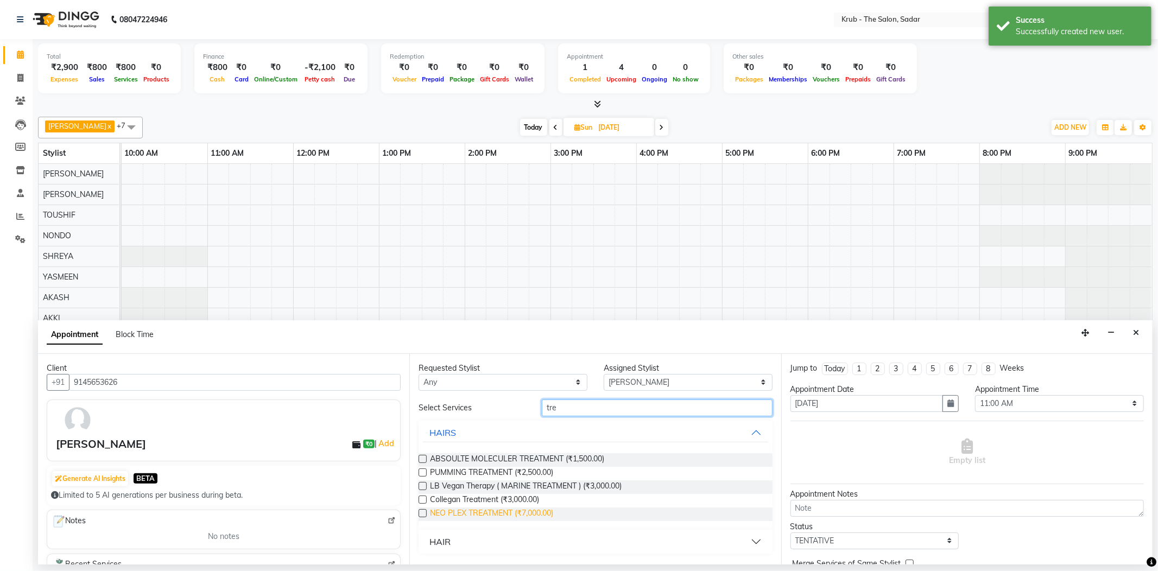
type input "tre"
click at [539, 508] on span "NEO PLEX TREATMENT (₹7,000.00)" at bounding box center [491, 515] width 123 height 14
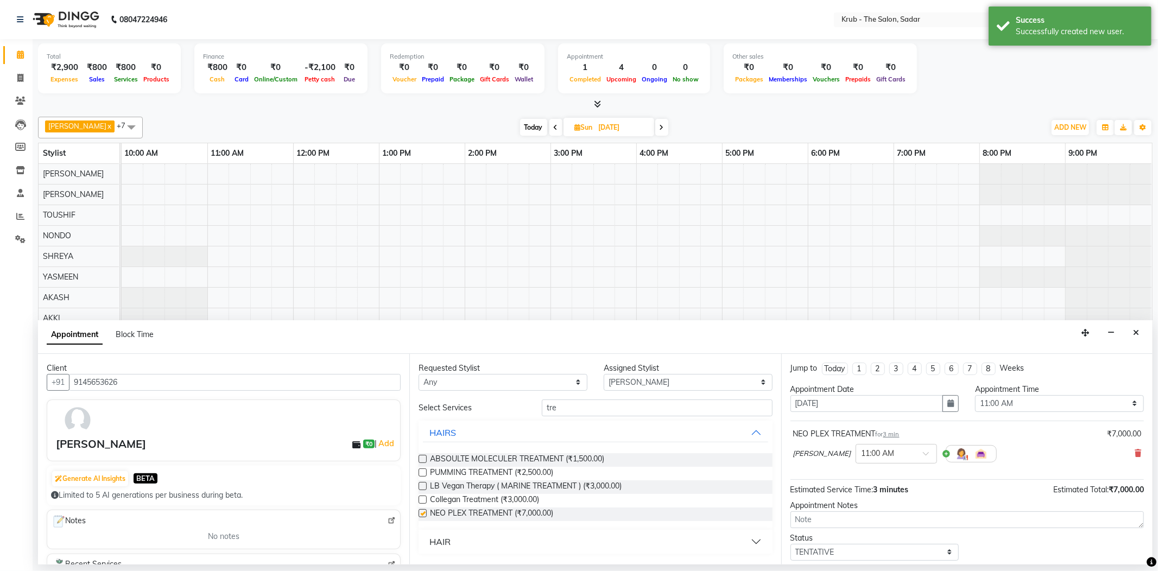
checkbox input "false"
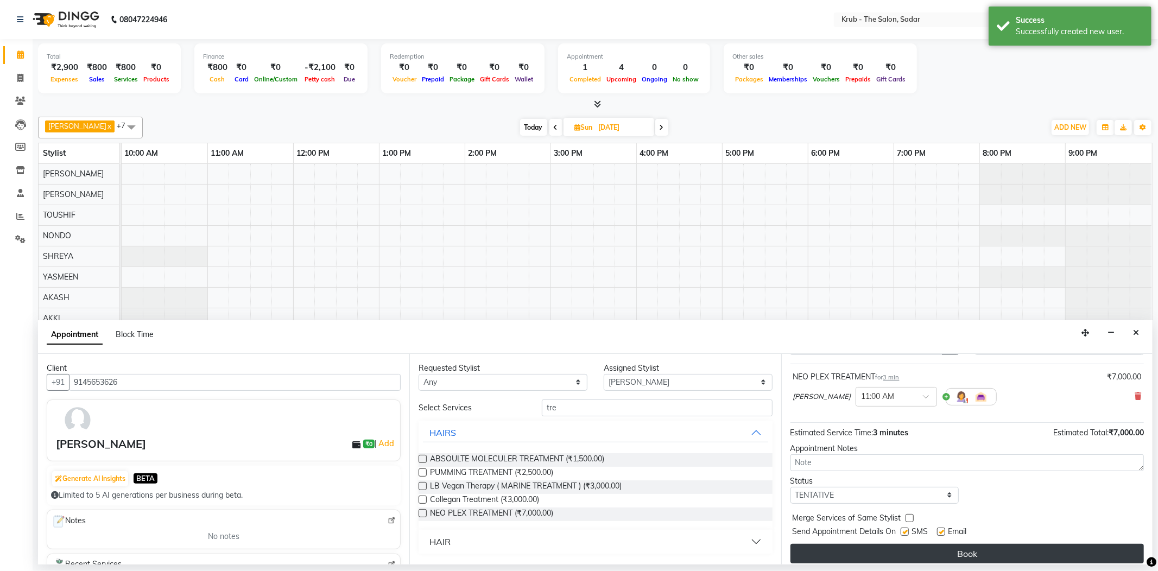
click at [965, 544] on button "Book" at bounding box center [966, 554] width 353 height 20
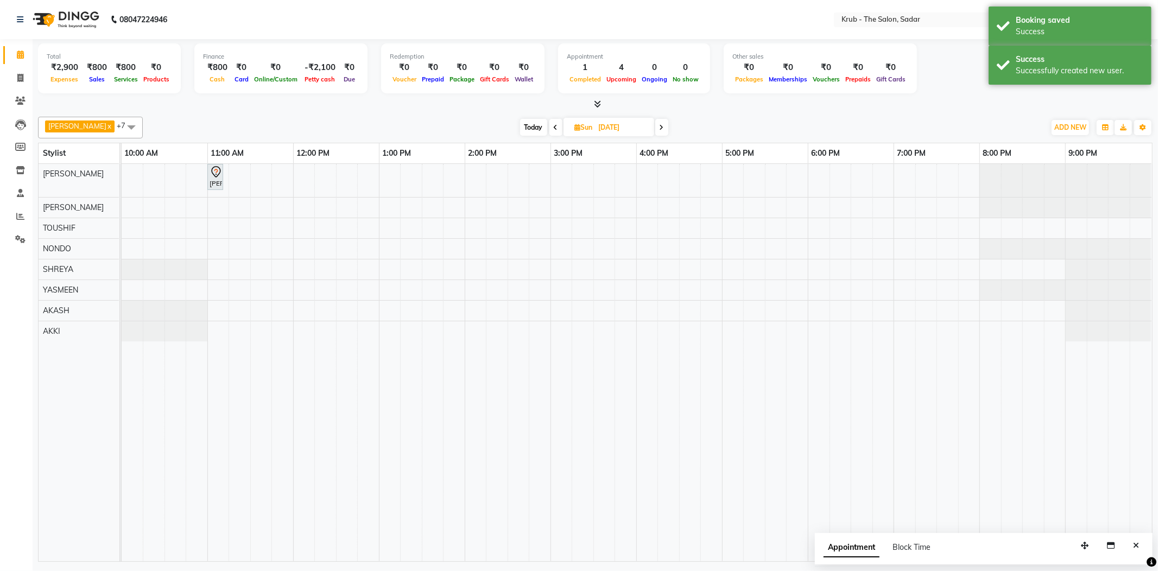
click at [613, 126] on input "14-09-2025" at bounding box center [623, 127] width 54 height 16
select select "9"
select select "2025"
click at [583, 190] on span "4" at bounding box center [591, 194] width 17 height 17
type input "[DATE]"
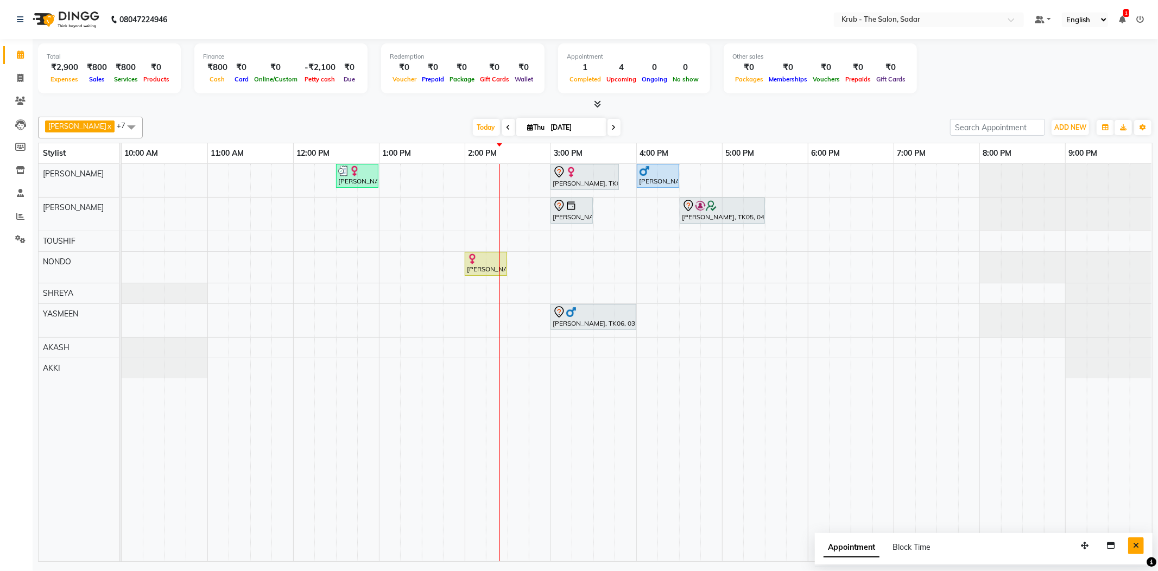
click at [1139, 546] on button "Close" at bounding box center [1136, 545] width 16 height 17
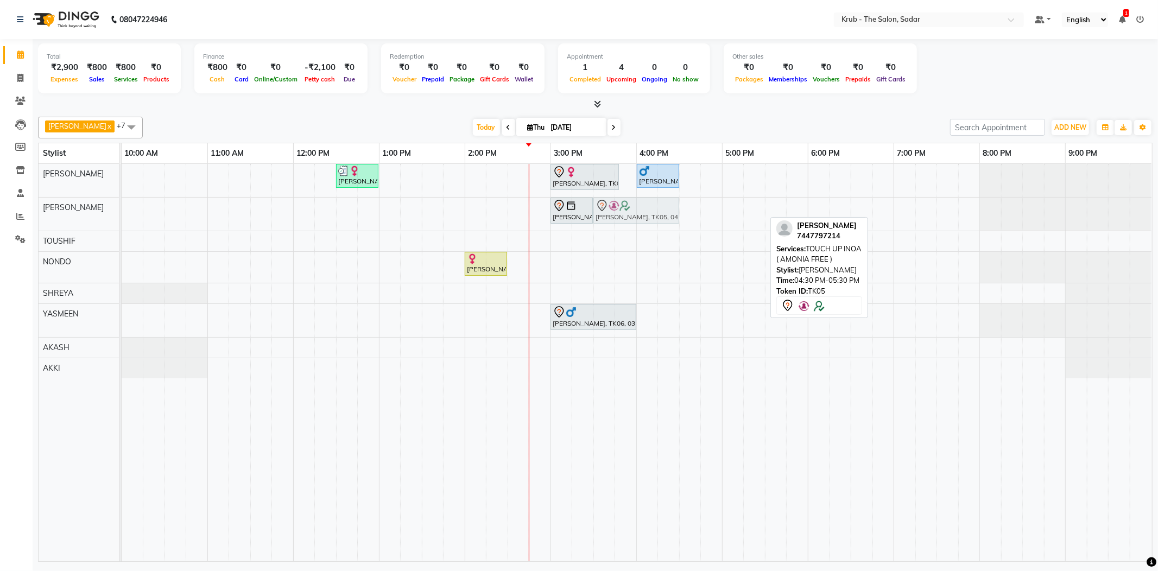
drag, startPoint x: 712, startPoint y: 207, endPoint x: 637, endPoint y: 216, distance: 75.9
click at [122, 216] on div "Priti Vaid, TK01, 03:00 PM-03:30 PM, FEMALE HAIR CUT Sholly Sethi, TK05, 04:30 …" at bounding box center [122, 214] width 0 height 33
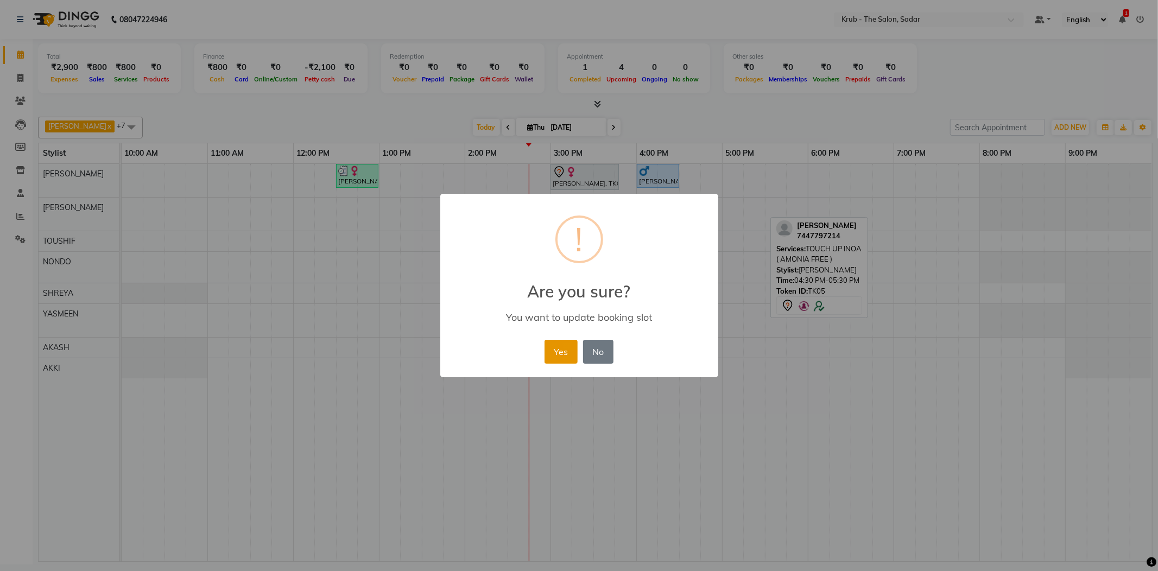
click at [556, 345] on button "Yes" at bounding box center [561, 352] width 33 height 24
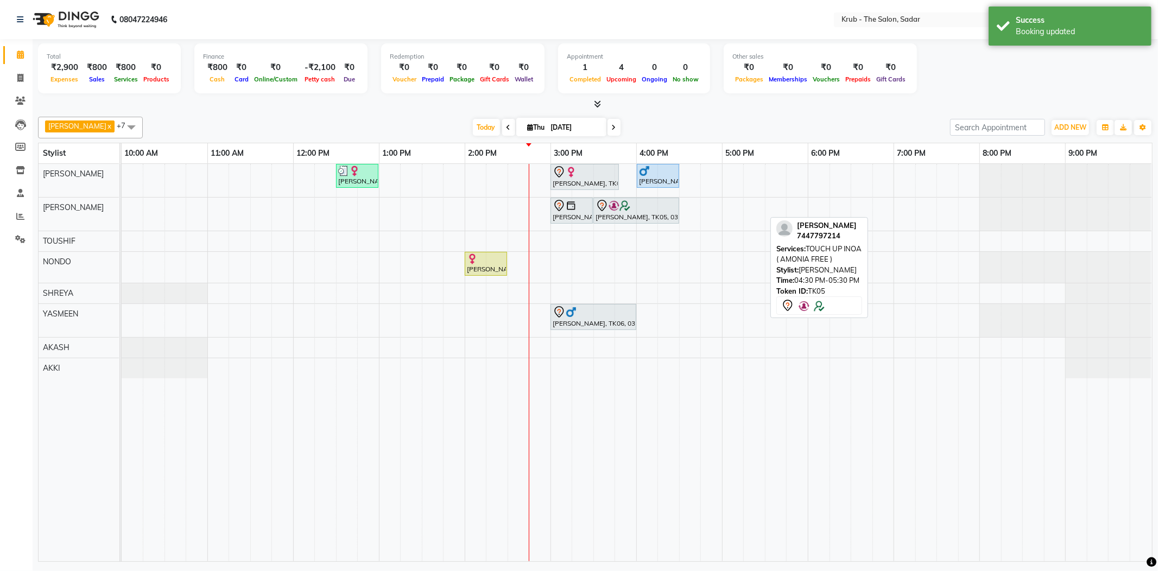
click at [733, 211] on div "Anandini, TK02, 12:30 PM-01:00 PM, FEMALE HAIR CUT Dr.Farhat Duad, TK03, 03:00 …" at bounding box center [637, 362] width 1030 height 397
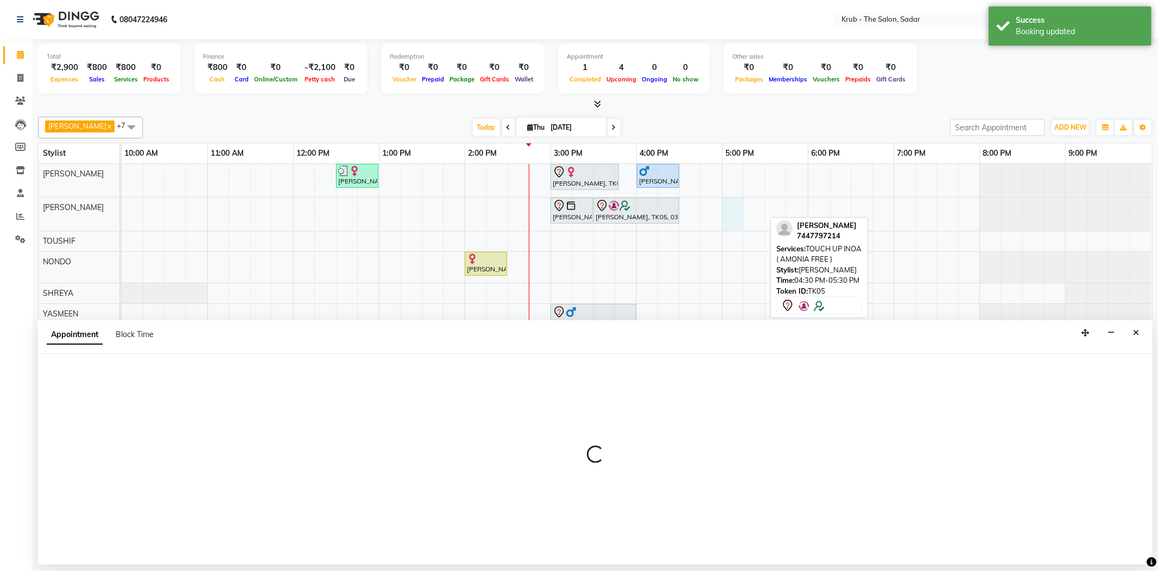
select select "24980"
select select "tentative"
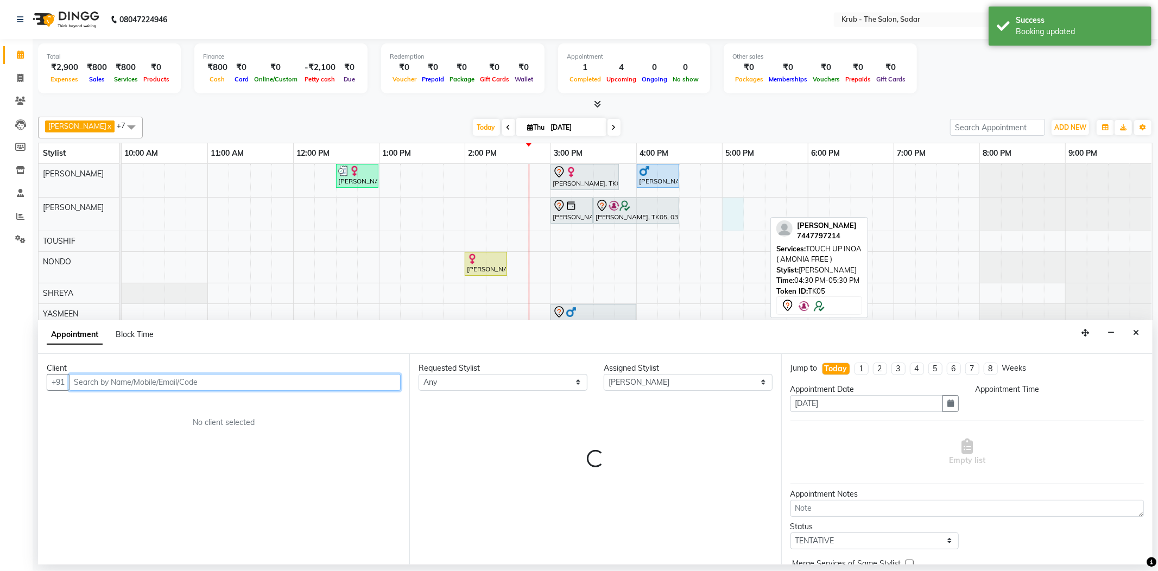
select select "1020"
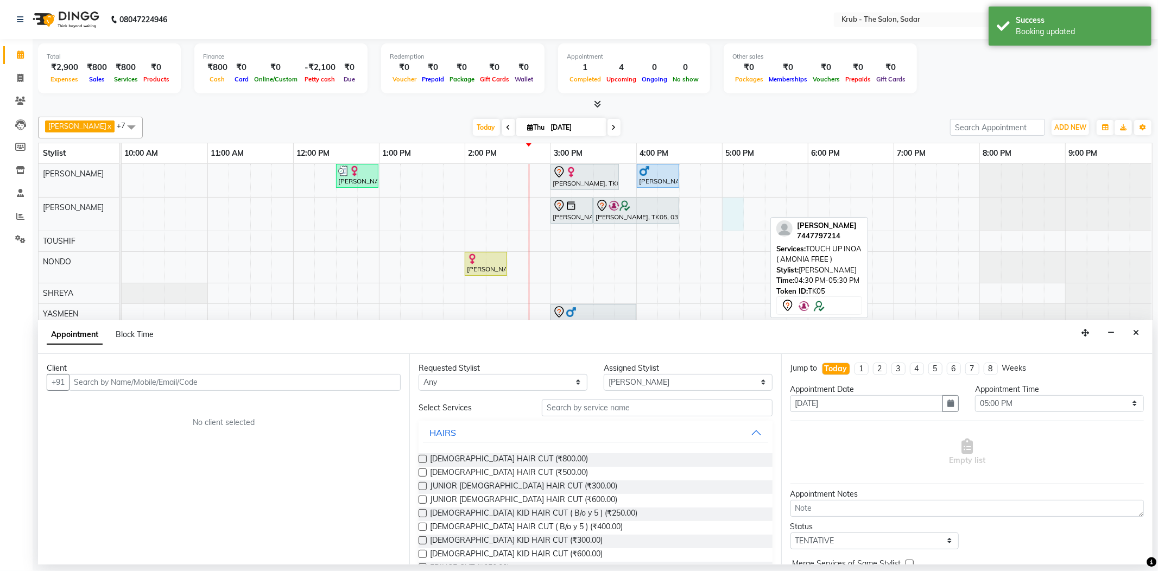
drag, startPoint x: 504, startPoint y: 444, endPoint x: 374, endPoint y: 404, distance: 136.2
click at [503, 453] on span "FEMALE HAIR CUT (₹800.00)" at bounding box center [509, 460] width 158 height 14
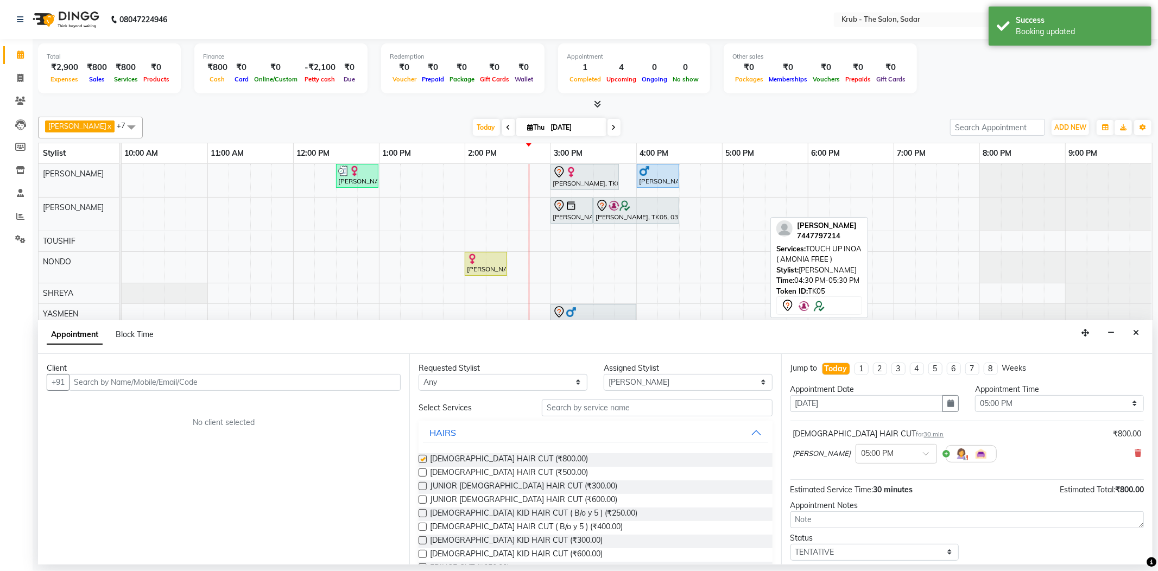
checkbox input "false"
click at [279, 374] on input "text" at bounding box center [235, 382] width 332 height 17
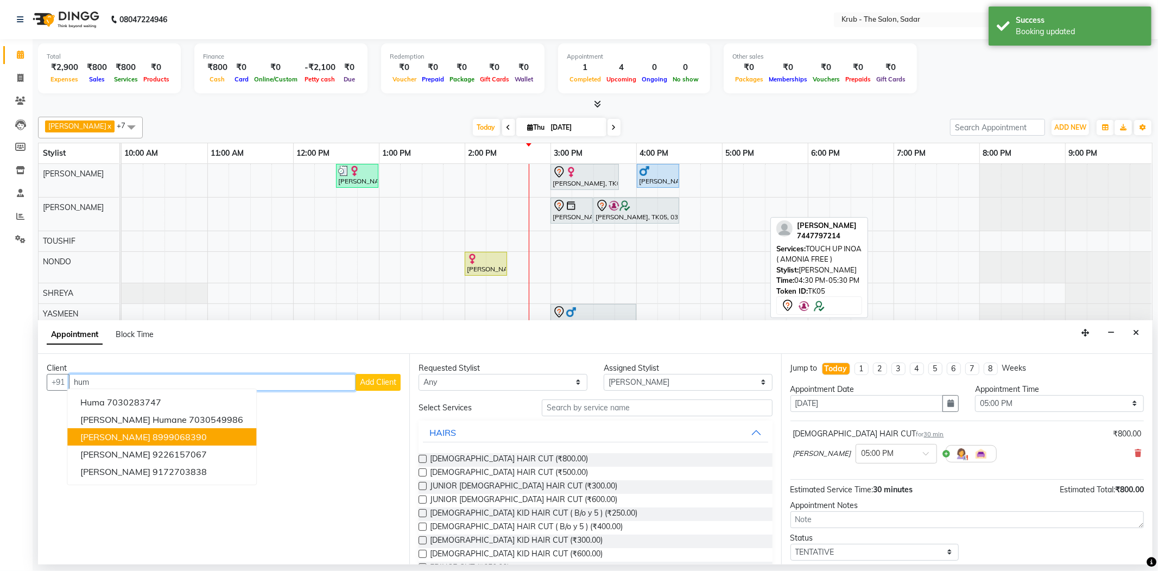
drag, startPoint x: 138, startPoint y: 420, endPoint x: 364, endPoint y: 457, distance: 228.9
click at [153, 432] on ngb-highlight "8999068390" at bounding box center [180, 437] width 54 height 11
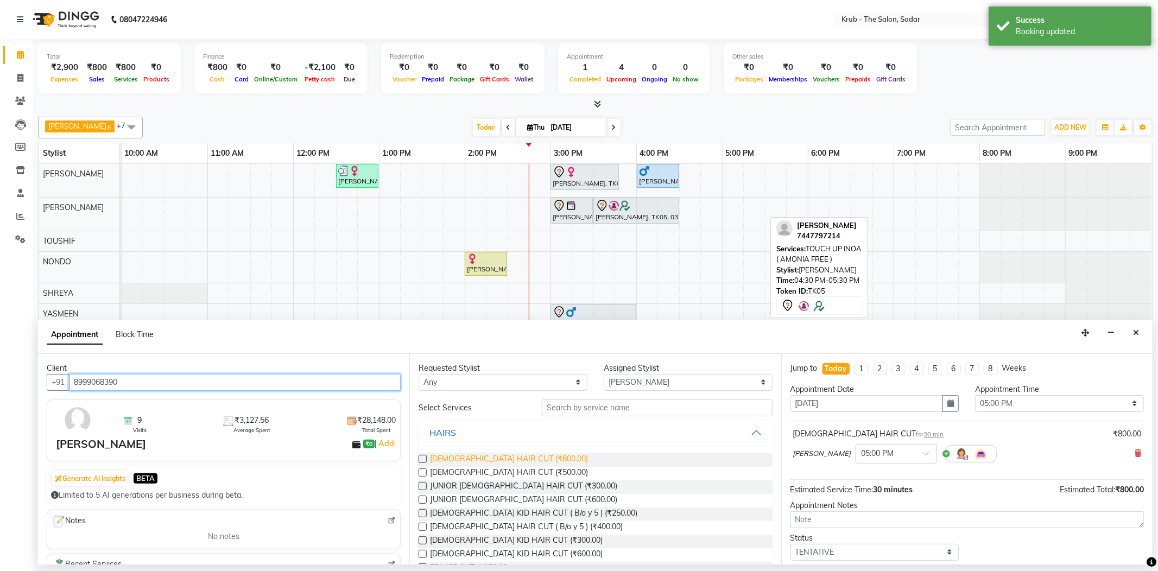
type input "8999068390"
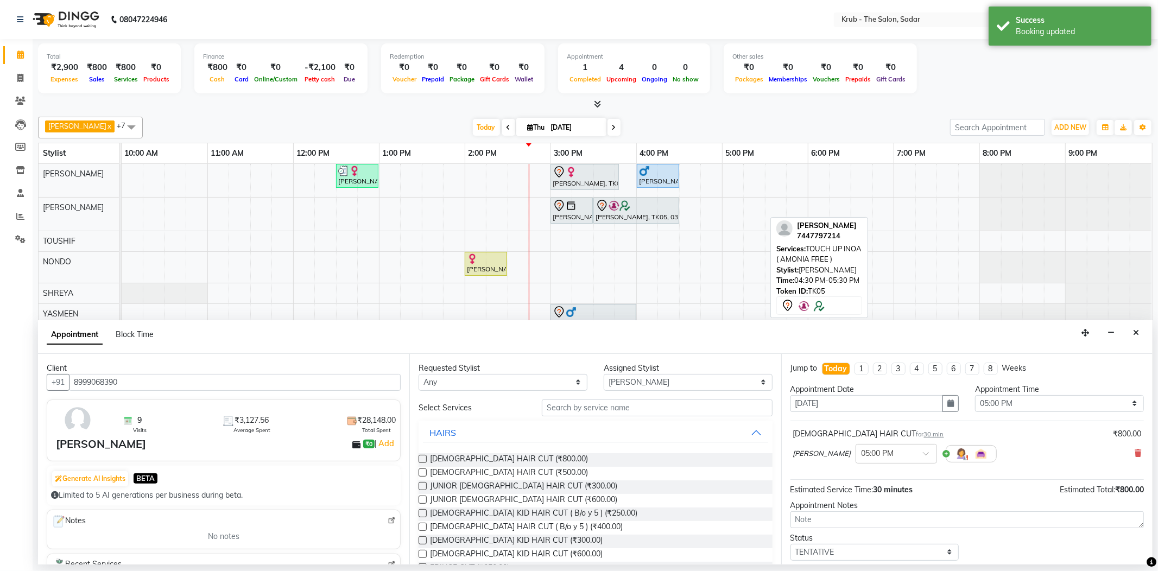
drag, startPoint x: 456, startPoint y: 444, endPoint x: 699, endPoint y: 451, distance: 243.3
click at [458, 453] on span "FEMALE HAIR CUT (₹800.00)" at bounding box center [509, 460] width 158 height 14
checkbox input "false"
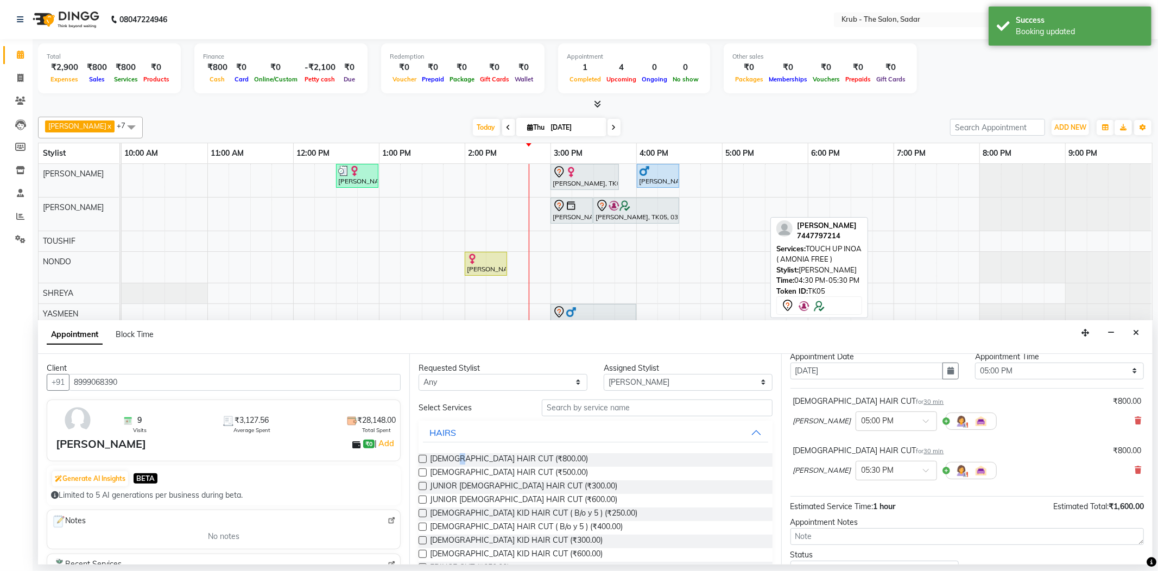
scroll to position [0, 0]
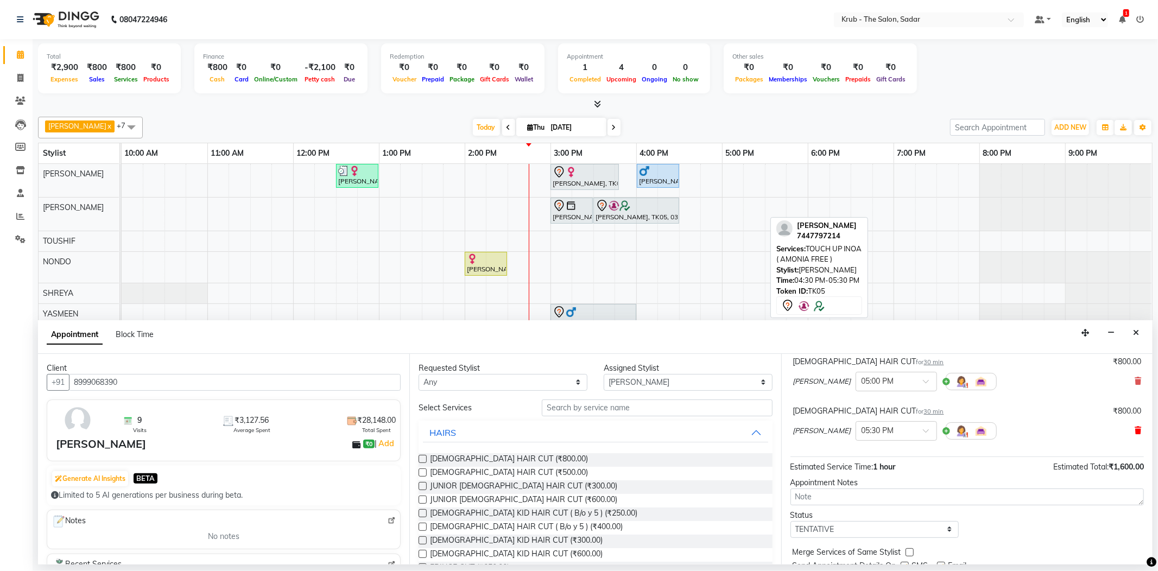
click at [1135, 427] on icon at bounding box center [1138, 431] width 7 height 8
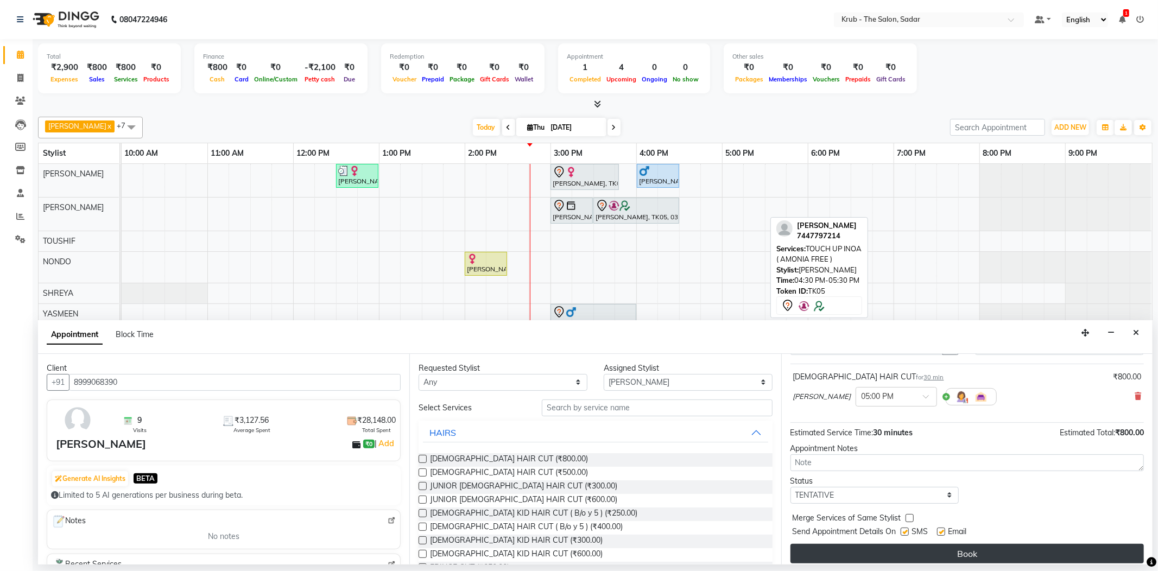
click at [991, 544] on button "Book" at bounding box center [966, 554] width 353 height 20
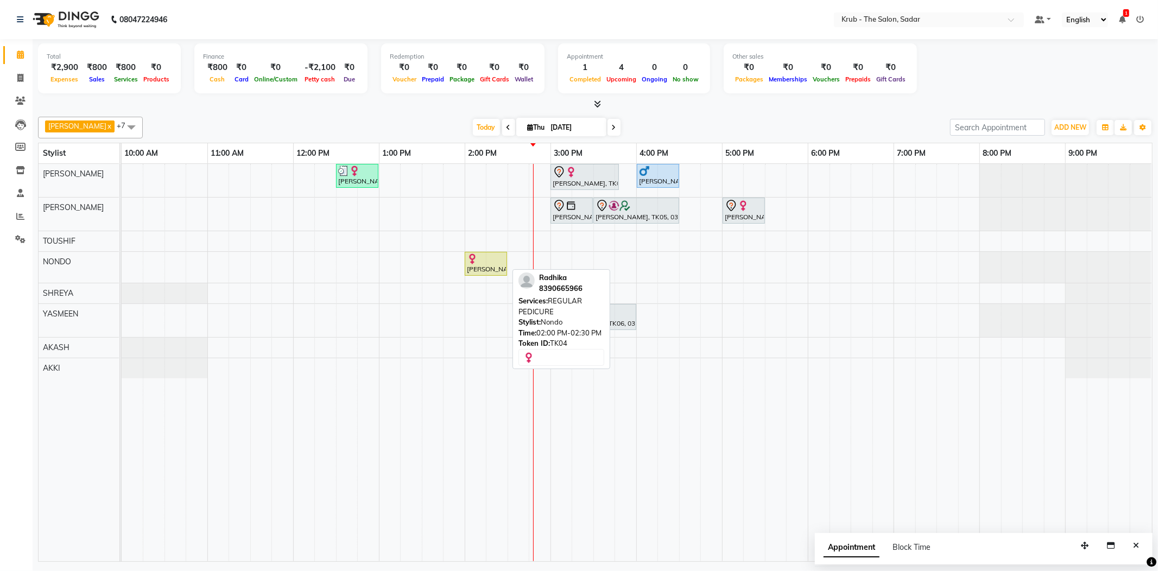
click at [486, 264] on div "[PERSON_NAME], TK04, 02:00 PM-02:30 PM, REGULAR PEDICURE" at bounding box center [486, 264] width 40 height 21
click at [481, 268] on div "[PERSON_NAME], TK04, 02:00 PM-02:30 PM, REGULAR PEDICURE" at bounding box center [486, 264] width 40 height 21
select select "1"
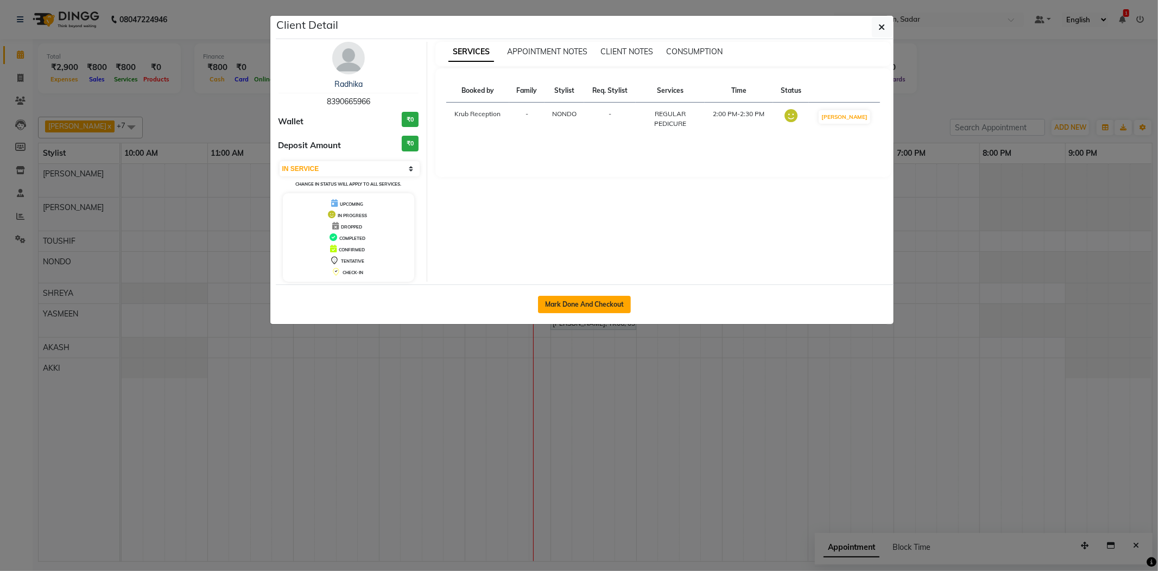
click at [559, 307] on button "Mark Done And Checkout" at bounding box center [584, 304] width 93 height 17
select select "4449"
select select "service"
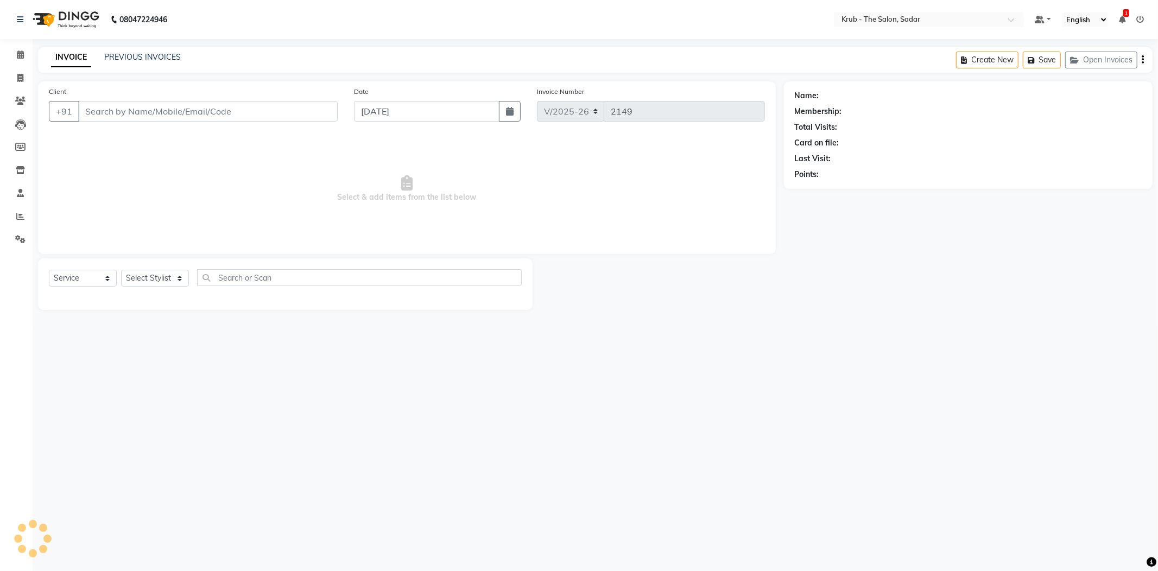
type input "8390665966"
select select "24986"
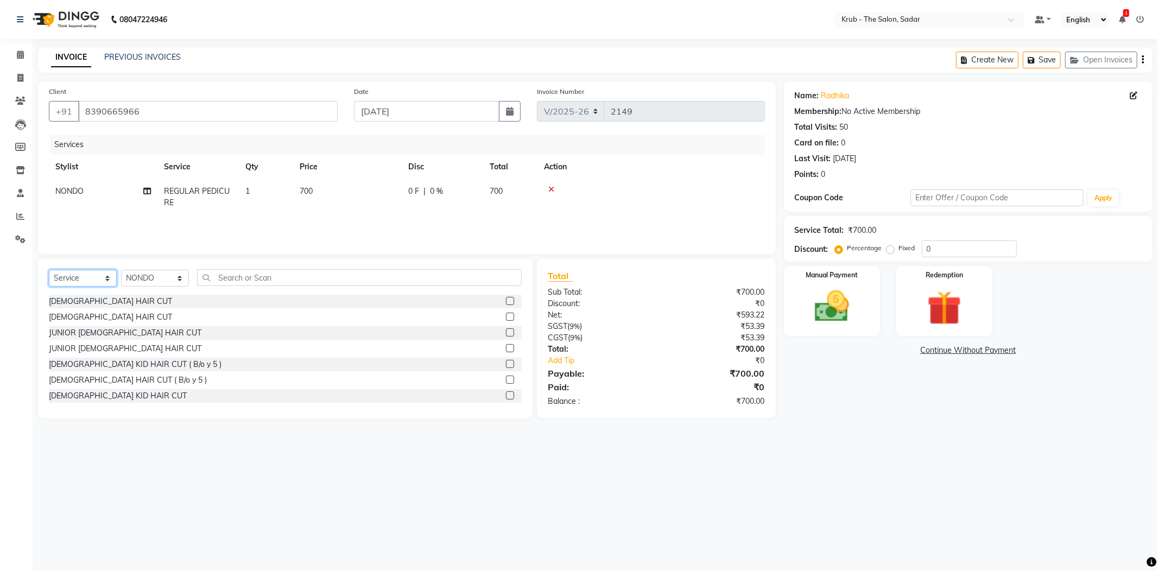
click at [57, 272] on select "Select Service Product Membership Package Voucher Prepaid Gift Card" at bounding box center [83, 278] width 68 height 17
select select "product"
click at [49, 270] on select "Select Service Product Membership Package Voucher Prepaid Gift Card" at bounding box center [83, 278] width 68 height 17
click at [163, 270] on select "Select Stylist AKASH AKKI AKSHAY Andreas GURVEER Krub Reception KUNAL NONDO RAJ…" at bounding box center [155, 278] width 68 height 17
select select "46188"
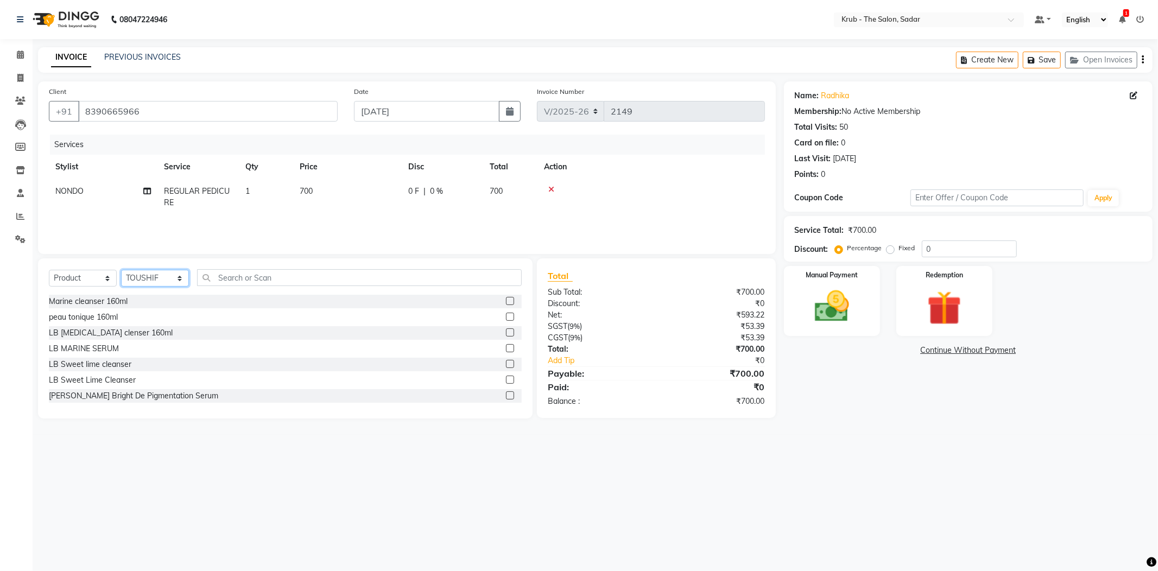
click at [121, 270] on select "Select Stylist AKASH AKKI AKSHAY Andreas GURVEER Krub Reception KUNAL NONDO RAJ…" at bounding box center [155, 278] width 68 height 17
click at [259, 269] on input "text" at bounding box center [359, 277] width 325 height 17
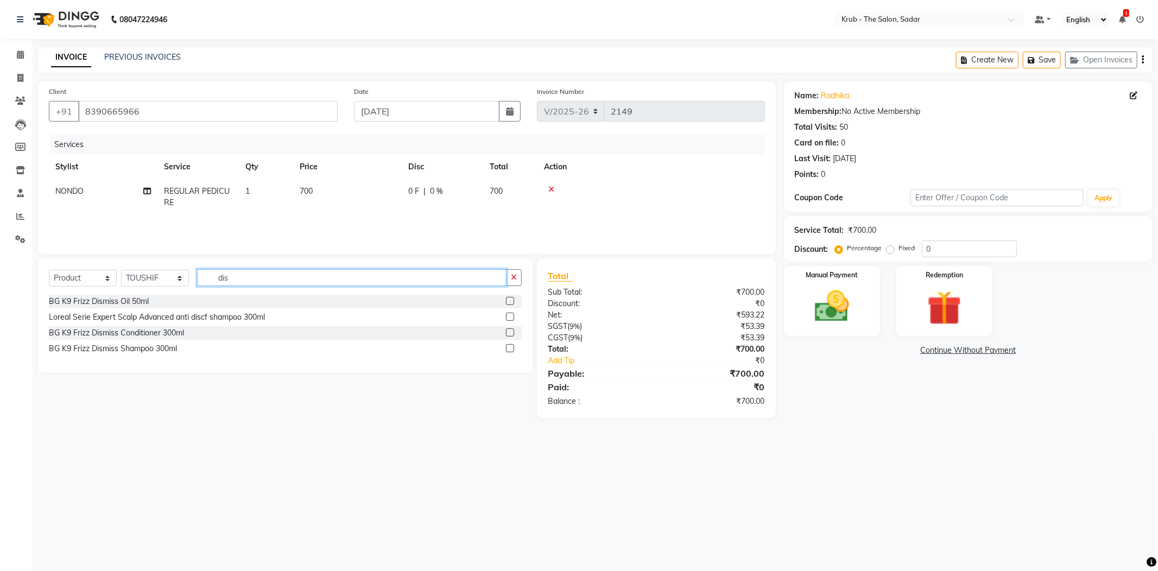
type input "dis"
click at [511, 297] on label at bounding box center [510, 301] width 8 height 8
click at [511, 298] on input "checkbox" at bounding box center [509, 301] width 7 height 7
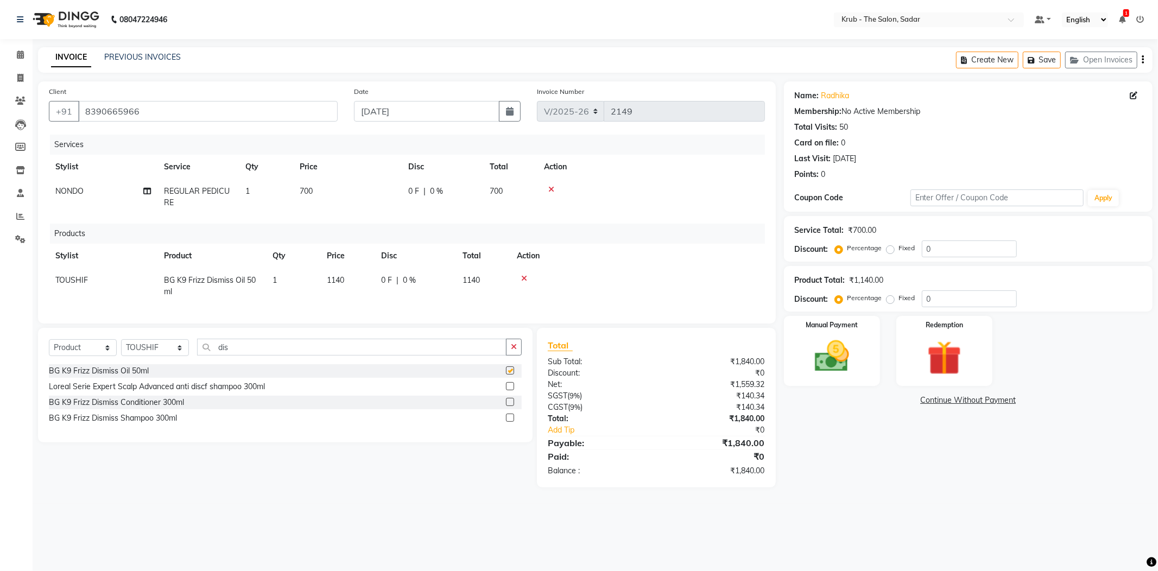
checkbox input "false"
click at [97, 268] on td "TOUSHIF" at bounding box center [103, 286] width 109 height 36
select select "46188"
click at [871, 352] on div "Manual Payment" at bounding box center [832, 350] width 100 height 73
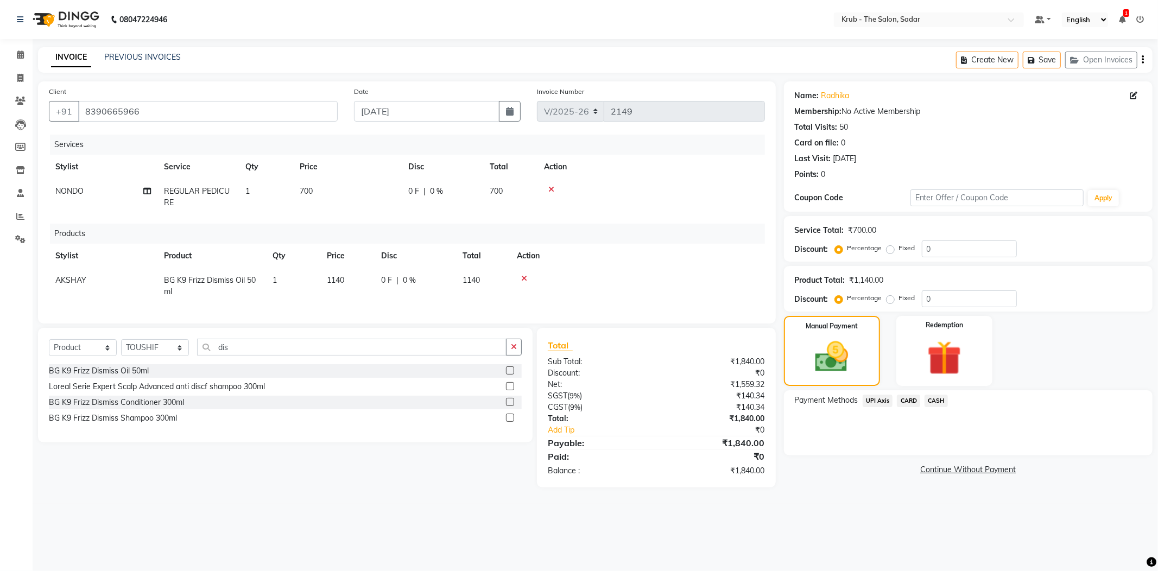
click at [936, 395] on span "CASH" at bounding box center [936, 401] width 23 height 12
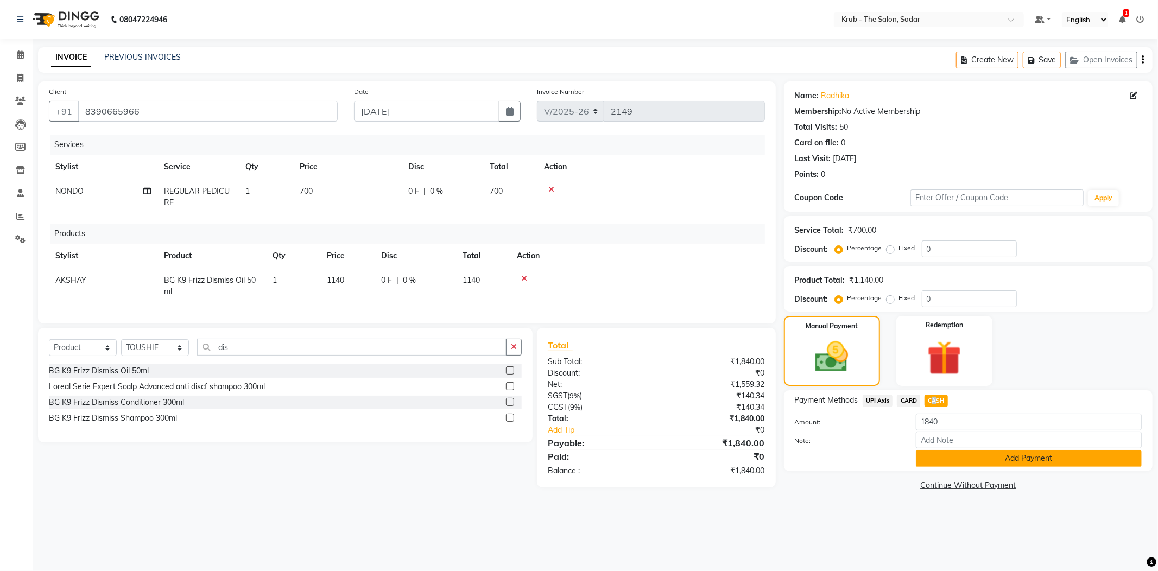
click at [1012, 450] on button "Add Payment" at bounding box center [1029, 458] width 226 height 17
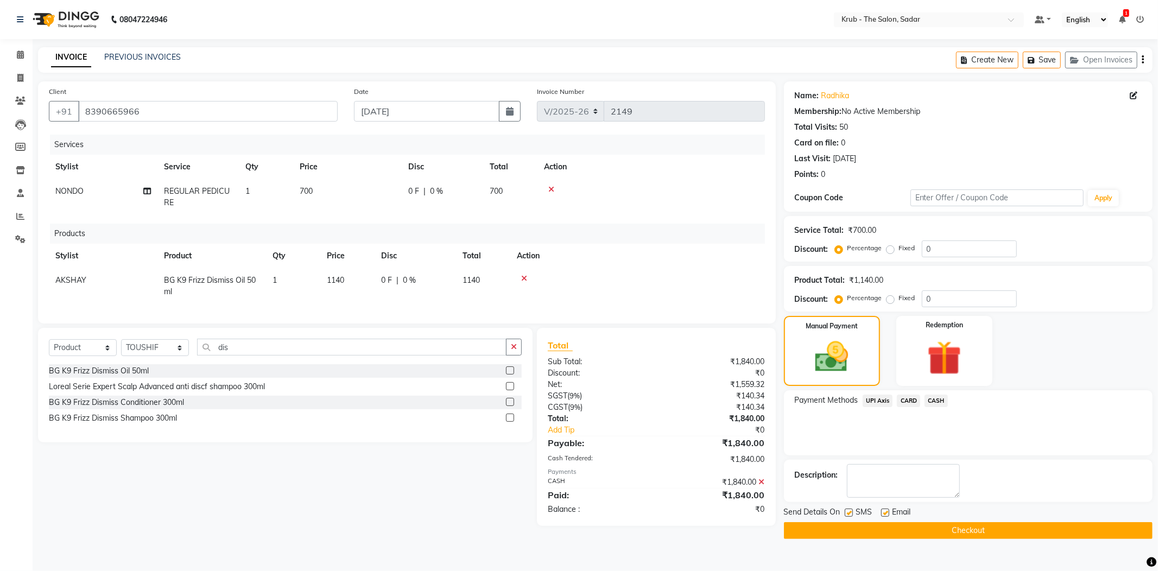
click at [884, 509] on label at bounding box center [885, 513] width 8 height 8
click at [884, 510] on input "checkbox" at bounding box center [884, 513] width 7 height 7
checkbox input "false"
drag, startPoint x: 847, startPoint y: 489, endPoint x: 871, endPoint y: 495, distance: 24.2
click at [847, 509] on label at bounding box center [849, 513] width 8 height 8
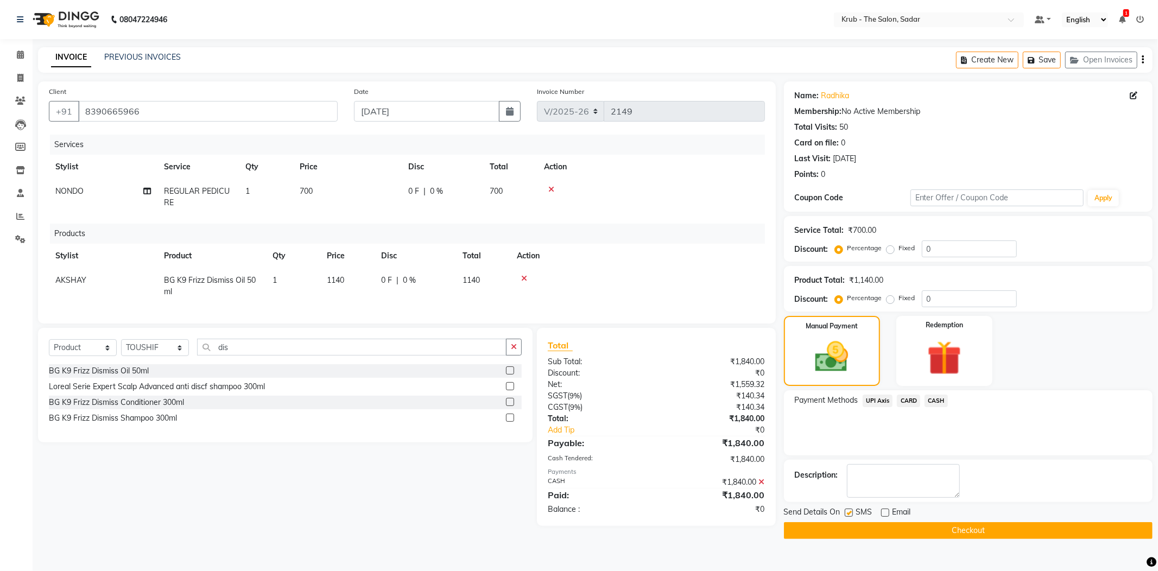
click at [847, 510] on input "checkbox" at bounding box center [848, 513] width 7 height 7
checkbox input "false"
click at [899, 522] on button "Checkout" at bounding box center [968, 530] width 369 height 17
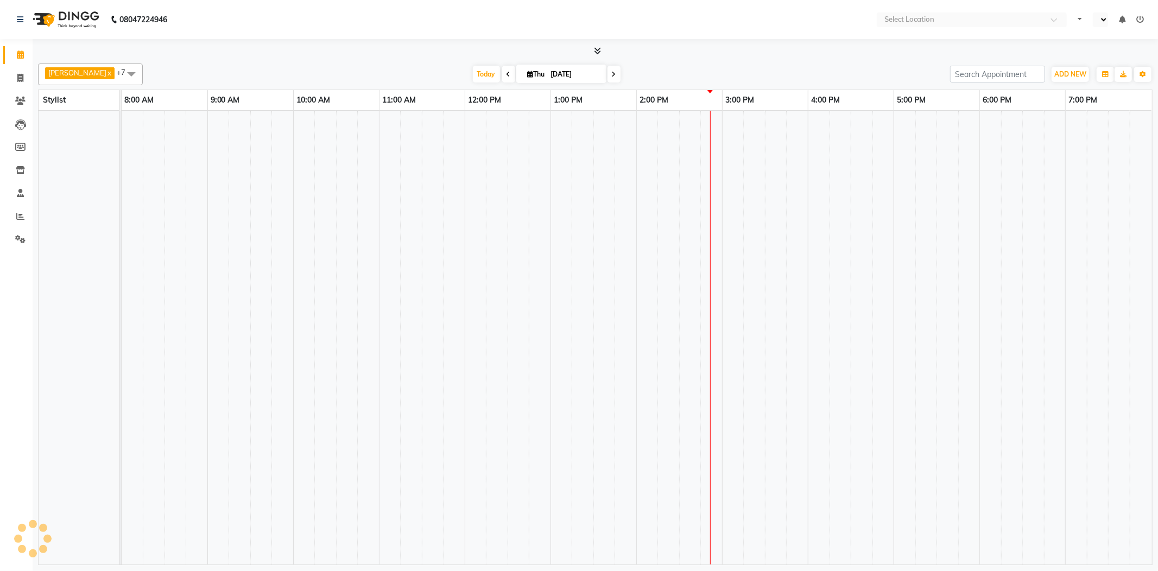
select select "en"
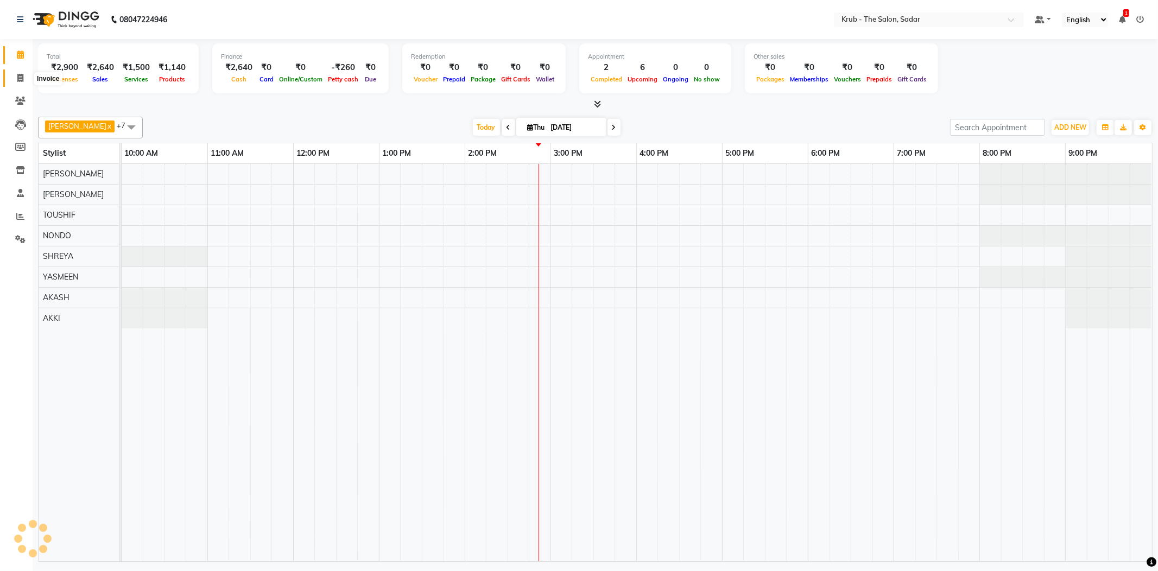
select select "en"
click at [17, 77] on icon at bounding box center [20, 78] width 6 height 8
select select "service"
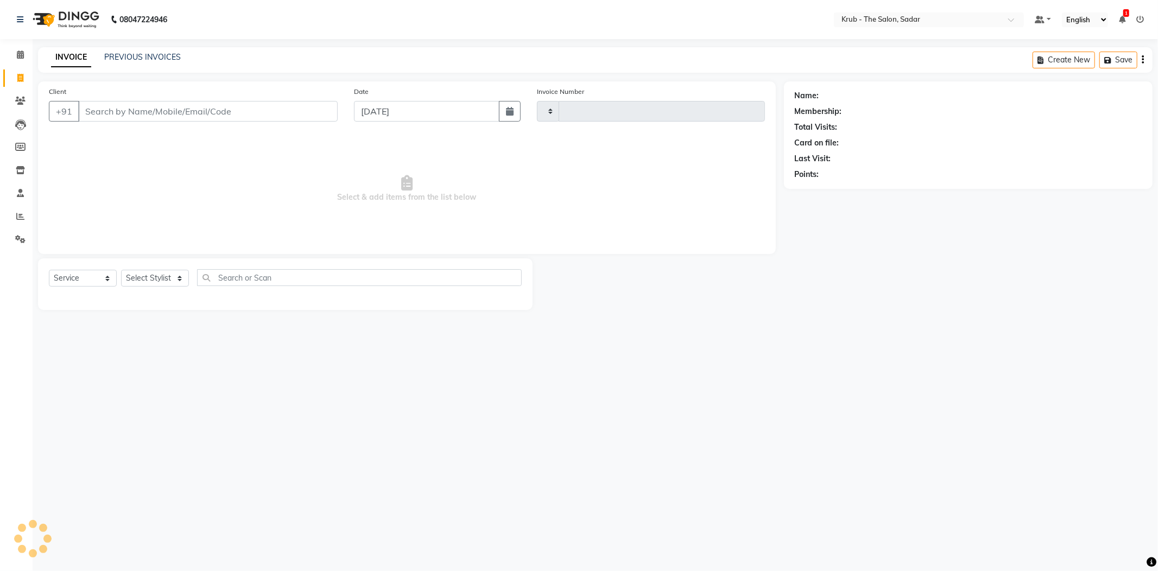
type input "2150"
select select "4449"
click at [137, 59] on link "PREVIOUS INVOICES" at bounding box center [142, 57] width 77 height 10
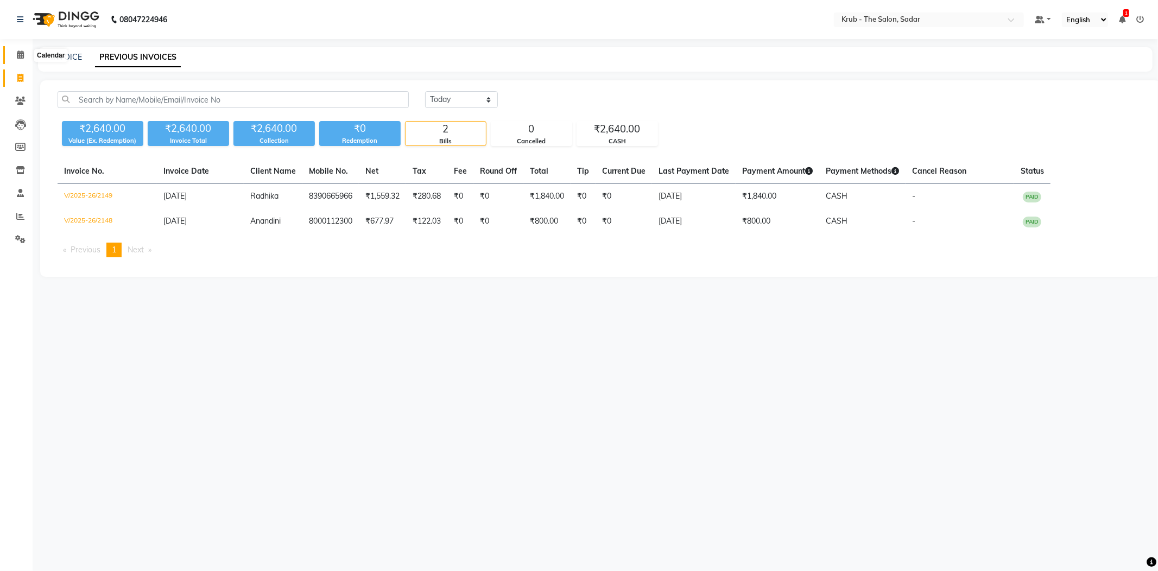
click at [11, 52] on span at bounding box center [20, 55] width 19 height 12
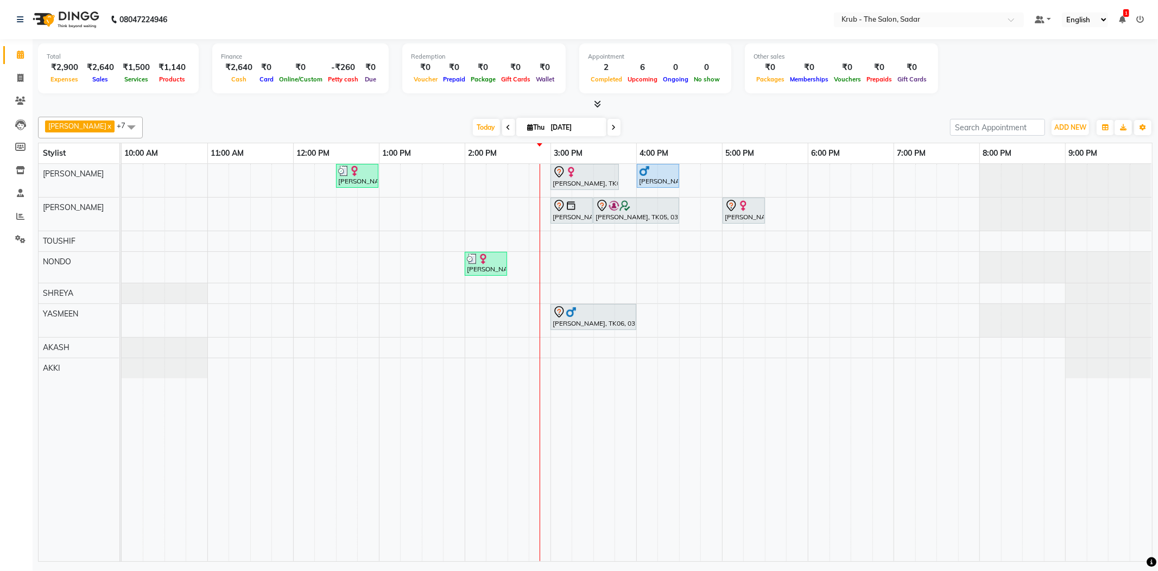
click at [1123, 18] on icon at bounding box center [1122, 20] width 7 height 8
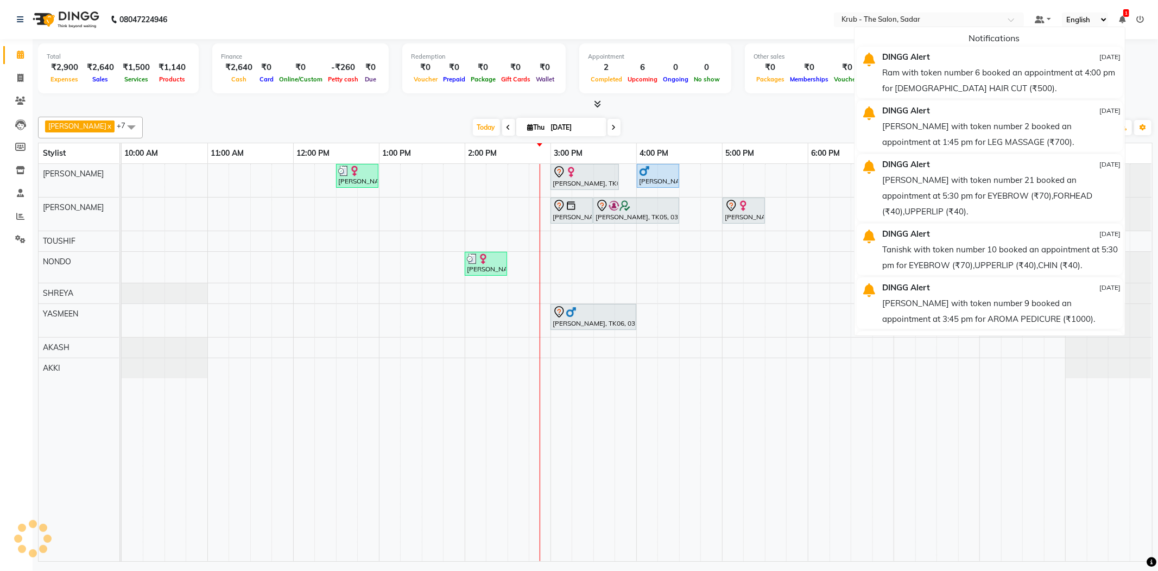
click at [1123, 18] on icon at bounding box center [1122, 20] width 7 height 8
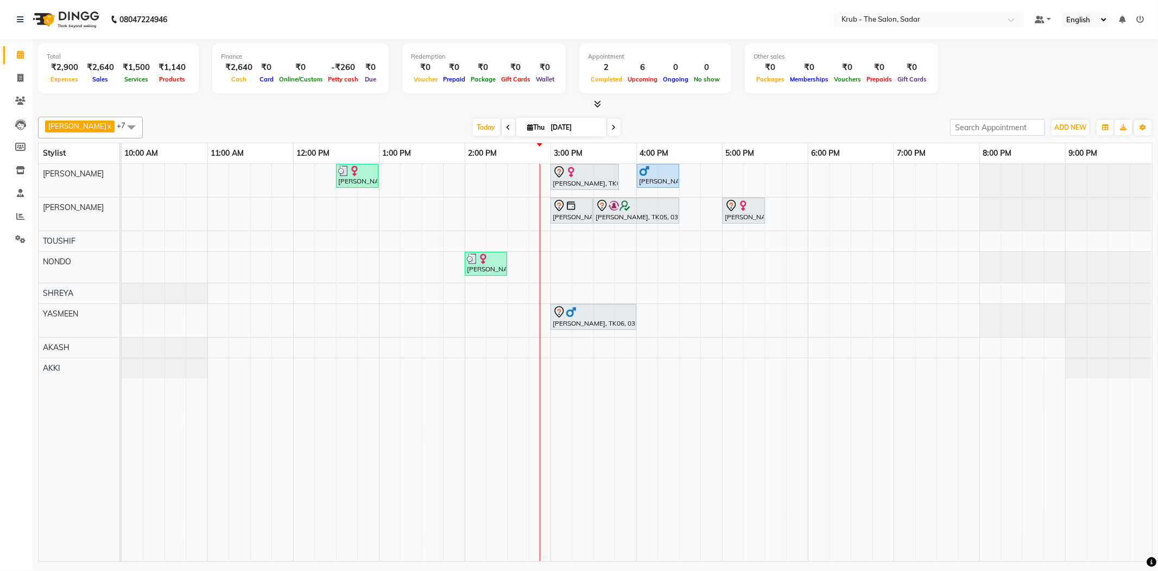
click at [1141, 16] on icon at bounding box center [1140, 20] width 8 height 8
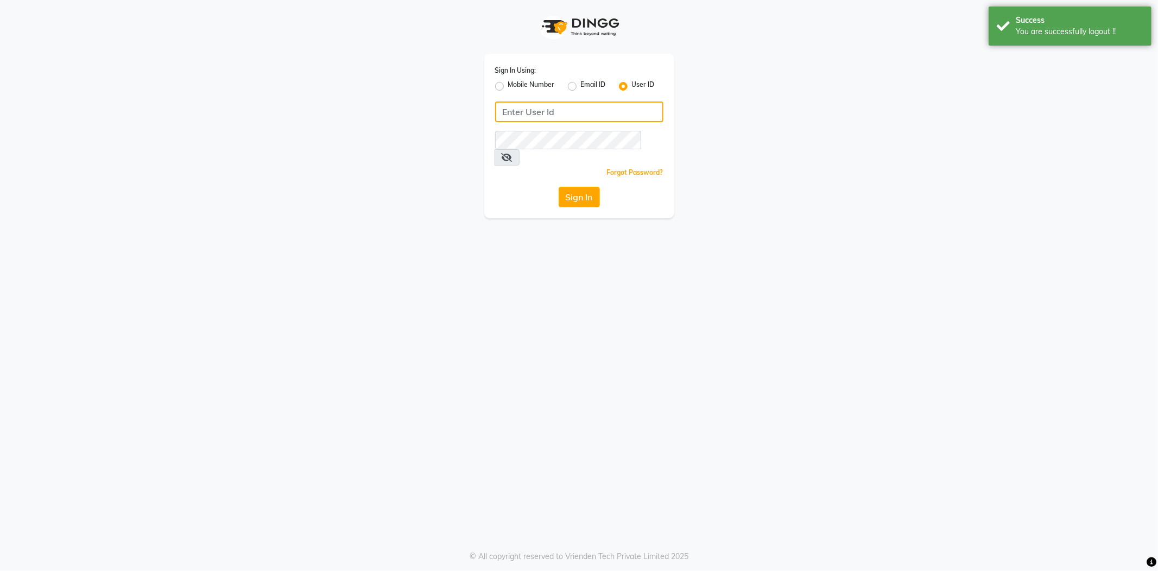
type input "8600687890"
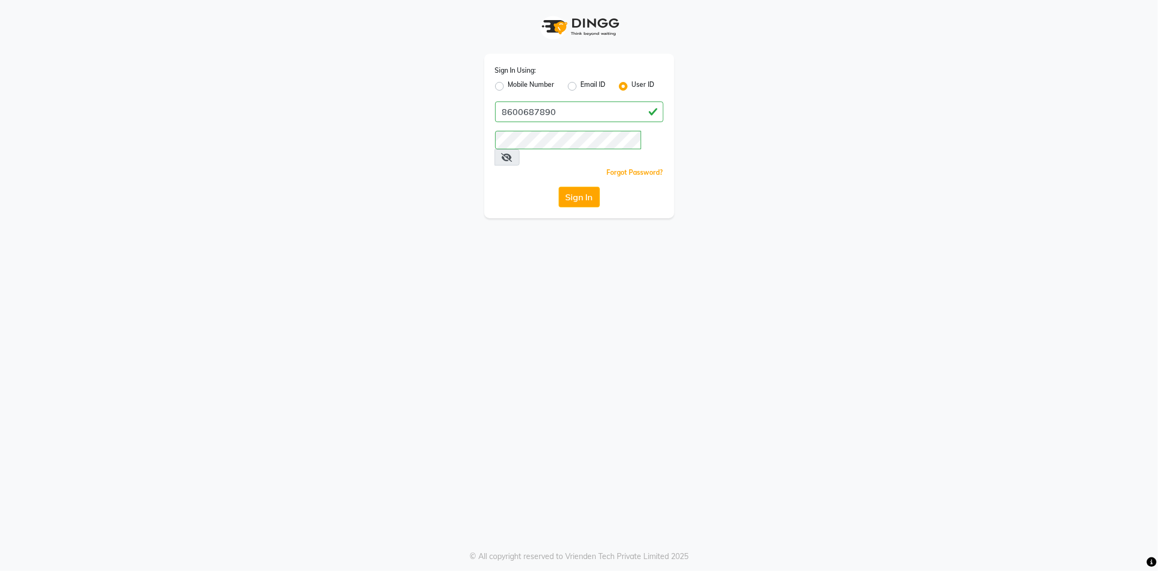
click at [508, 87] on label "Mobile Number" at bounding box center [531, 86] width 47 height 13
click at [508, 87] on input "Mobile Number" at bounding box center [511, 83] width 7 height 7
radio input "true"
radio input "false"
click at [582, 102] on input "Username" at bounding box center [597, 112] width 132 height 21
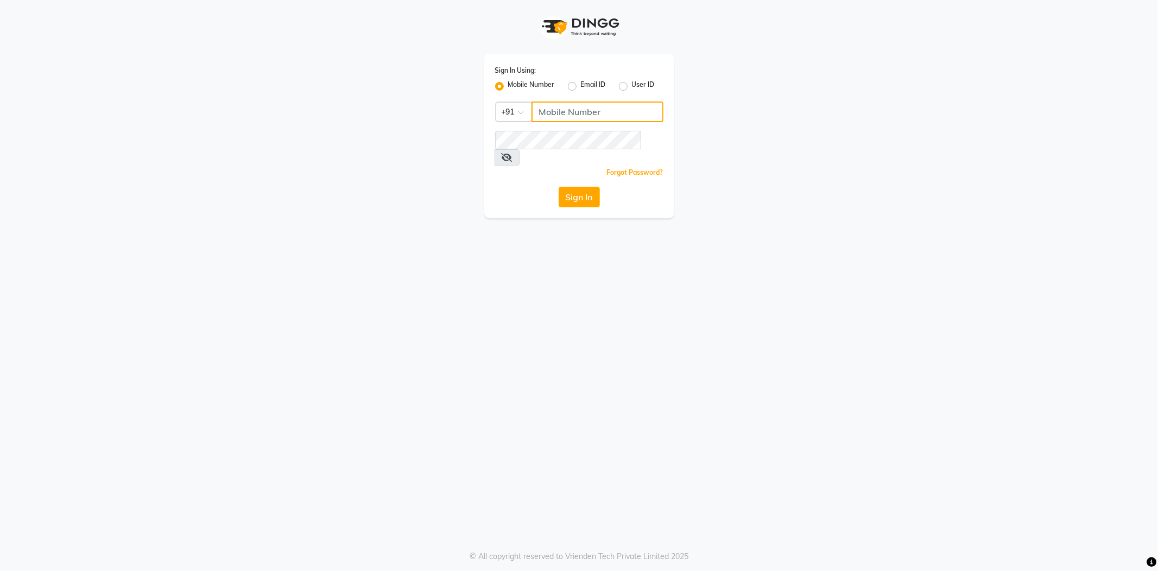
type input "8600687890"
click at [579, 187] on button "Sign In" at bounding box center [579, 197] width 41 height 21
